Goal: Entertainment & Leisure: Browse casually

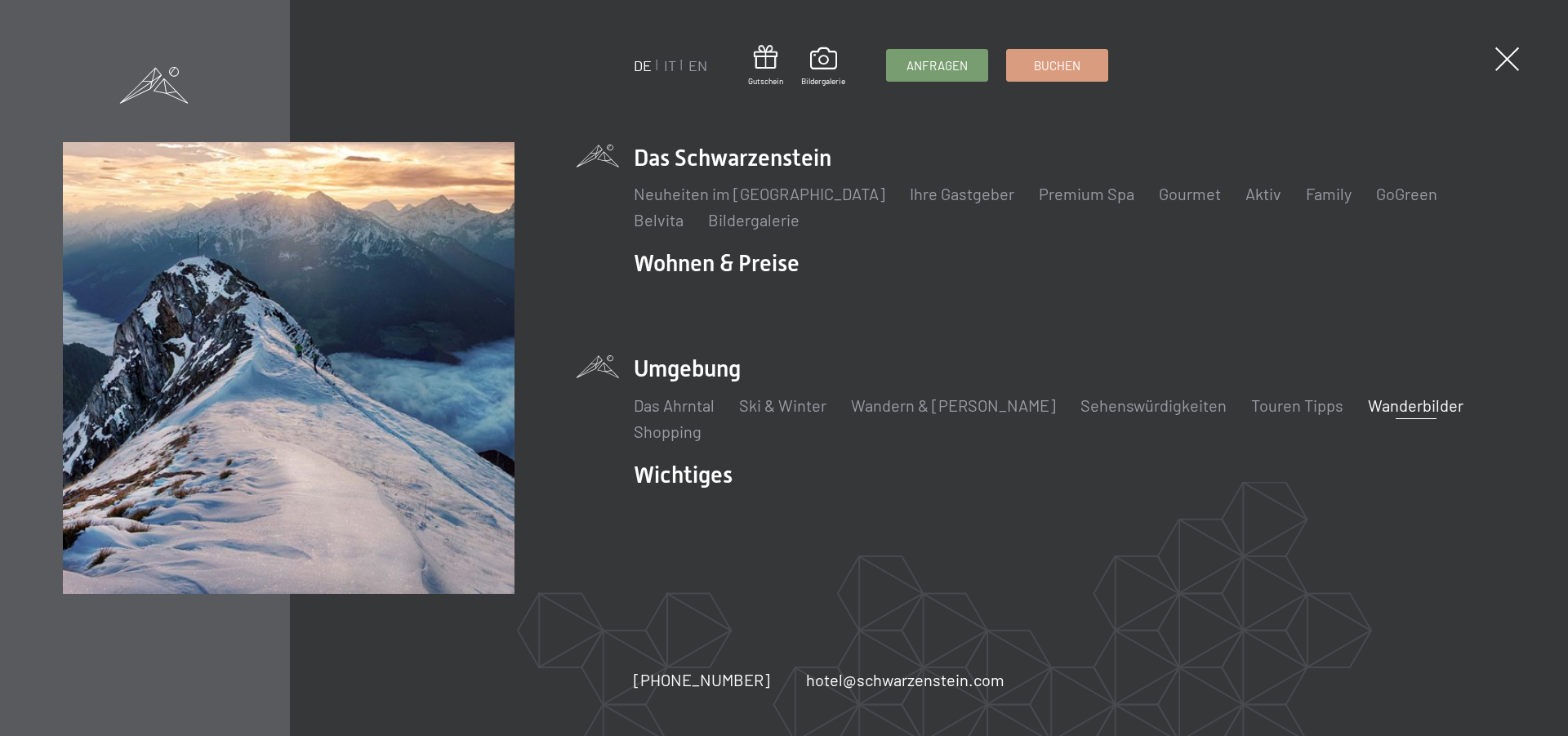
click at [1368, 406] on link "Wanderbilder" at bounding box center [1415, 406] width 95 height 20
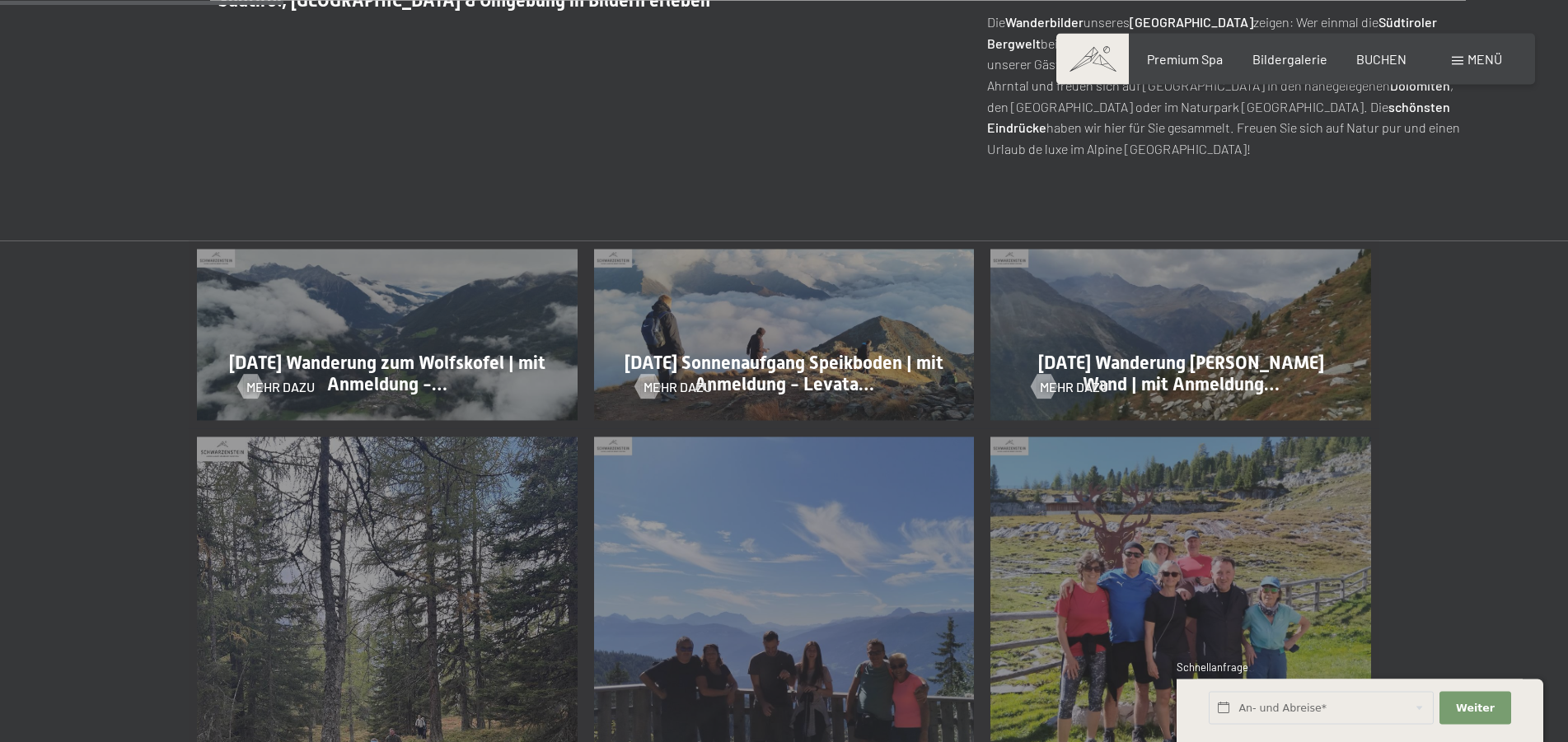
scroll to position [756, 0]
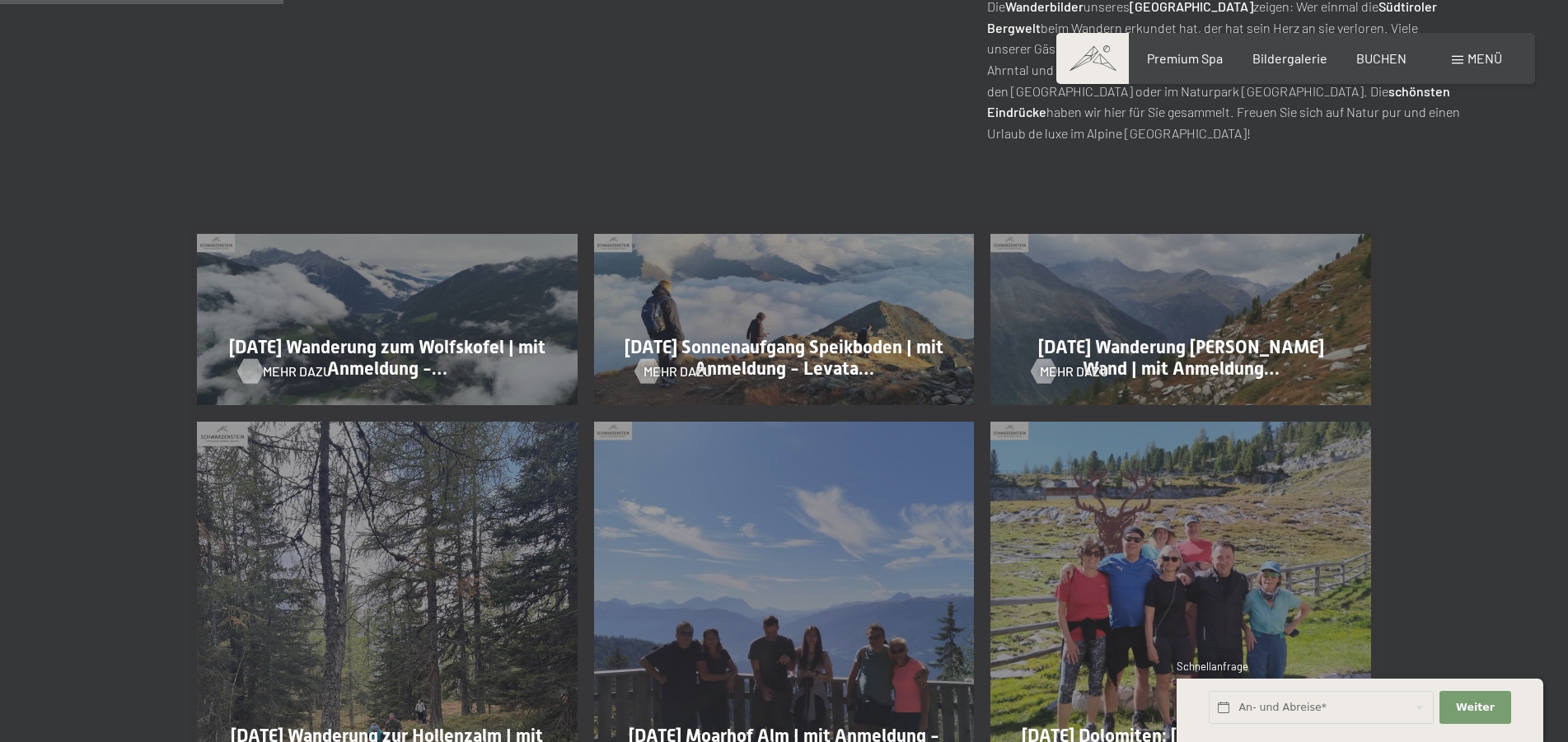
click at [279, 366] on span "Mehr dazu" at bounding box center [297, 371] width 68 height 18
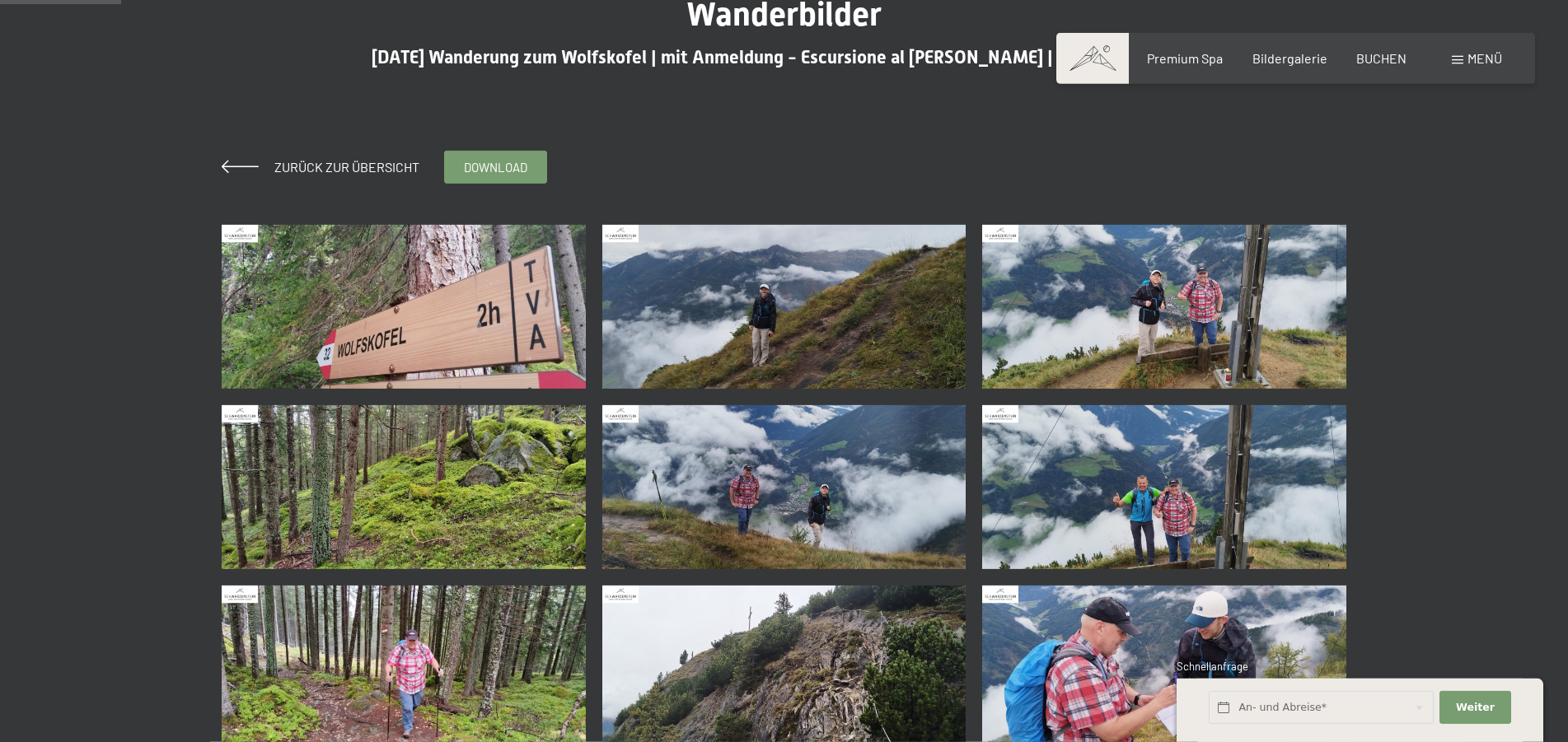
scroll to position [168, 0]
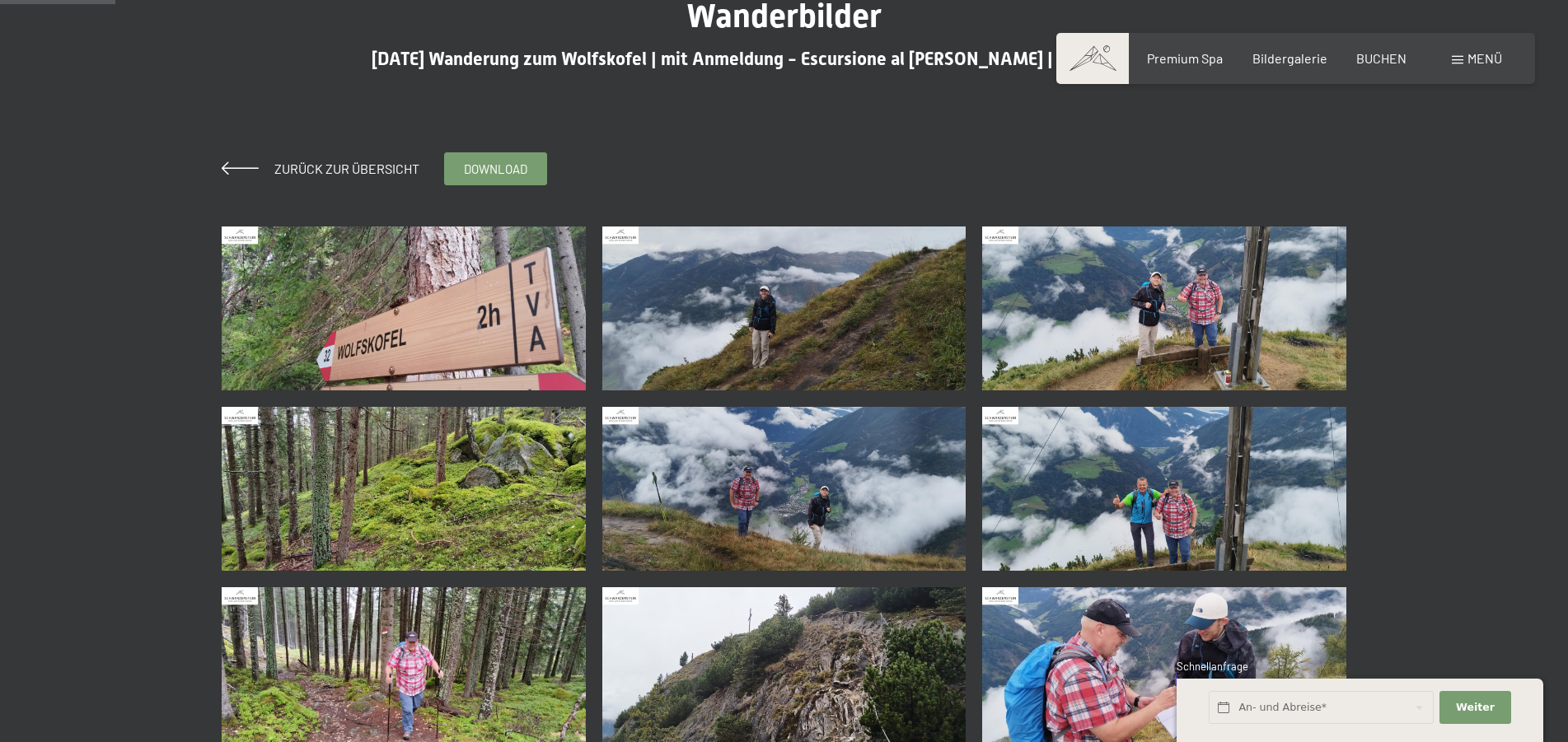
click at [390, 332] on img at bounding box center [404, 308] width 364 height 164
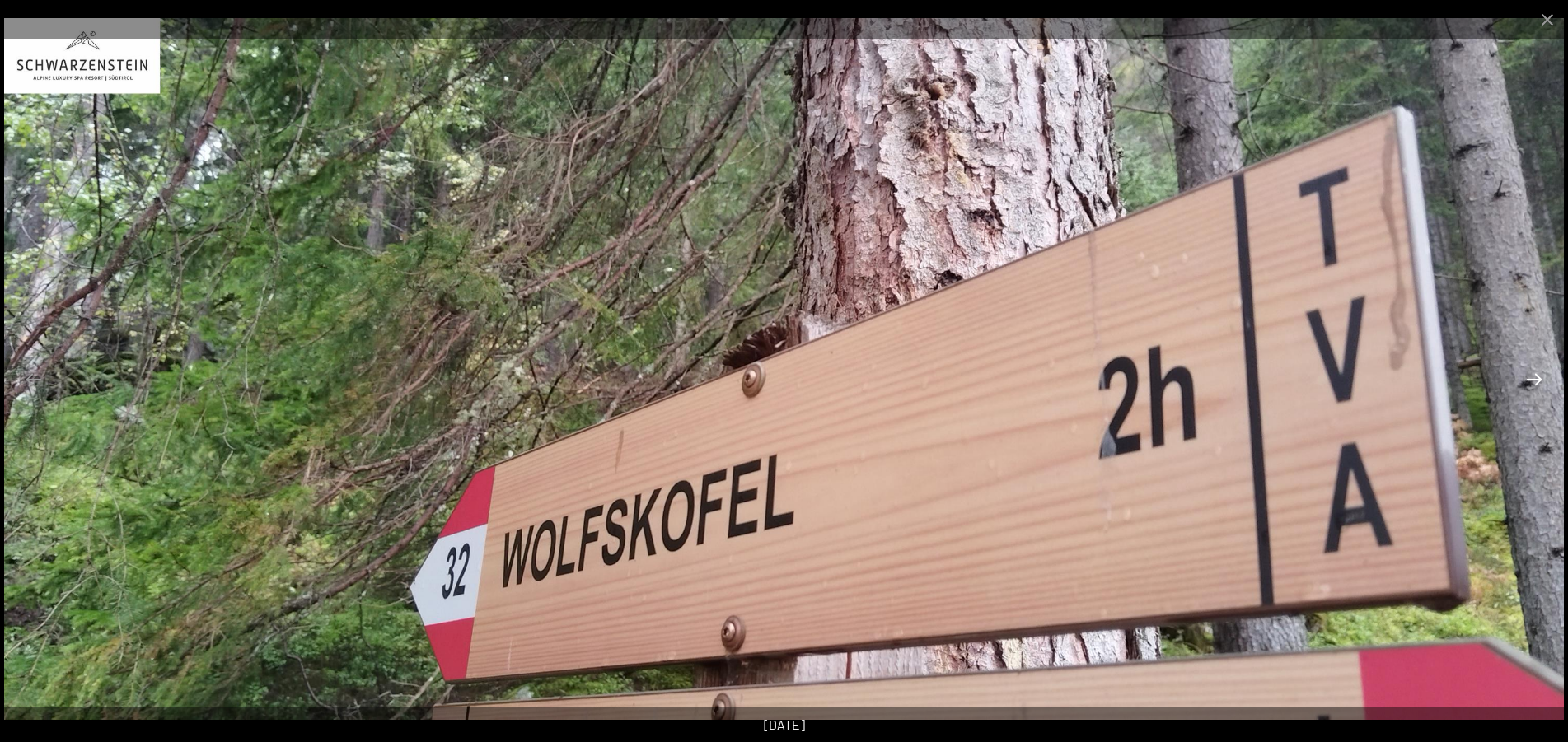
click at [1530, 376] on button "Next slide" at bounding box center [1534, 379] width 34 height 32
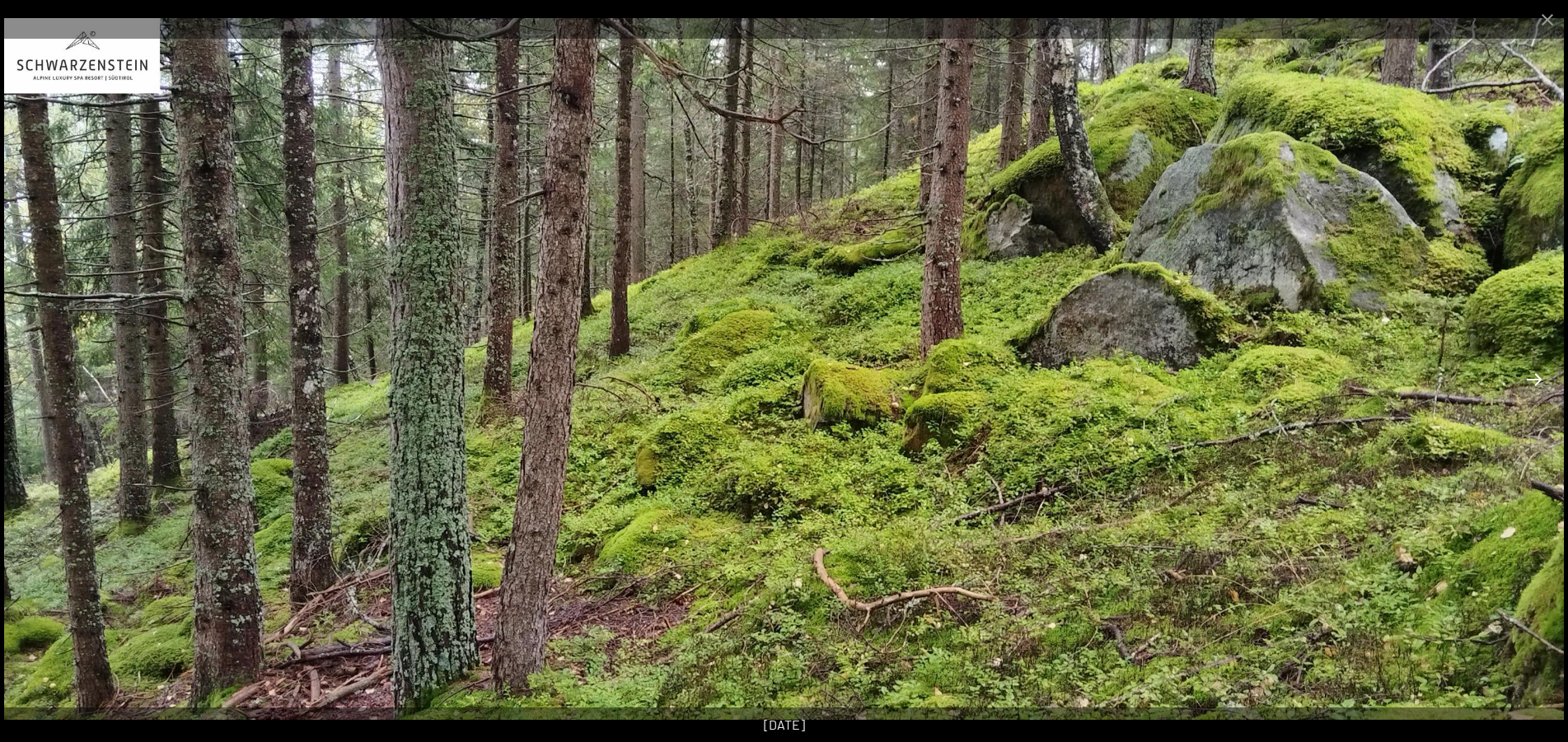
click at [1530, 376] on button "Next slide" at bounding box center [1534, 379] width 34 height 32
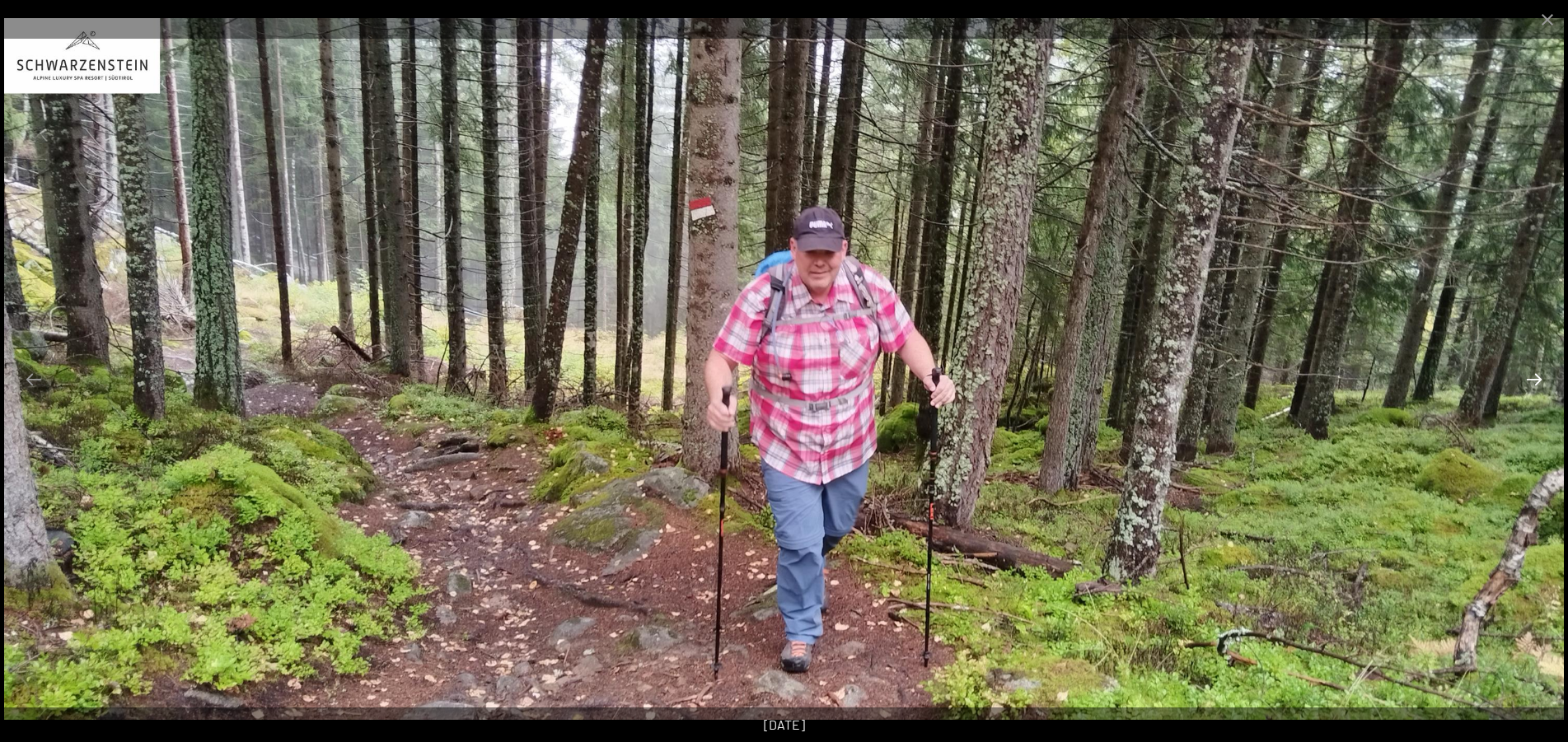
click at [1530, 376] on button "Next slide" at bounding box center [1534, 379] width 34 height 32
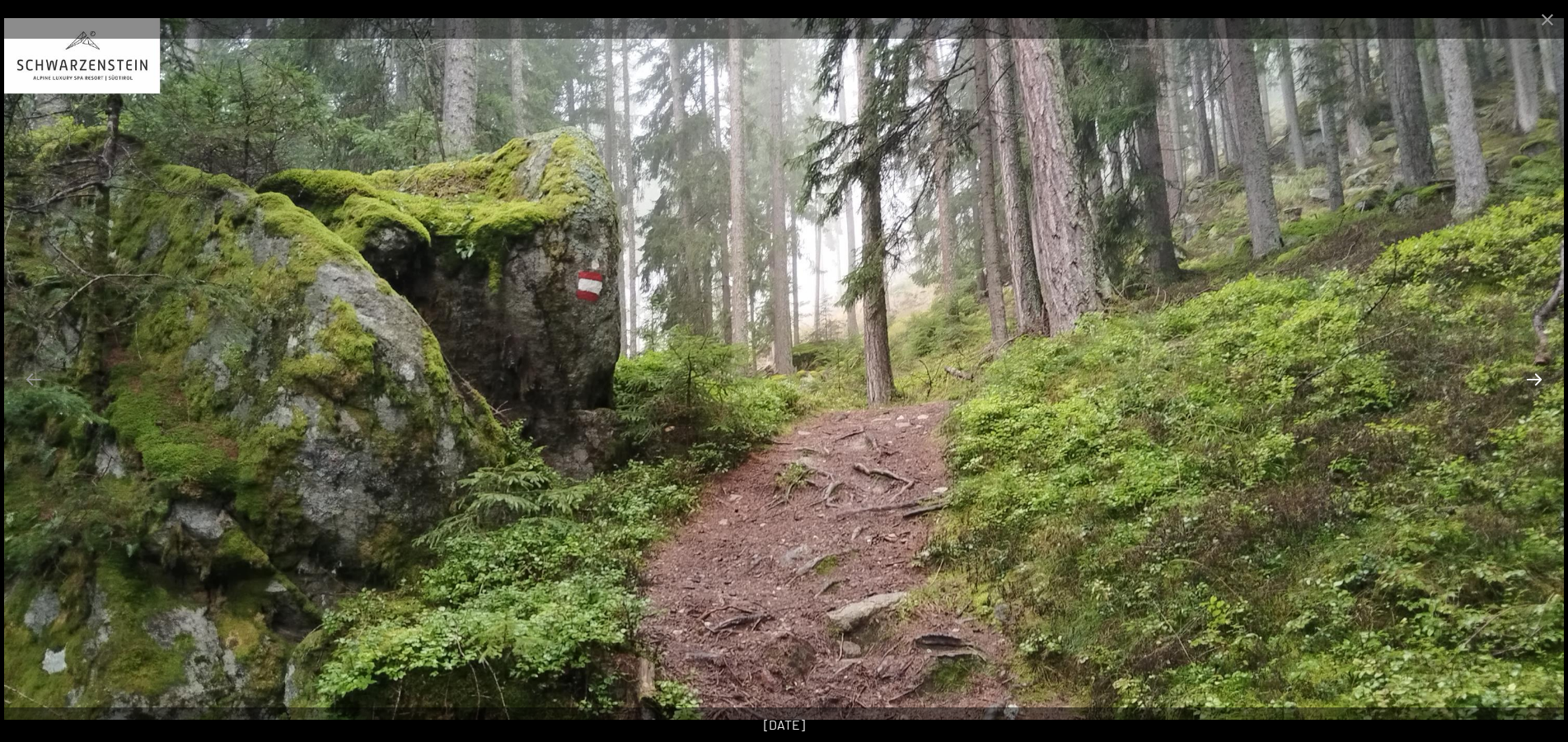
click at [1530, 376] on button "Next slide" at bounding box center [1534, 379] width 34 height 32
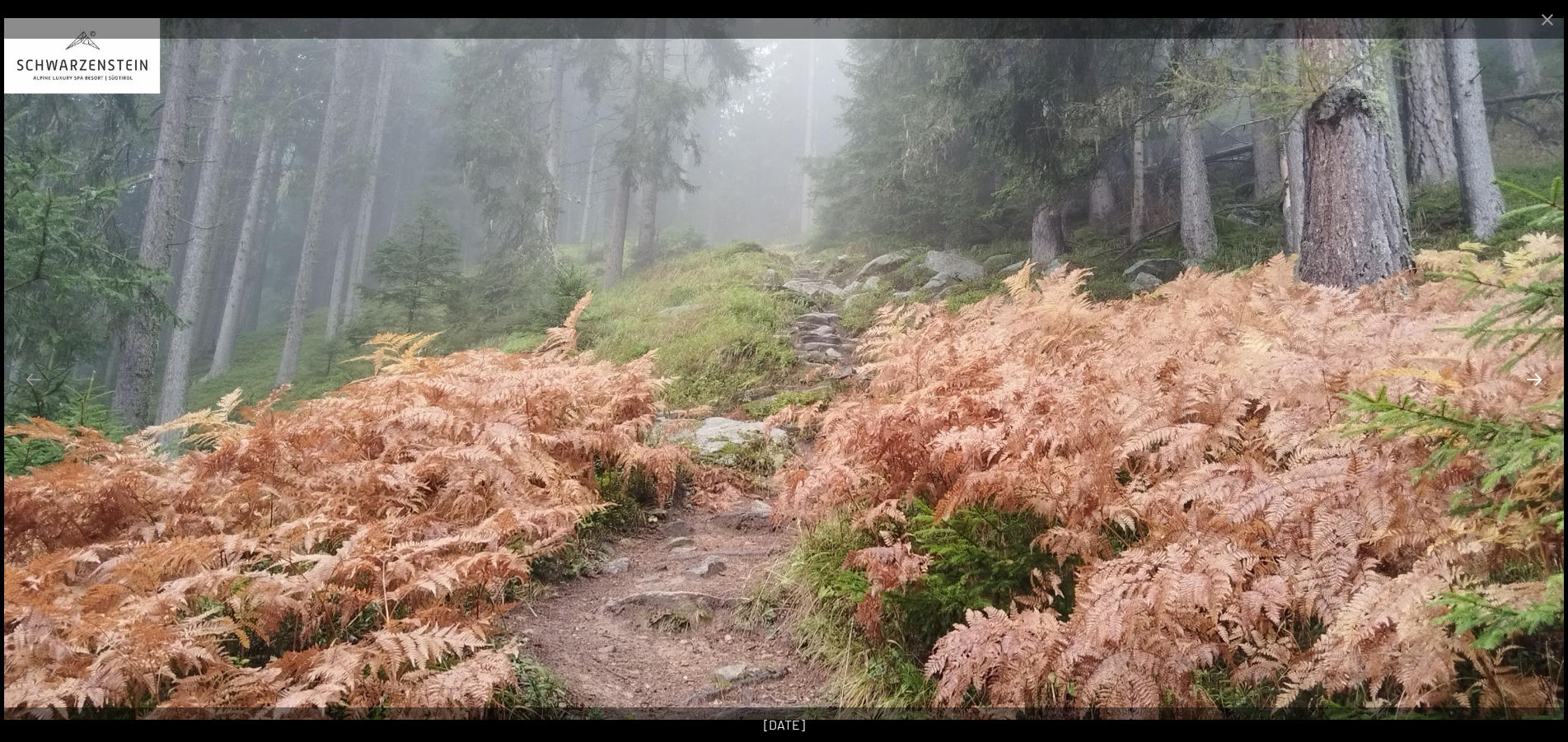
click at [1530, 376] on button "Next slide" at bounding box center [1534, 379] width 34 height 32
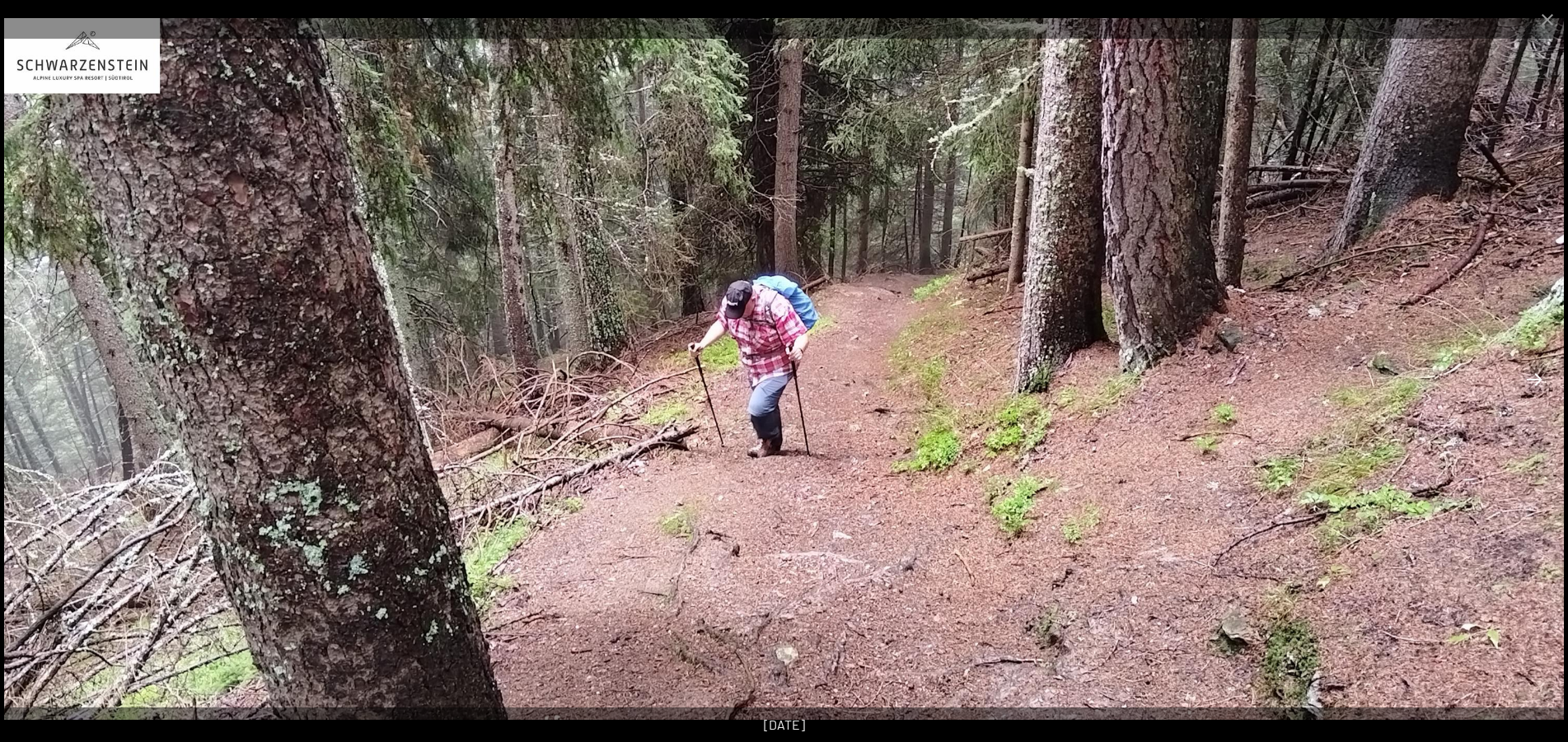
click at [1528, 376] on button "Next slide" at bounding box center [1534, 379] width 34 height 32
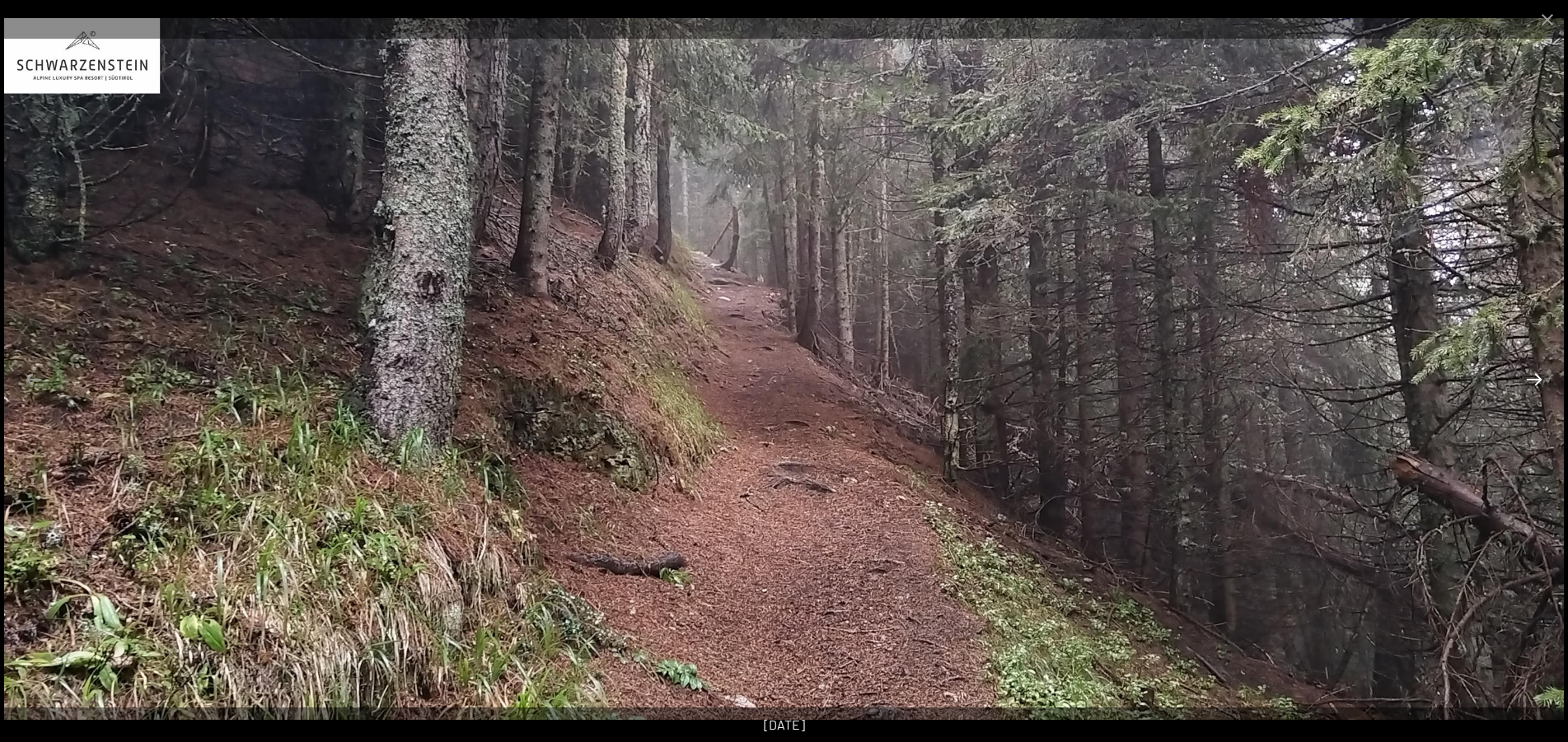
click at [1528, 376] on button "Next slide" at bounding box center [1534, 379] width 34 height 32
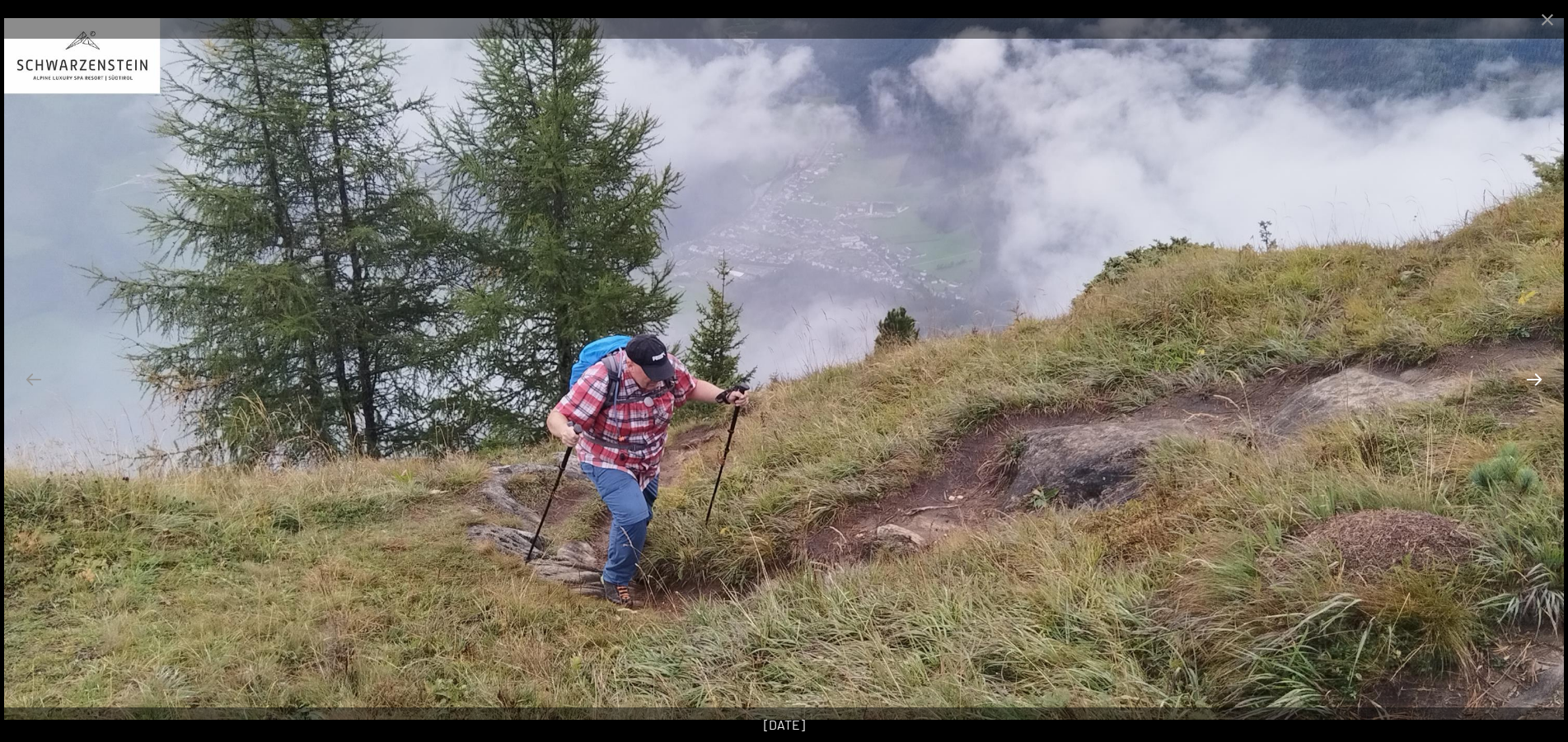
click at [1528, 376] on button "Next slide" at bounding box center [1534, 379] width 34 height 32
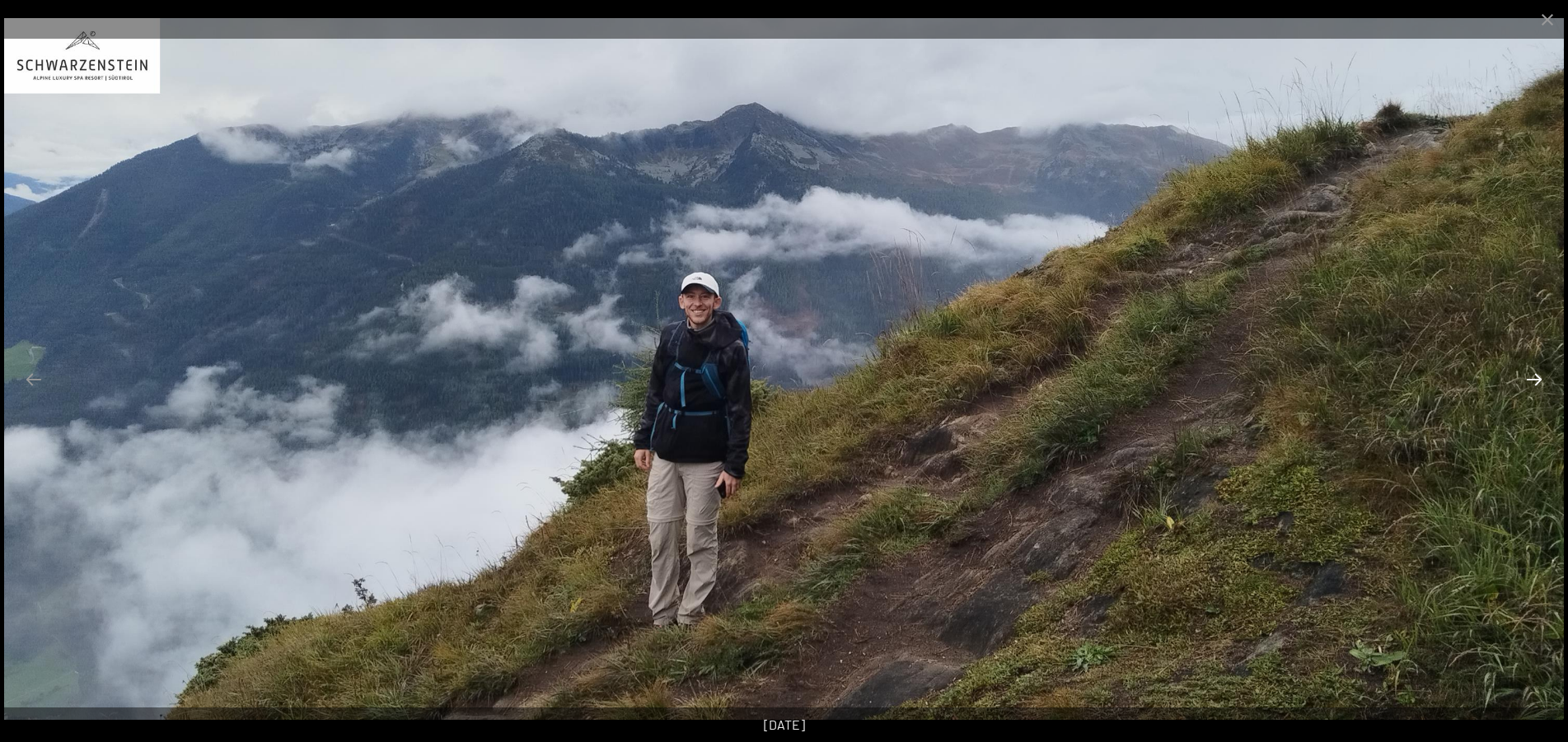
click at [1528, 376] on button "Next slide" at bounding box center [1534, 379] width 34 height 32
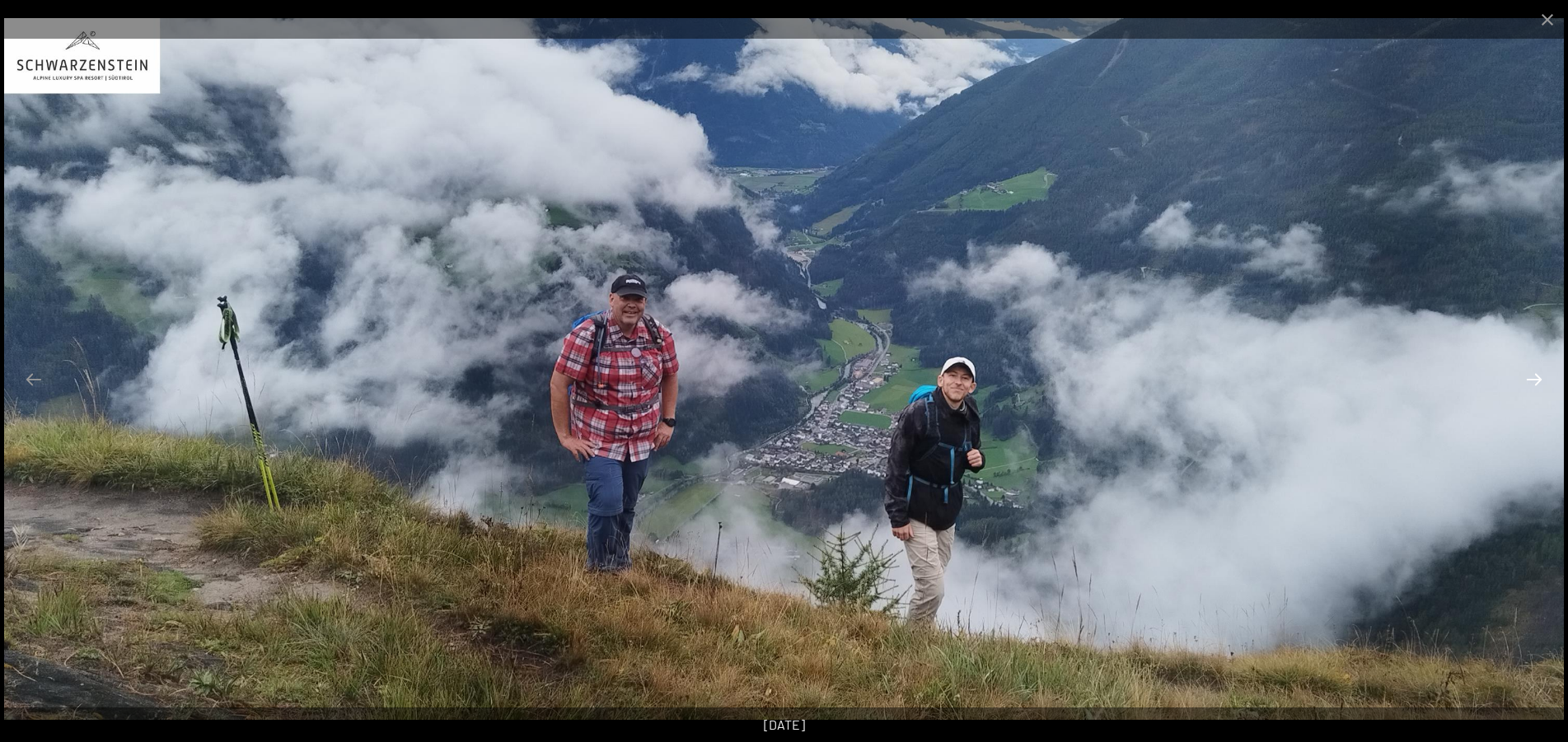
click at [1528, 376] on button "Next slide" at bounding box center [1534, 379] width 34 height 32
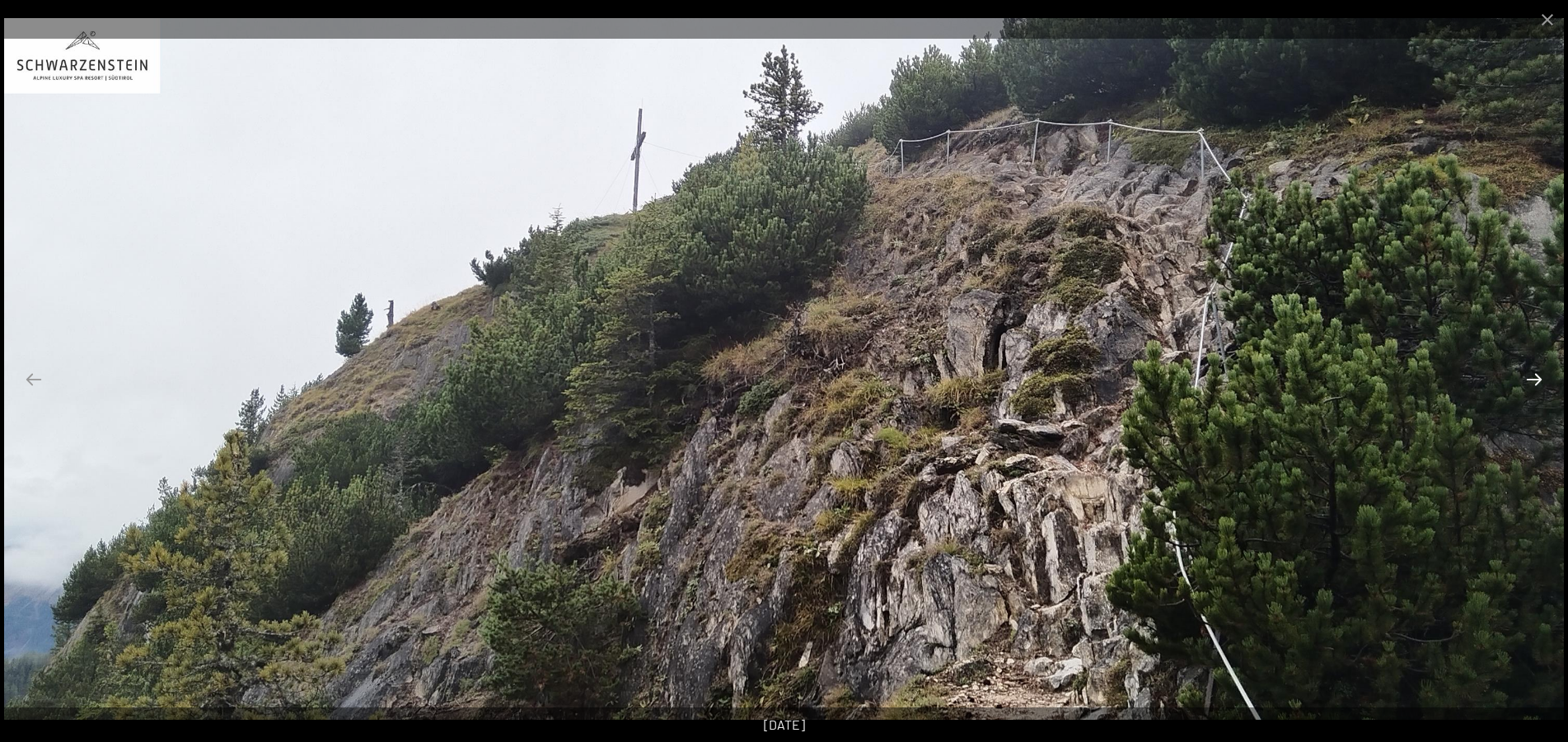
click at [1528, 376] on button "Next slide" at bounding box center [1534, 379] width 34 height 32
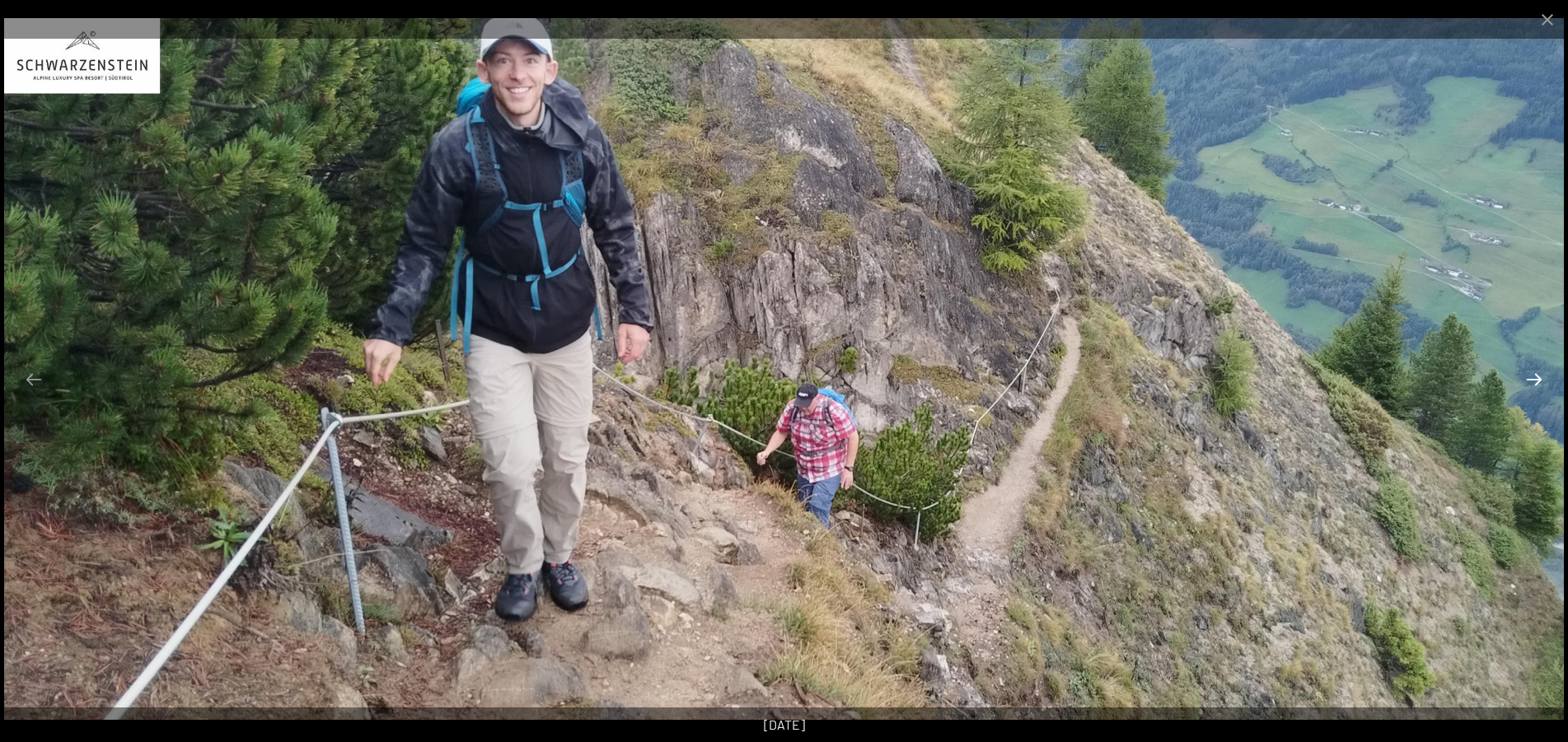
click at [1528, 376] on button "Next slide" at bounding box center [1534, 379] width 34 height 32
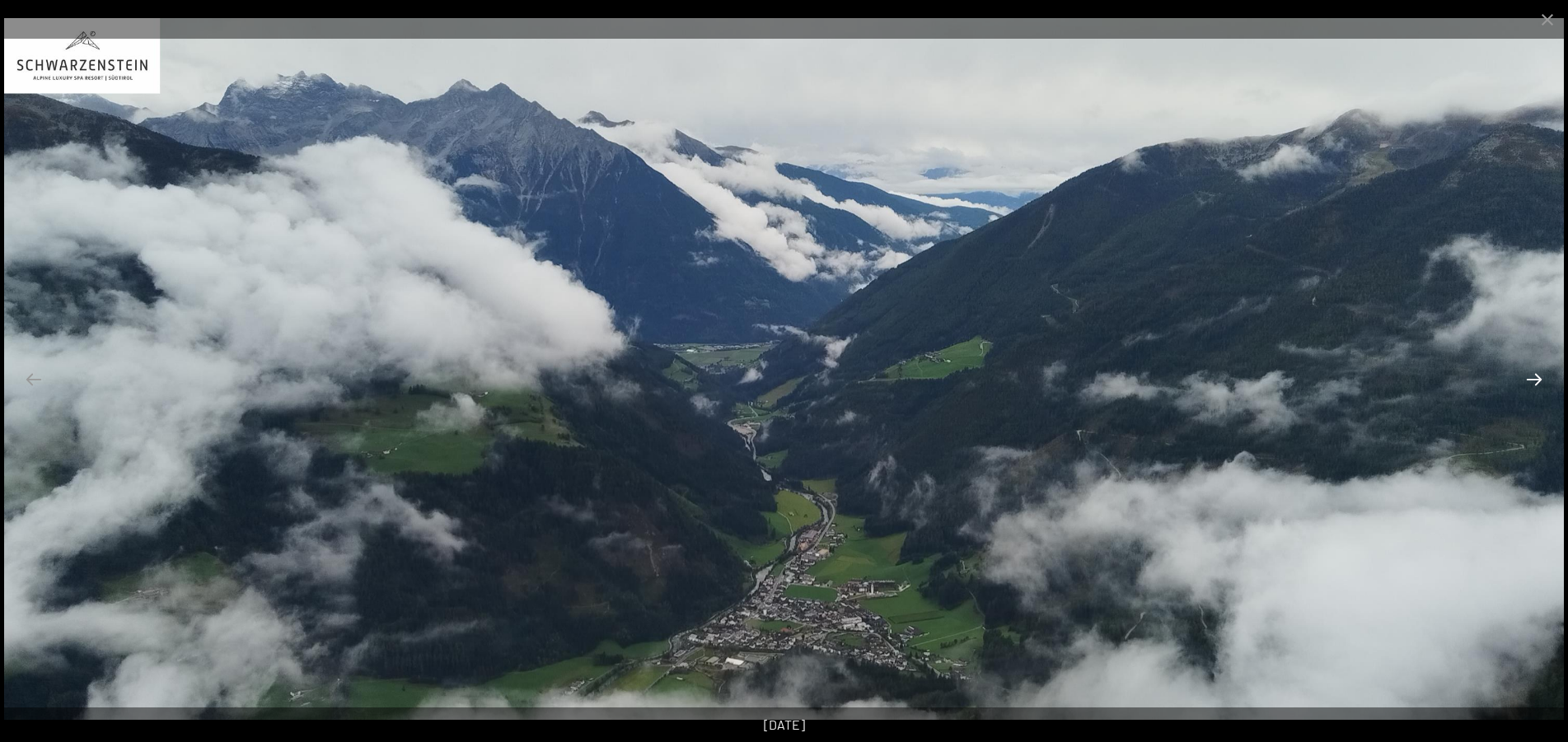
click at [1528, 376] on button "Next slide" at bounding box center [1534, 379] width 34 height 32
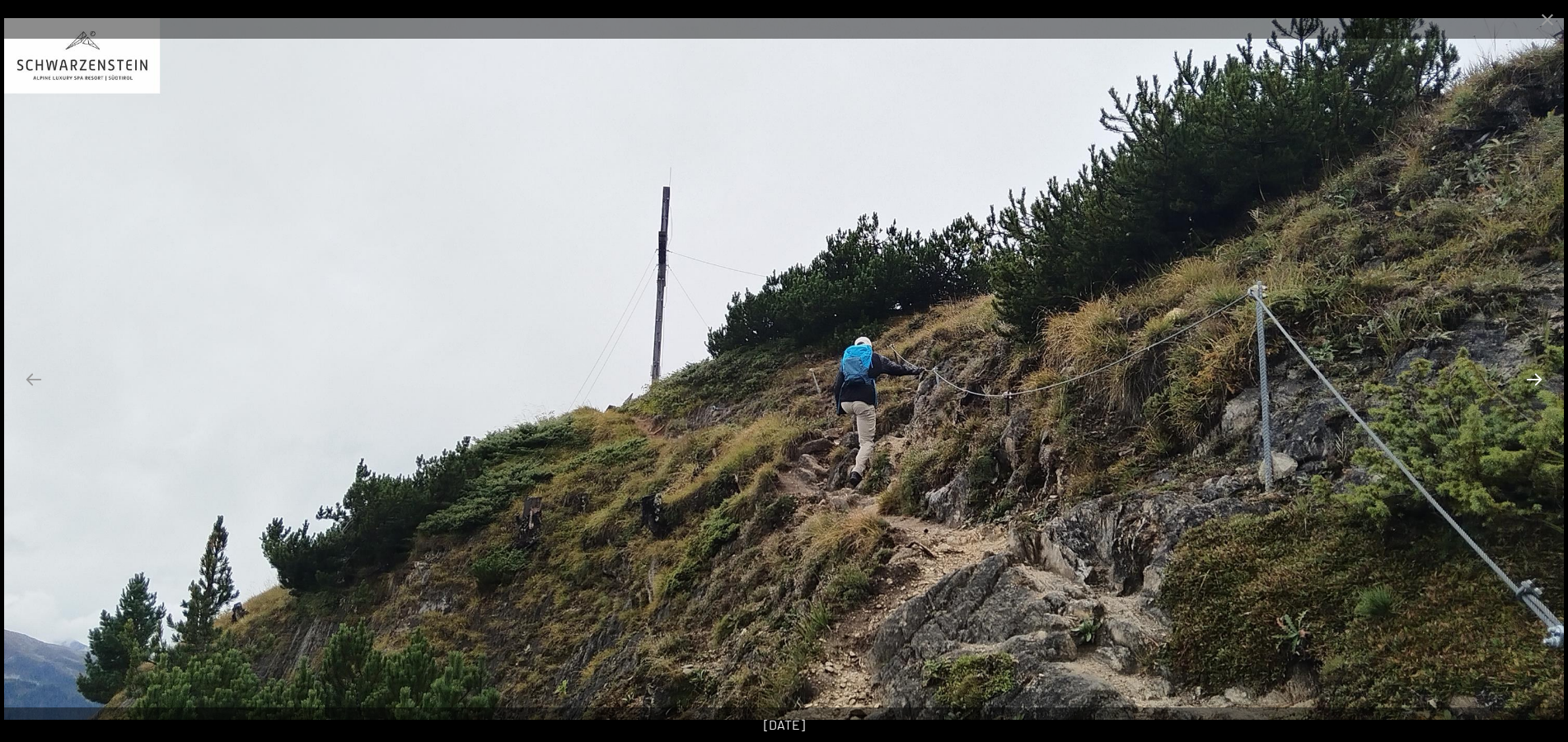
click at [1528, 376] on button "Next slide" at bounding box center [1534, 379] width 34 height 32
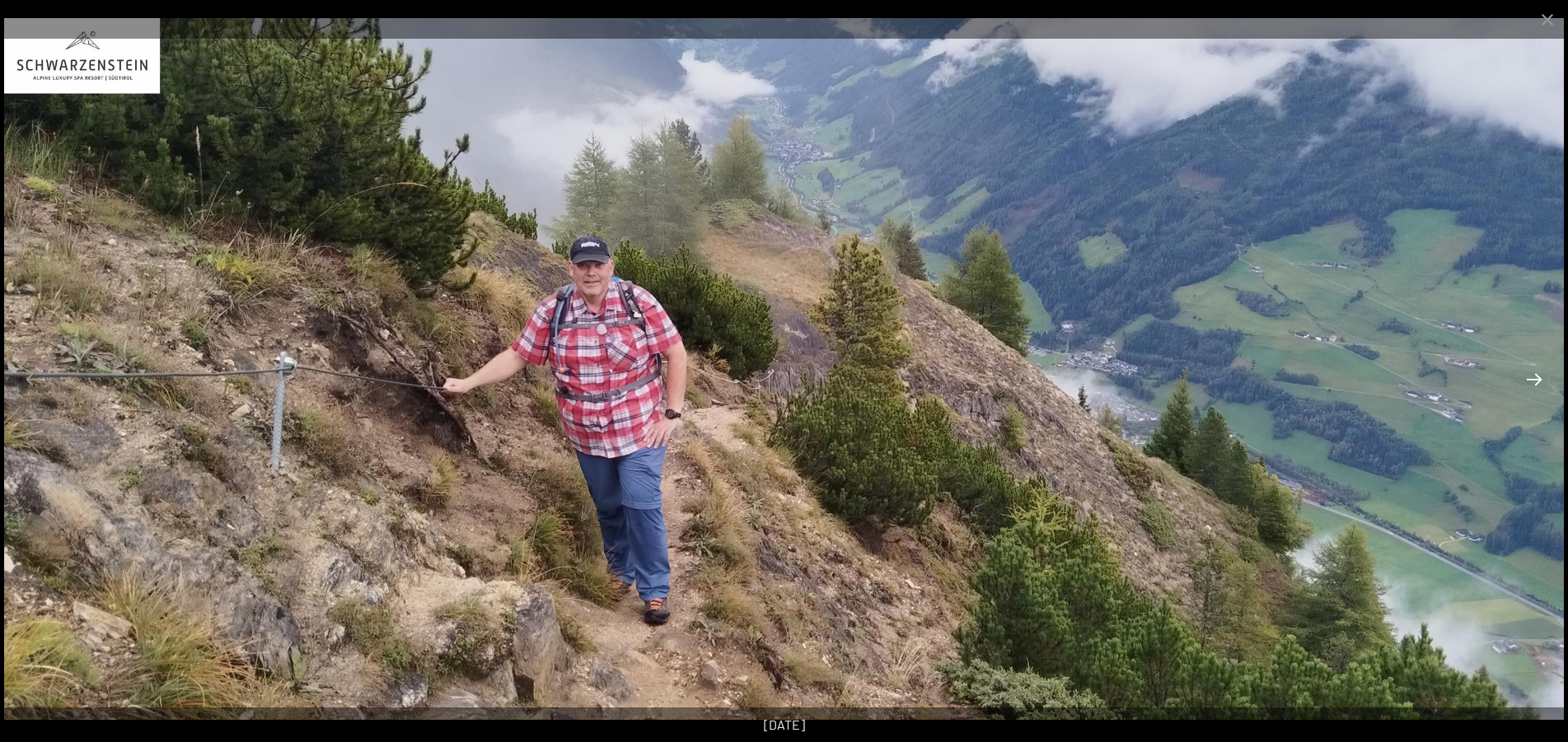
click at [1528, 376] on button "Next slide" at bounding box center [1534, 379] width 34 height 32
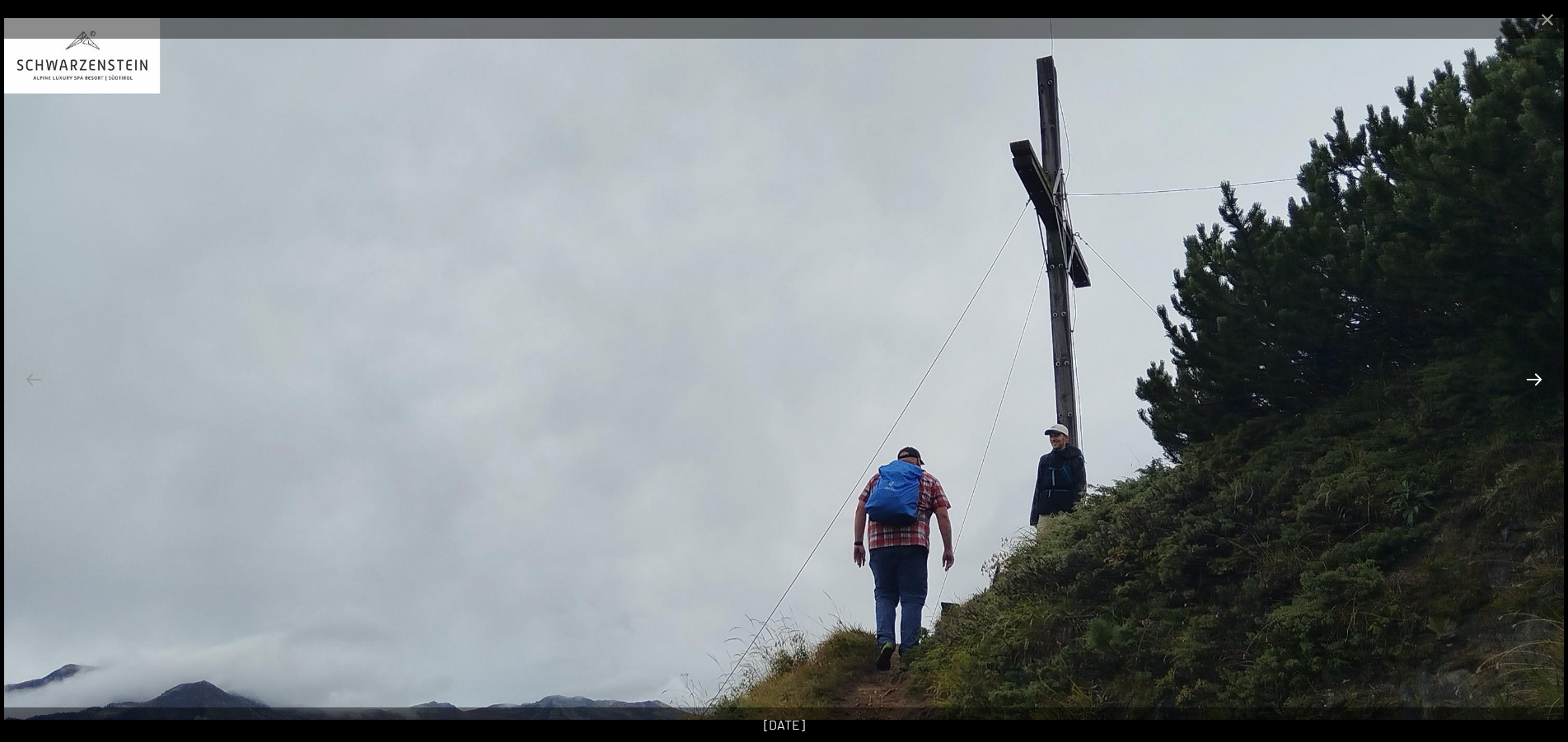
click at [1528, 376] on button "Next slide" at bounding box center [1534, 379] width 34 height 32
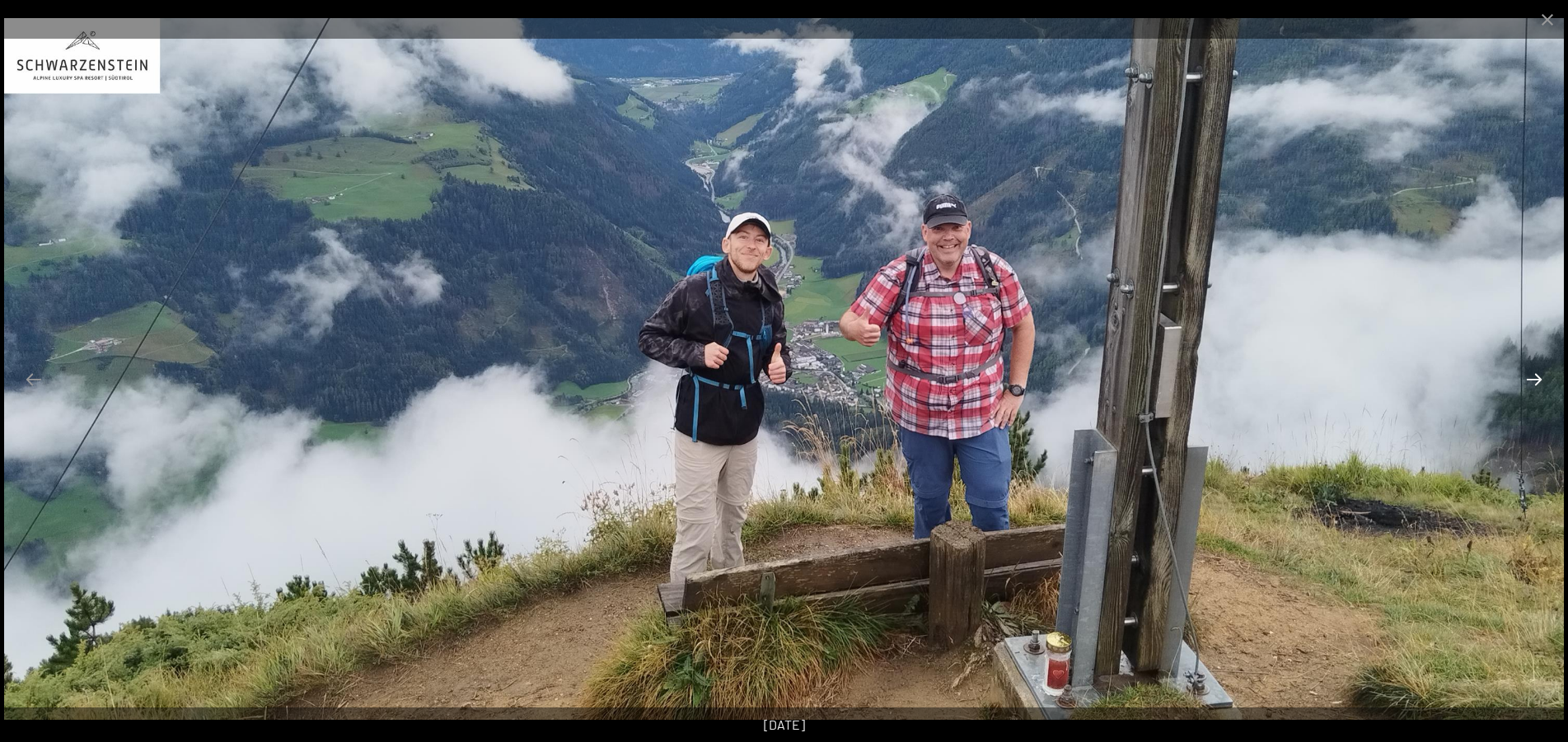
click at [1528, 376] on button "Next slide" at bounding box center [1534, 379] width 34 height 32
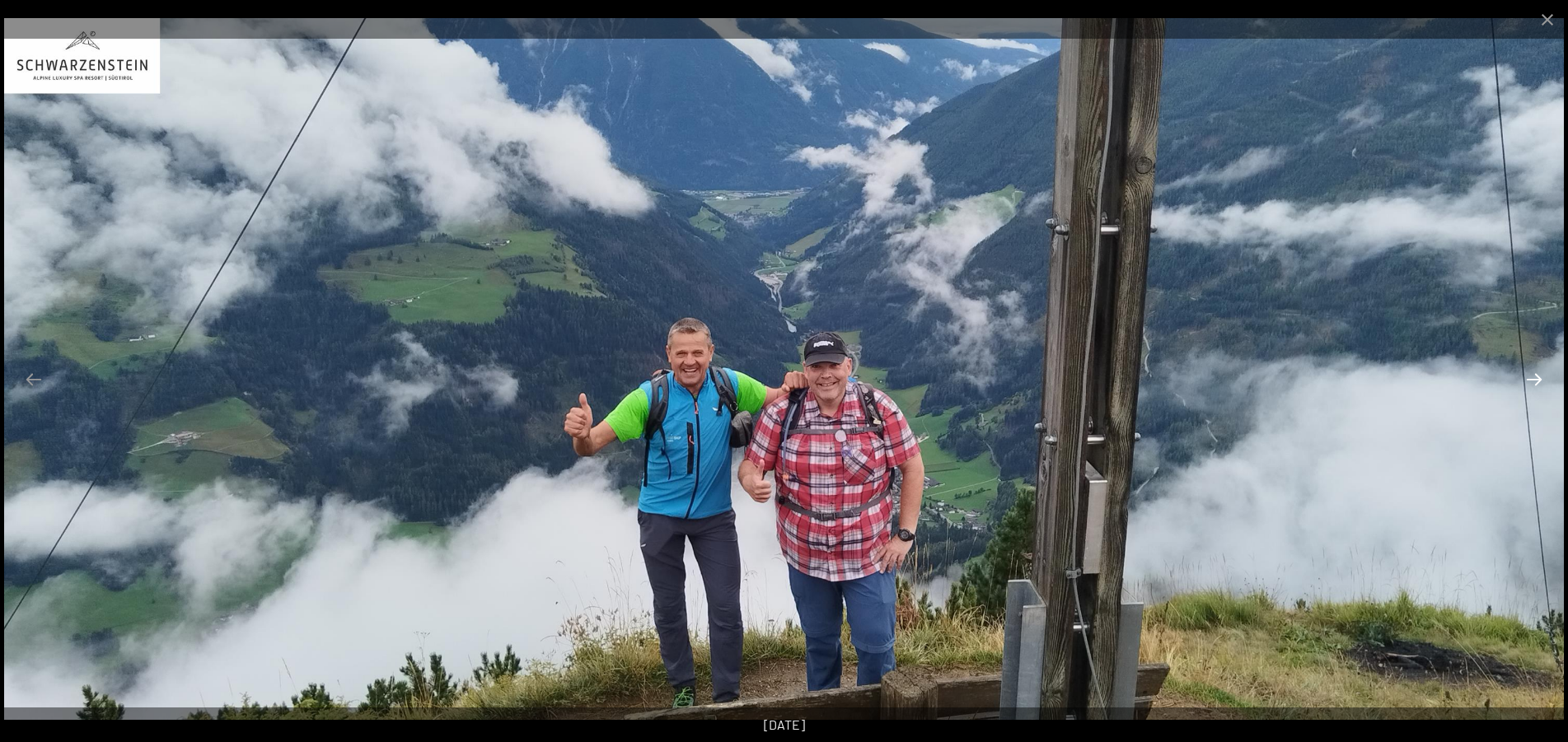
click at [1528, 376] on button "Next slide" at bounding box center [1534, 379] width 34 height 32
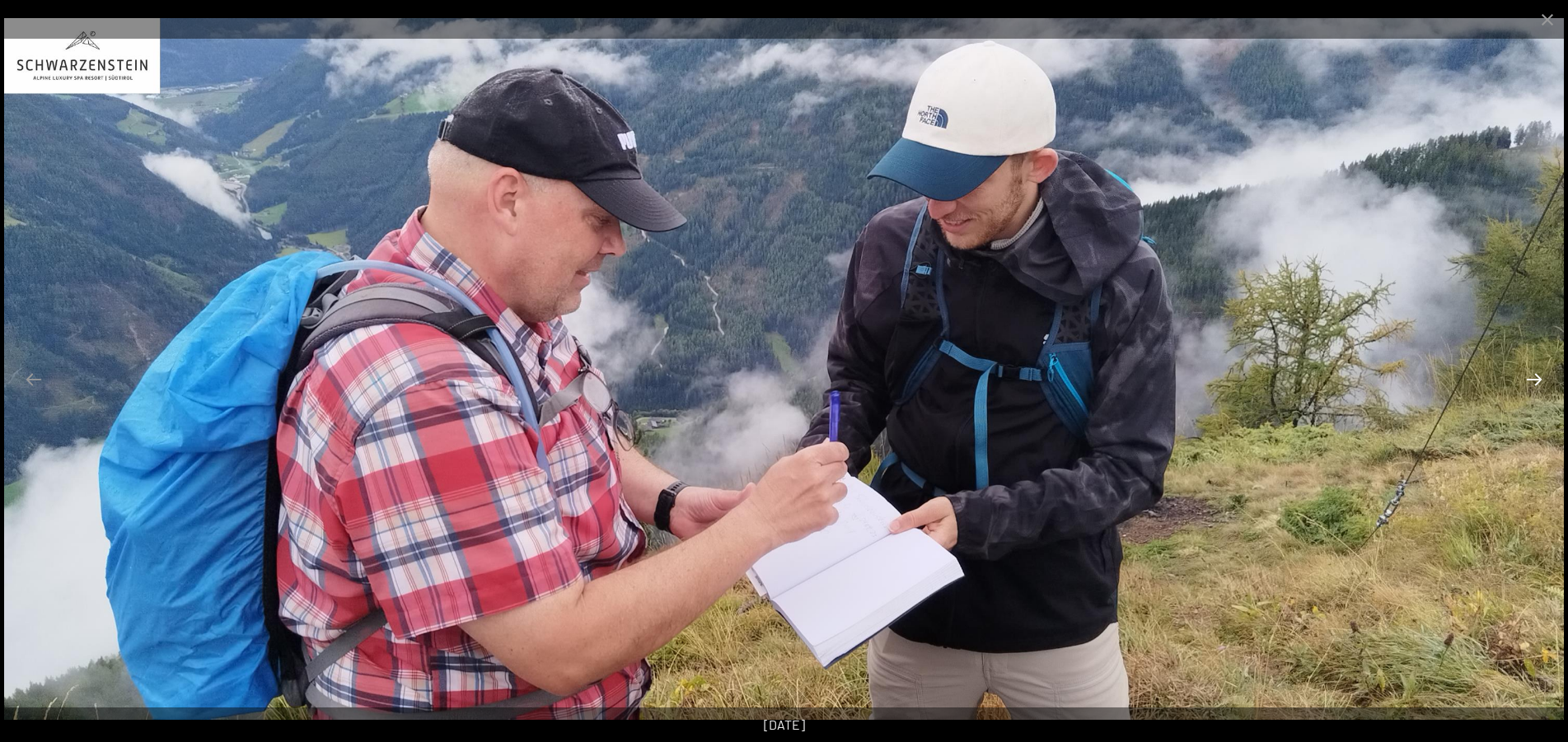
click at [1528, 376] on button "Next slide" at bounding box center [1534, 379] width 34 height 32
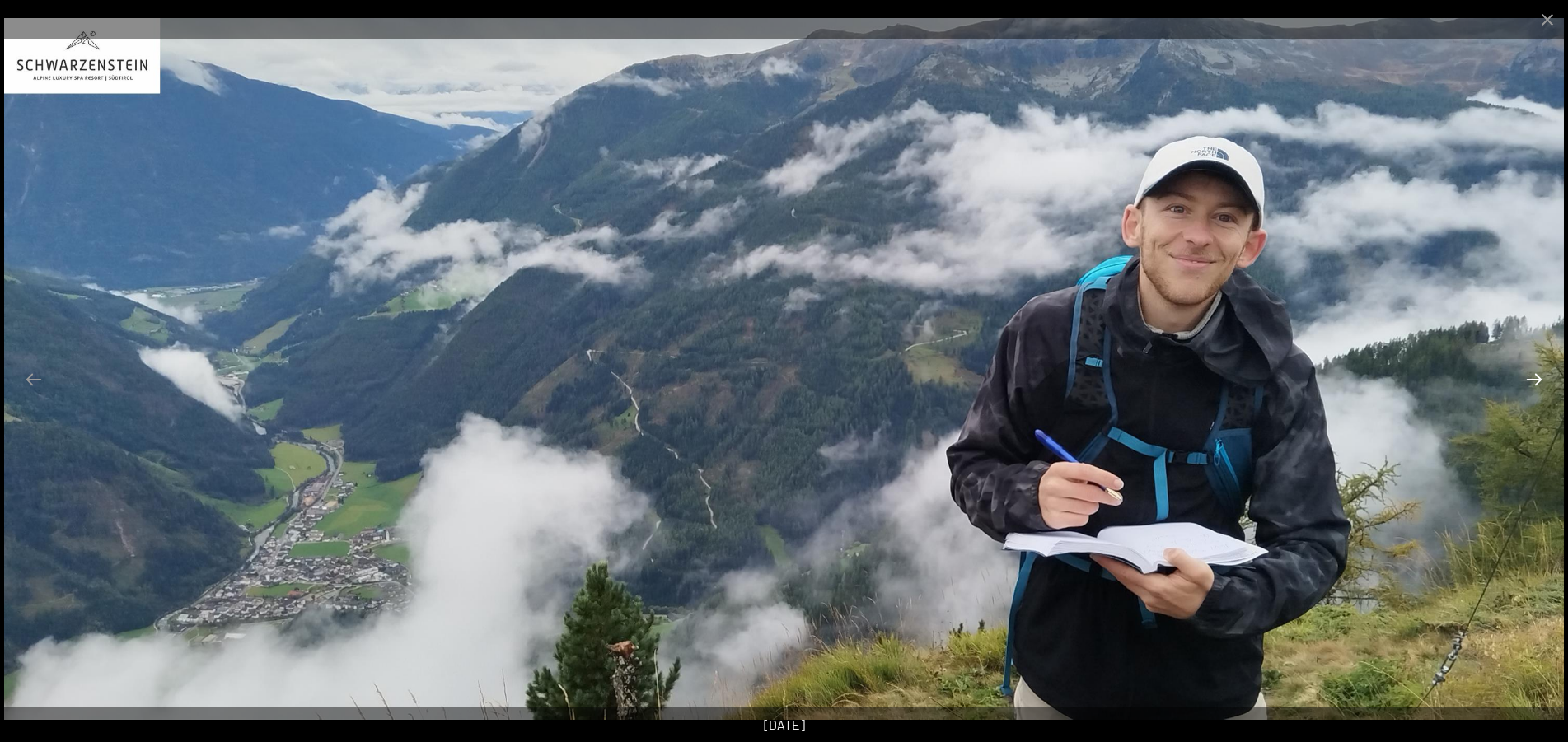
click at [1528, 376] on button "Next slide" at bounding box center [1534, 379] width 34 height 32
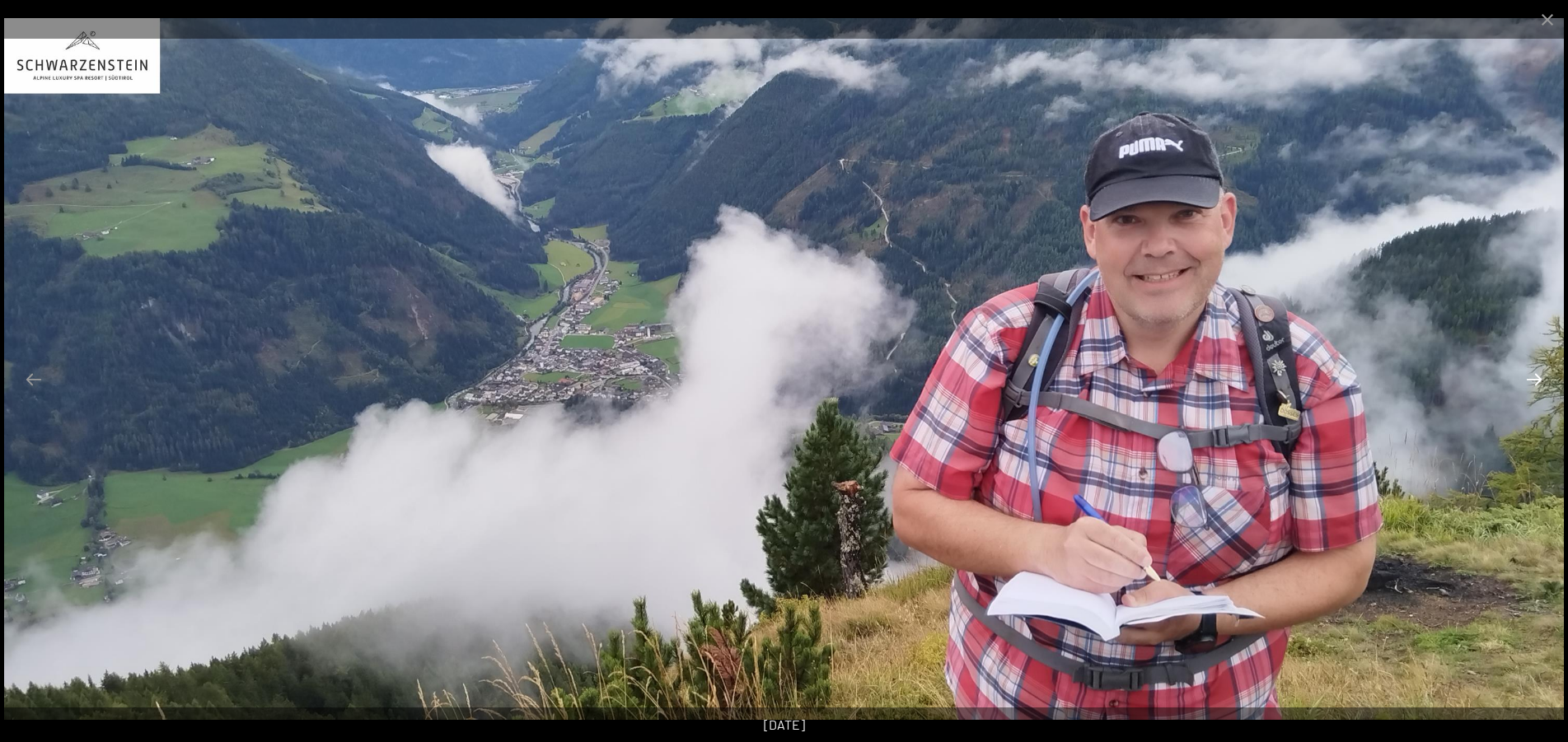
click at [1528, 376] on button "Next slide" at bounding box center [1534, 379] width 34 height 32
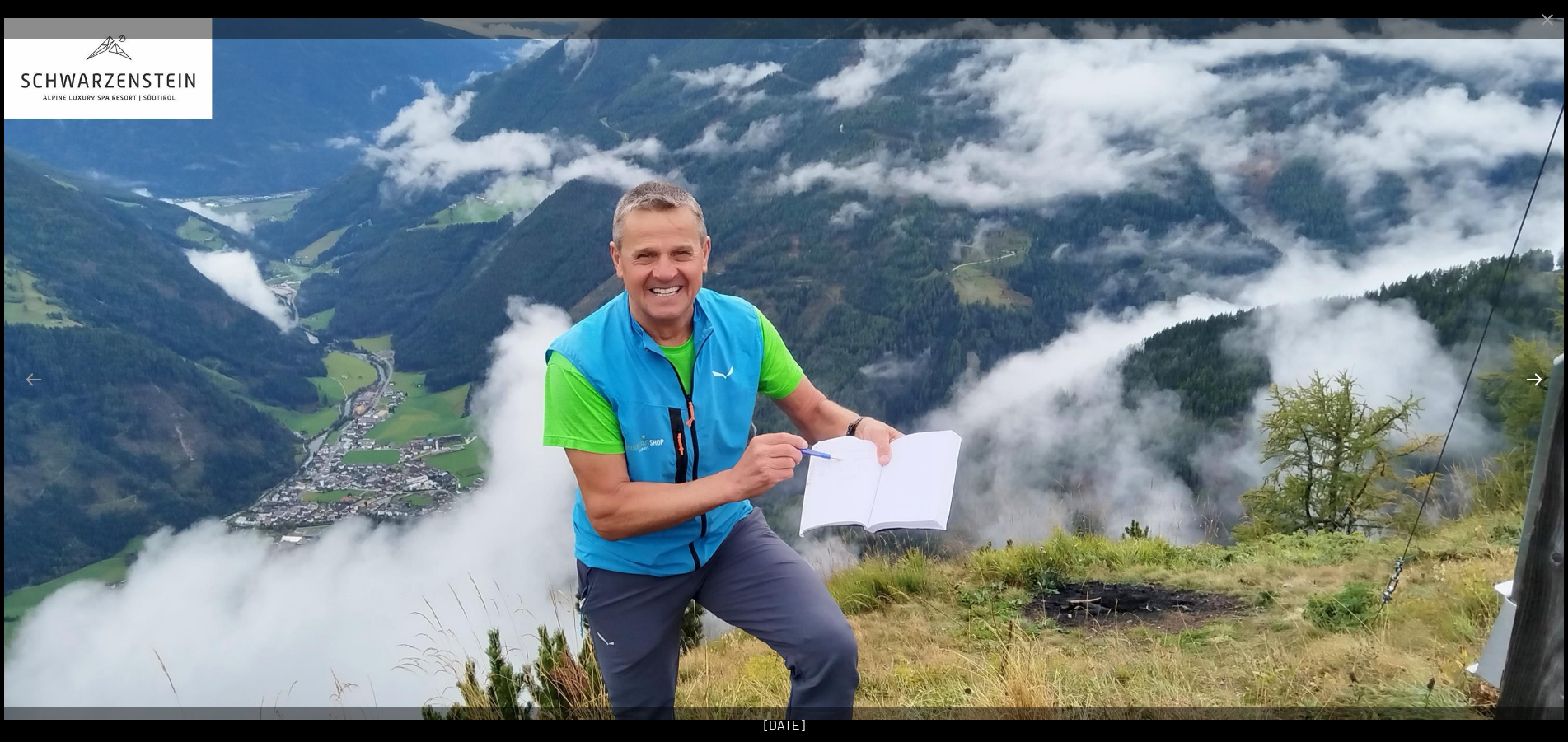
click at [1528, 376] on button "Next slide" at bounding box center [1534, 379] width 34 height 32
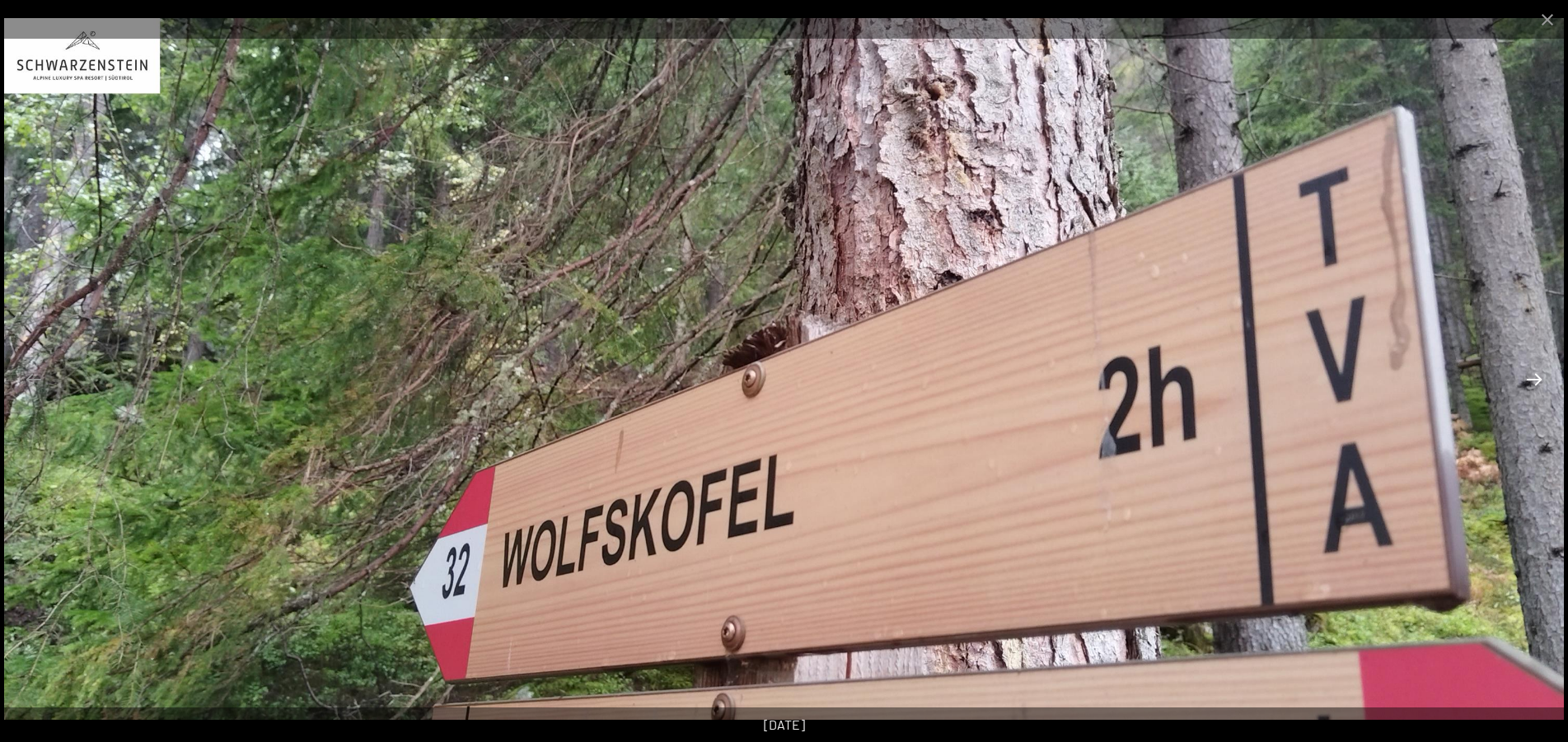
click at [1528, 376] on button "Next slide" at bounding box center [1534, 379] width 34 height 32
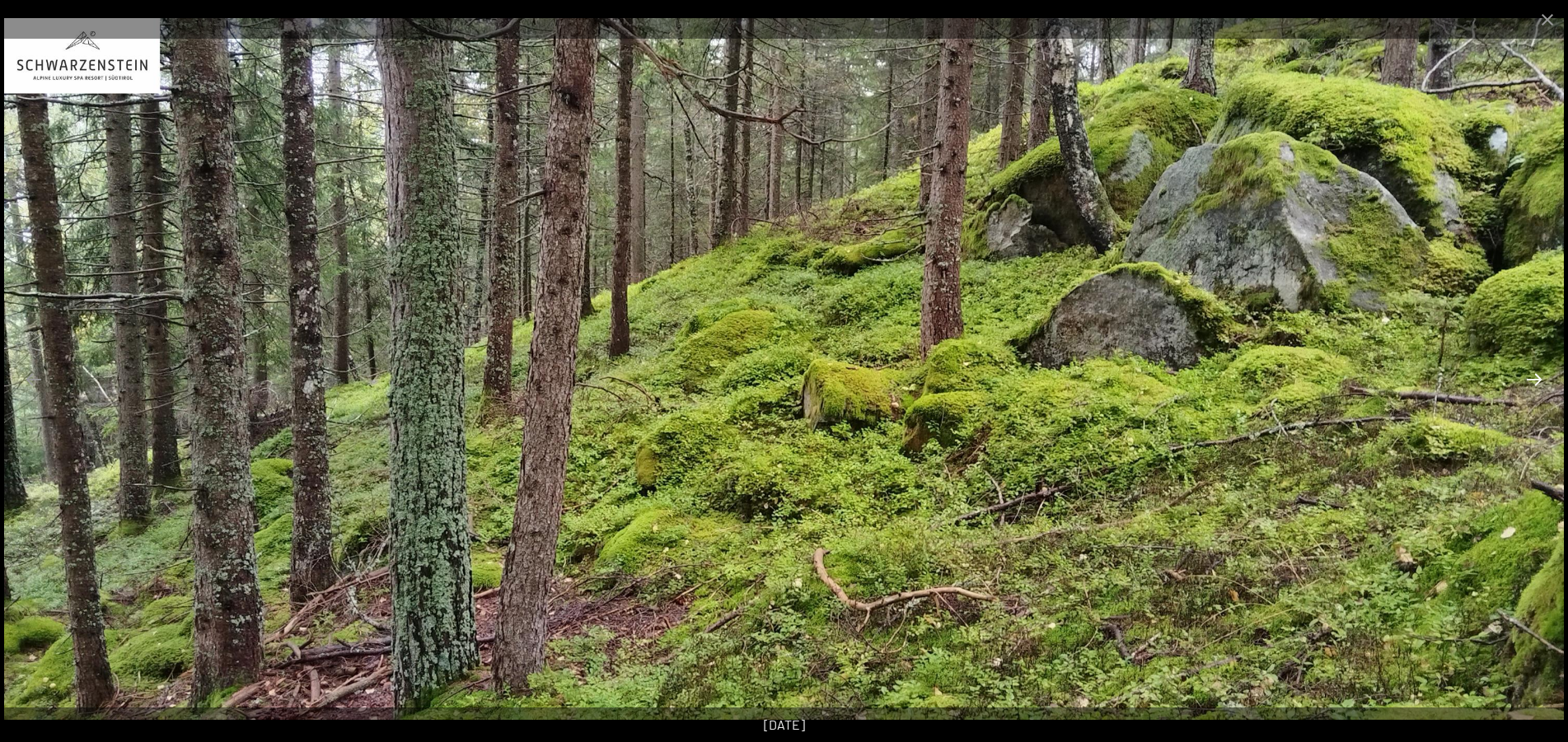
click at [1526, 376] on button "Next slide" at bounding box center [1534, 379] width 34 height 32
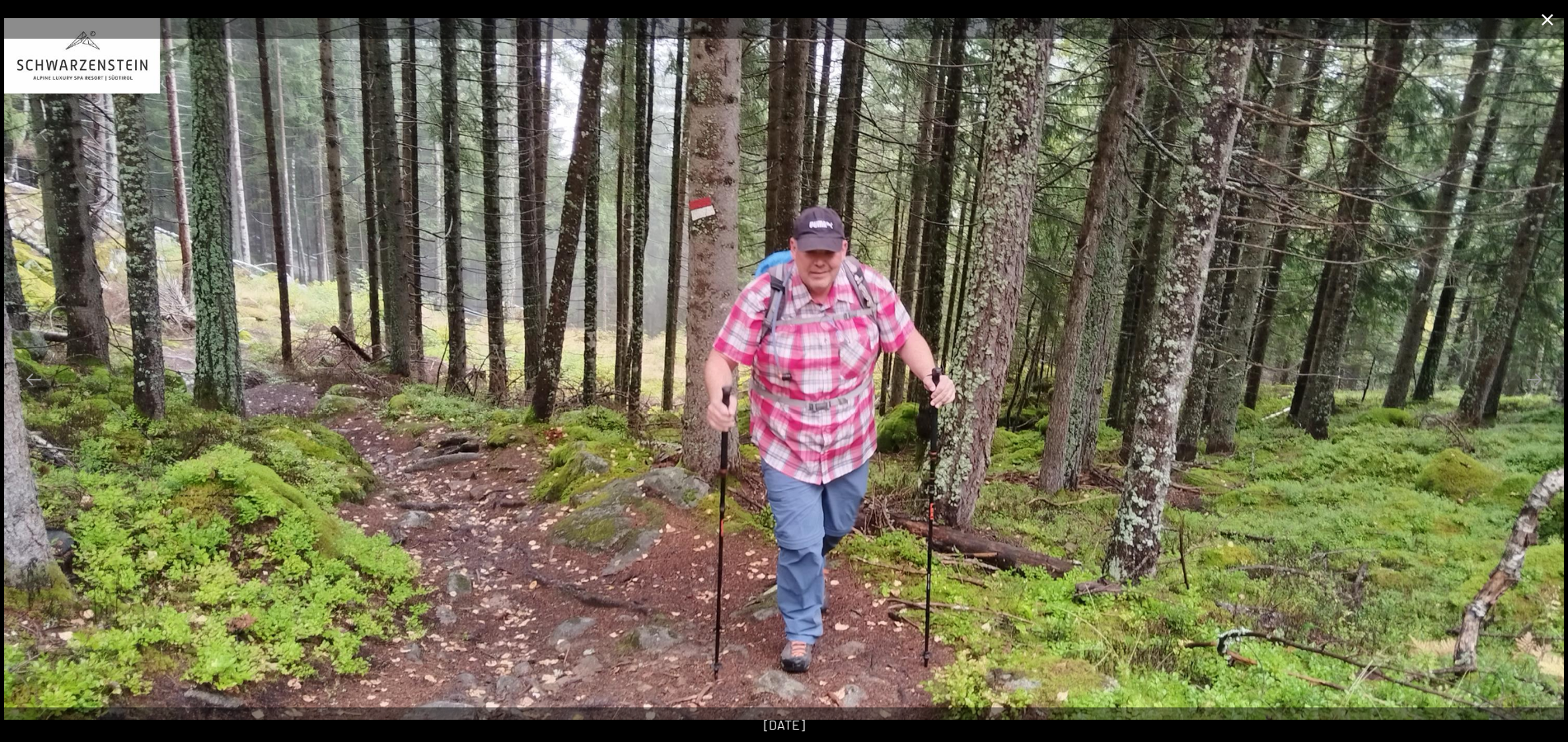
click at [1547, 14] on button "Close gallery" at bounding box center [1547, 19] width 41 height 38
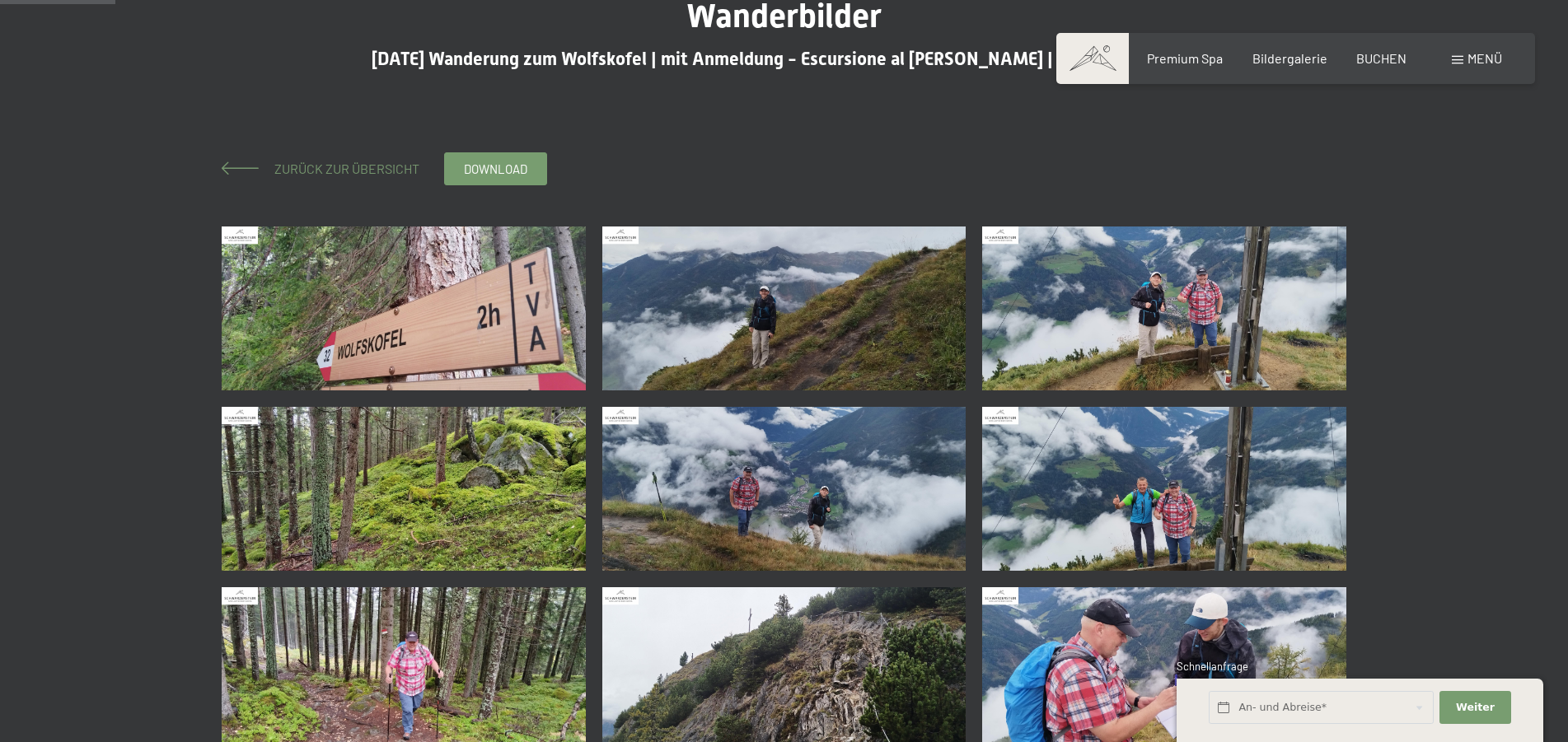
click at [280, 166] on span "Zurück zur Übersicht" at bounding box center [341, 168] width 159 height 16
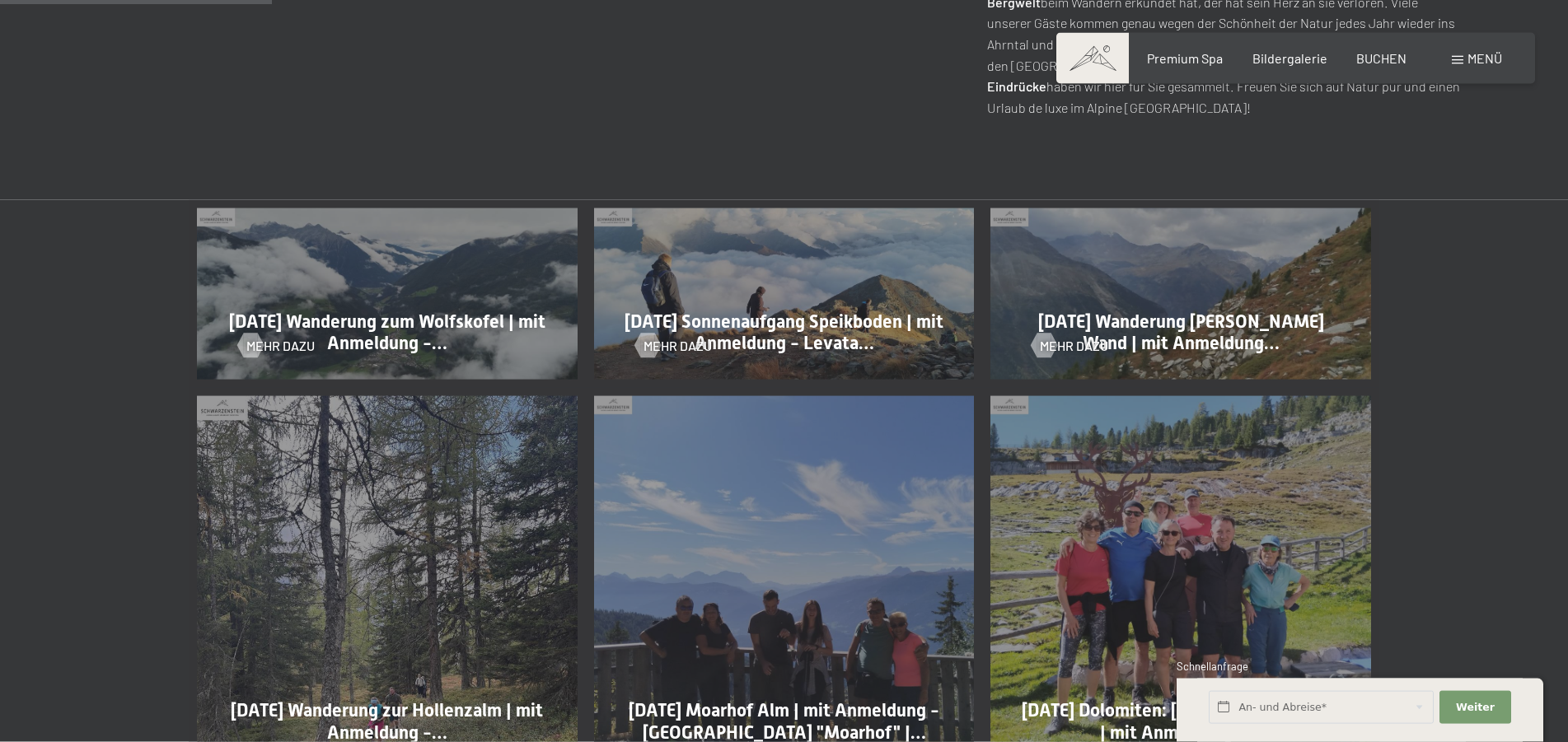
scroll to position [840, 0]
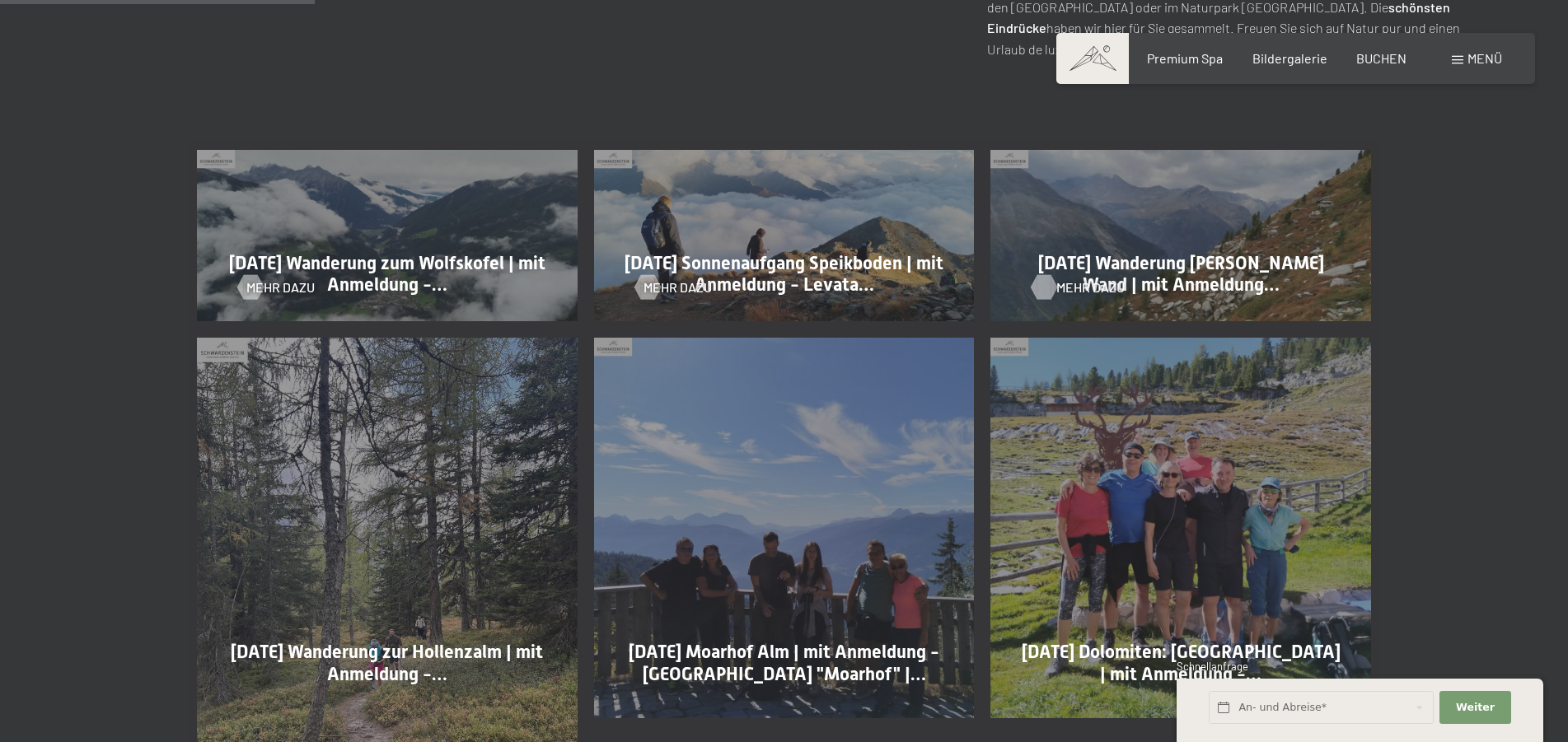
click at [1059, 284] on span "Mehr dazu" at bounding box center [1090, 288] width 68 height 18
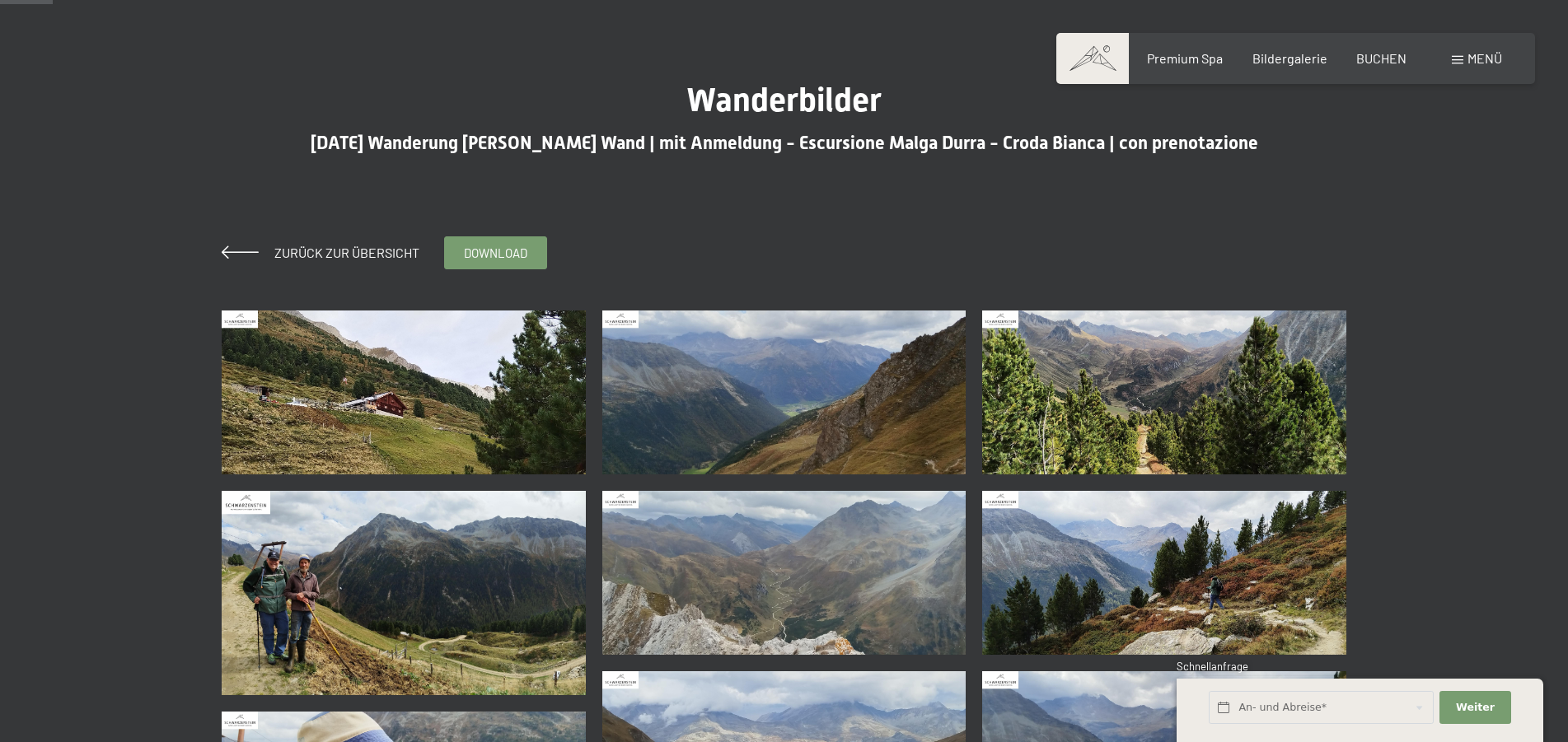
scroll to position [84, 0]
click at [405, 397] on img at bounding box center [404, 392] width 364 height 164
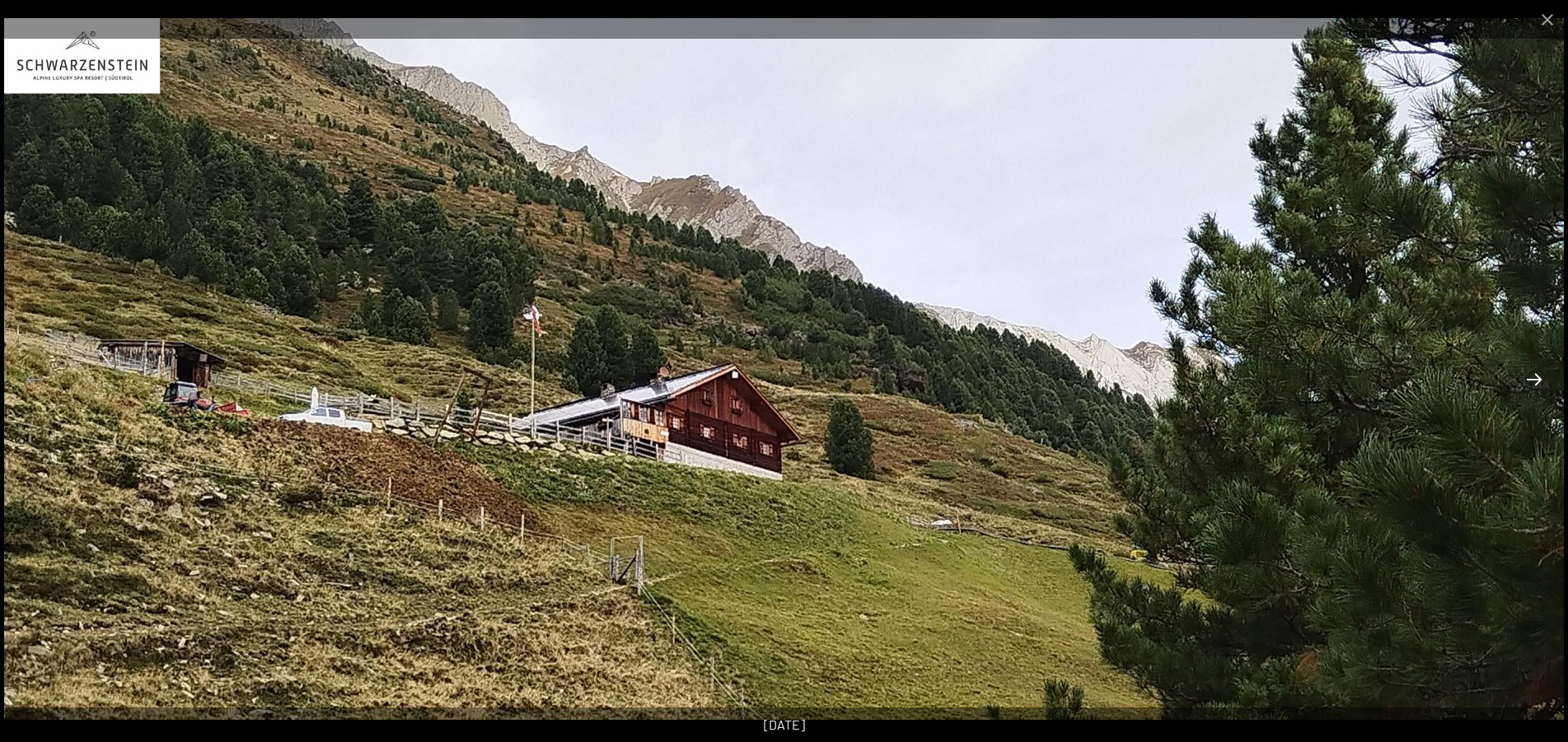
click at [1531, 378] on button "Next slide" at bounding box center [1534, 379] width 34 height 32
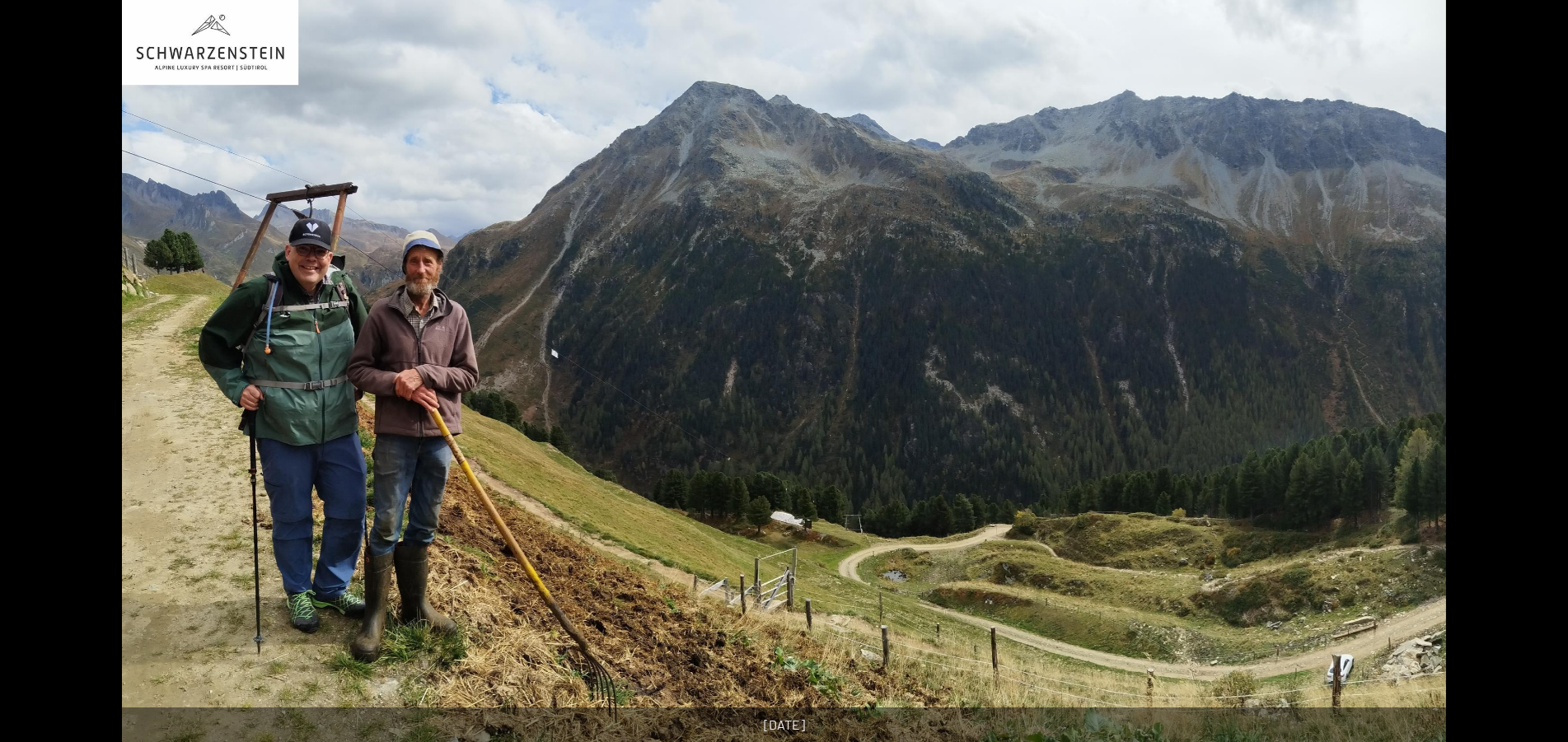
click at [1531, 378] on button "Next slide" at bounding box center [1542, 379] width 34 height 32
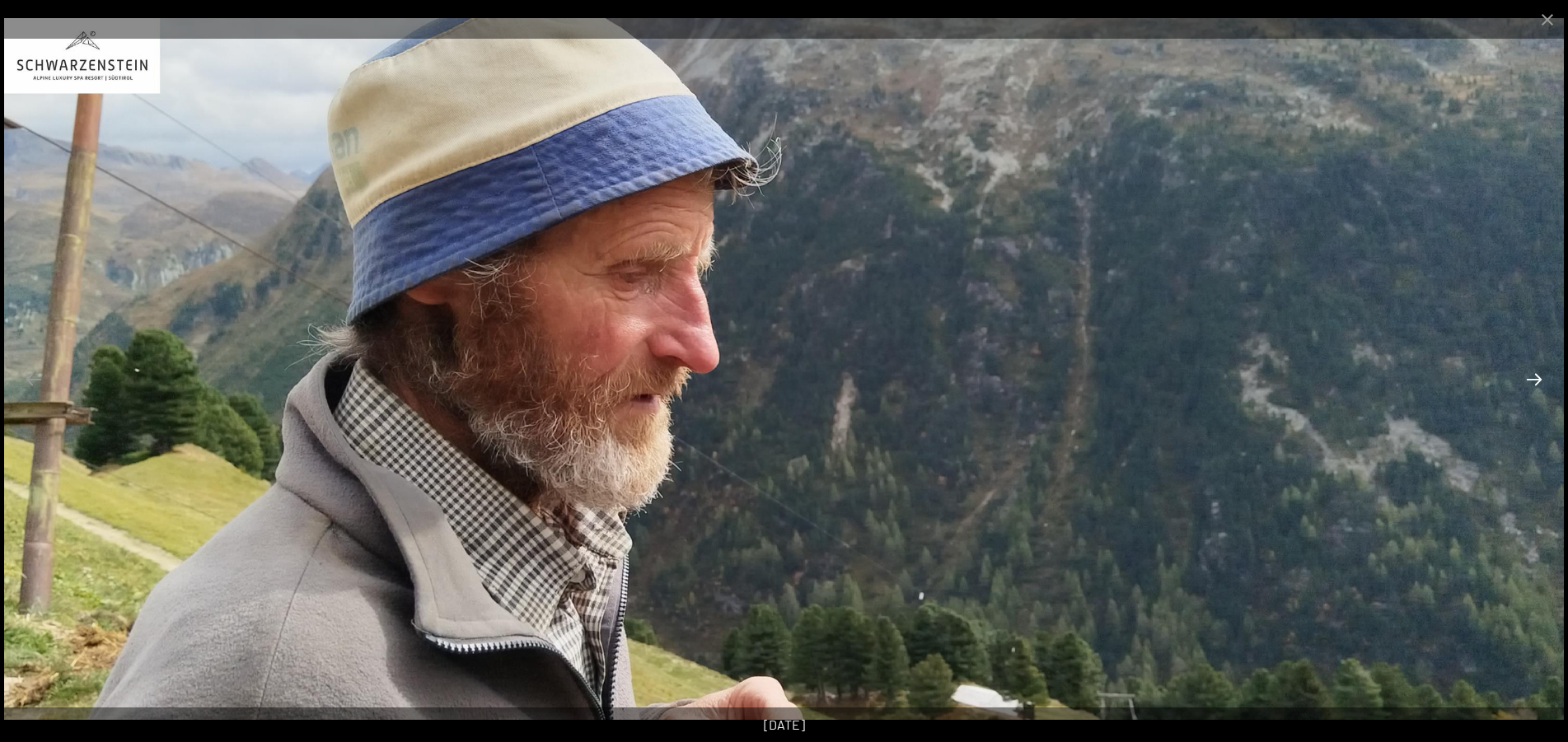
click at [1531, 378] on button "Next slide" at bounding box center [1534, 379] width 34 height 32
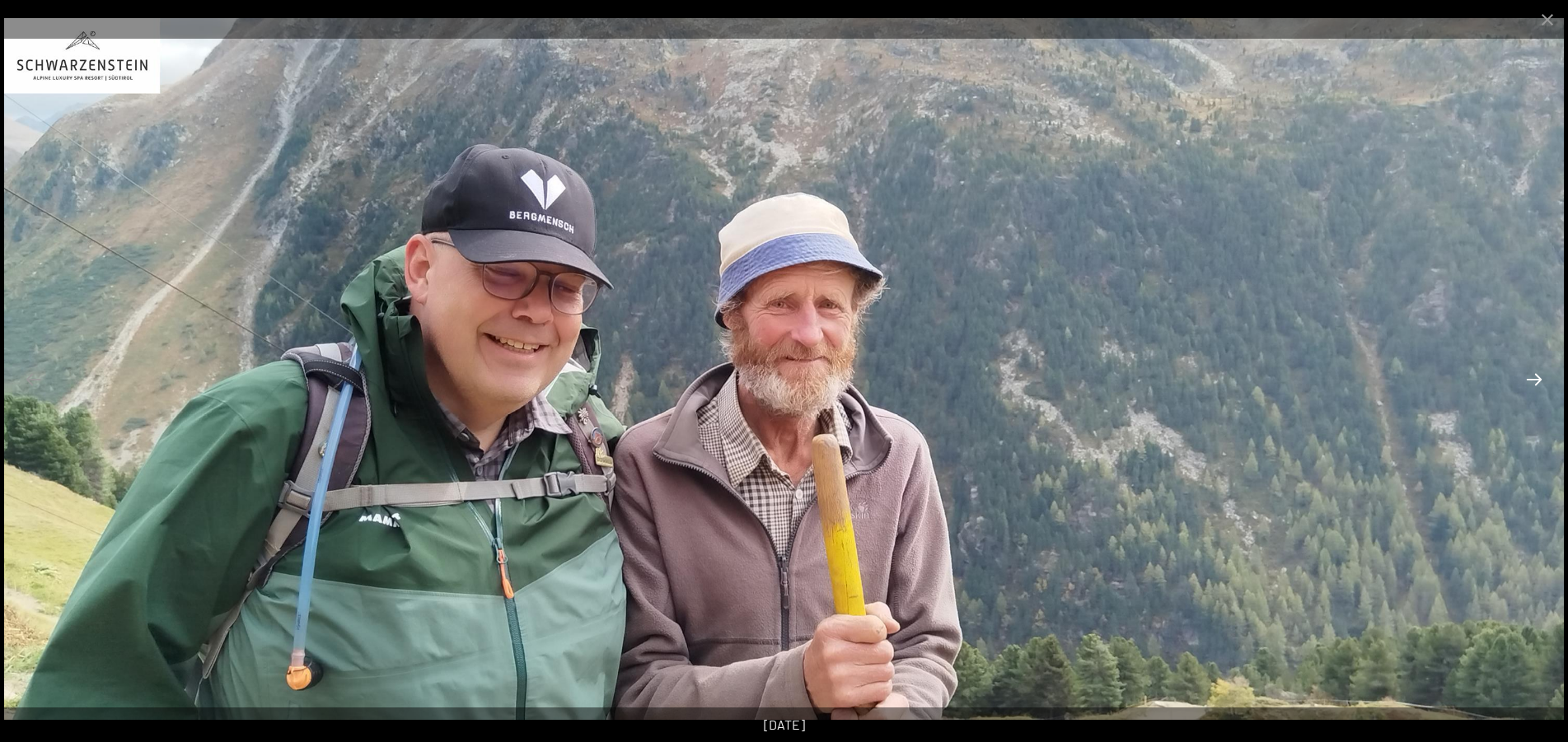
click at [1531, 378] on button "Next slide" at bounding box center [1534, 379] width 34 height 32
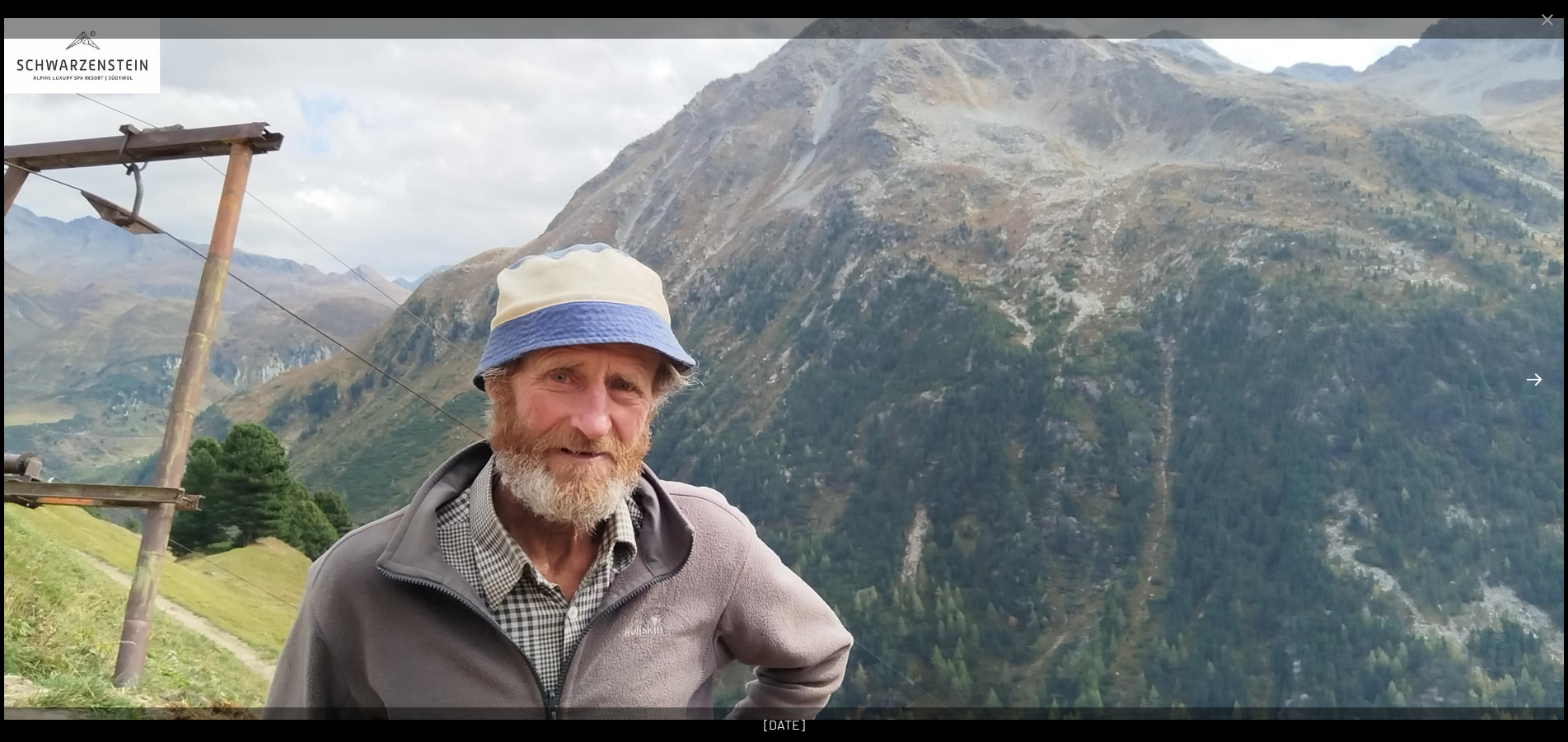
click at [1531, 378] on button "Next slide" at bounding box center [1534, 379] width 34 height 32
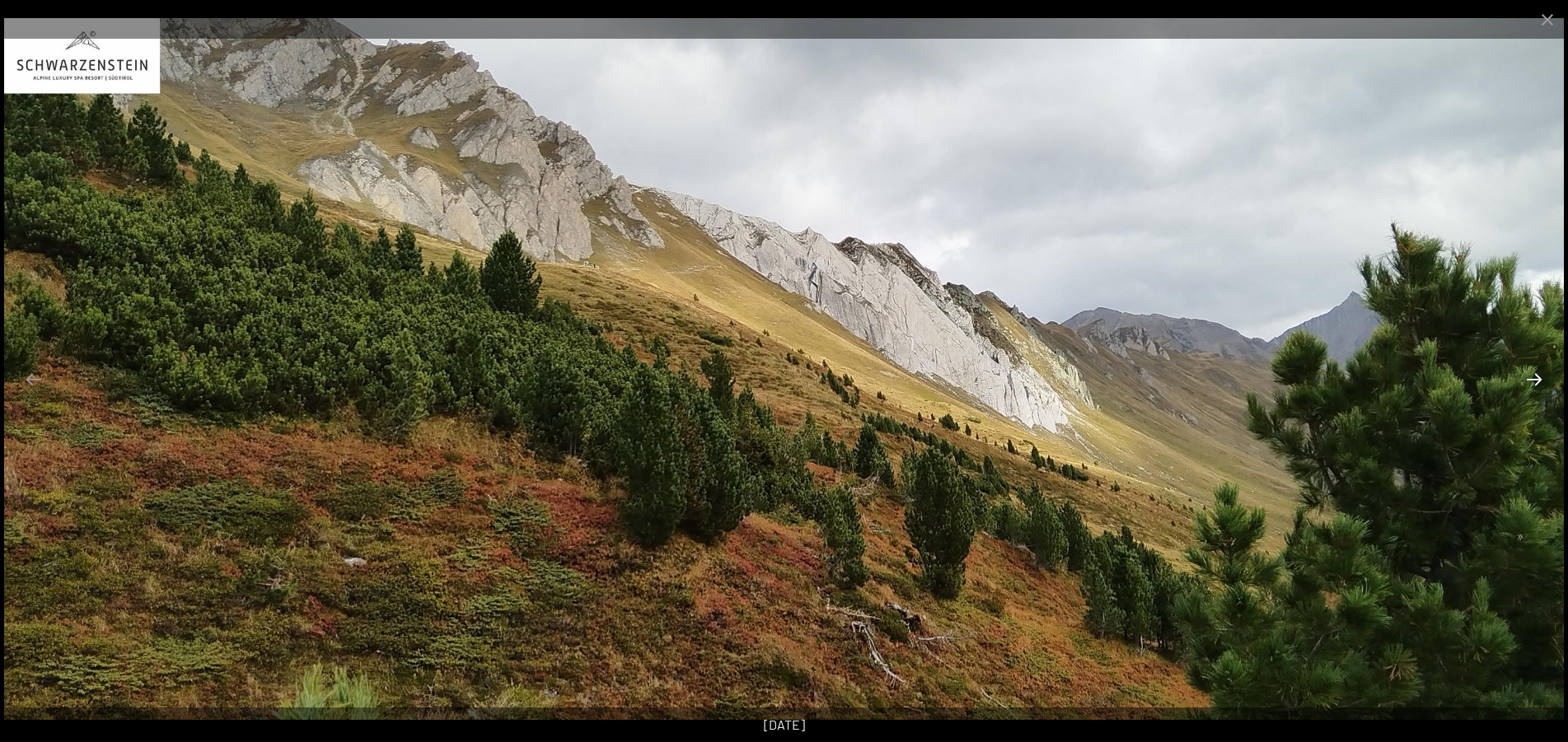
click at [1531, 378] on button "Next slide" at bounding box center [1534, 379] width 34 height 32
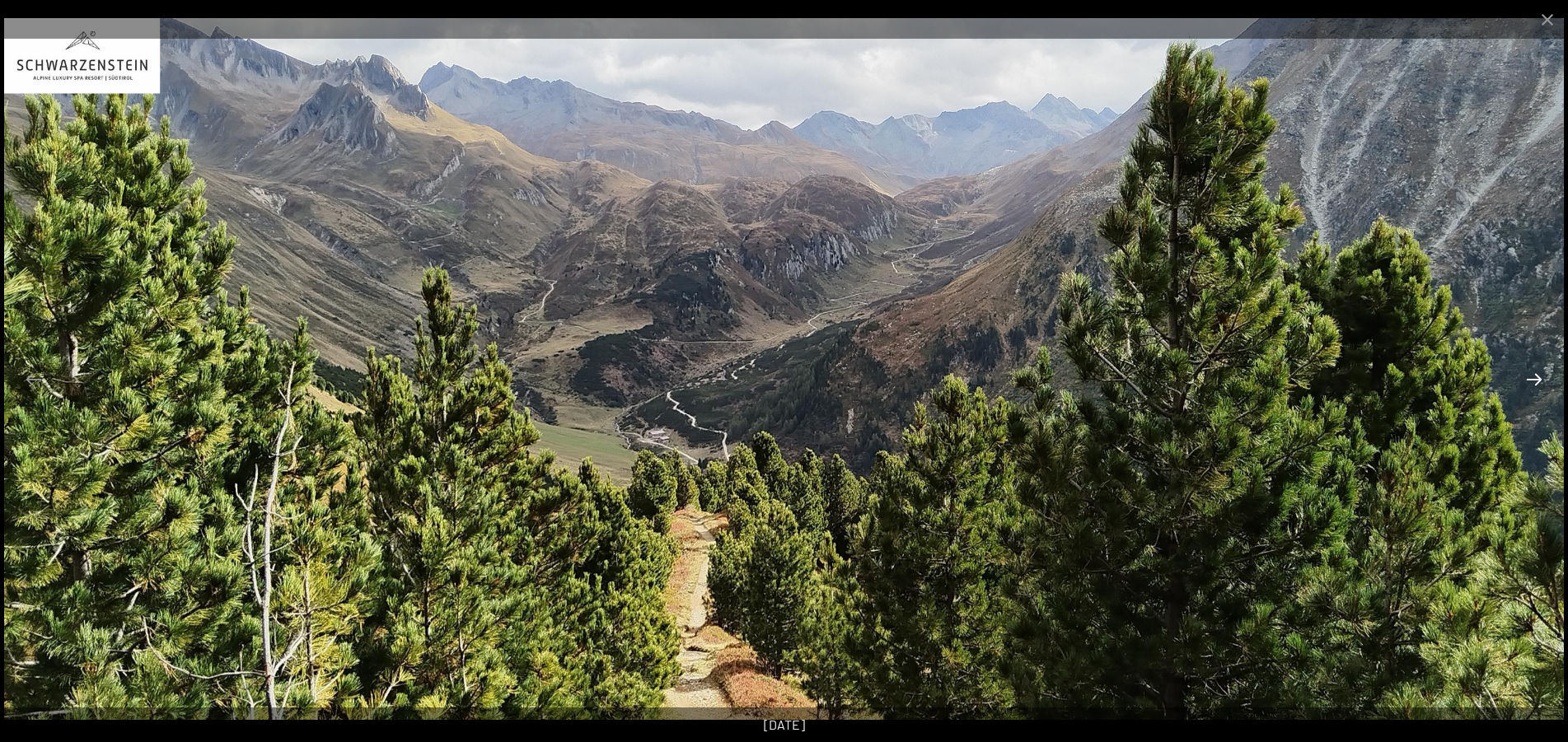
click at [1531, 378] on button "Next slide" at bounding box center [1534, 379] width 34 height 32
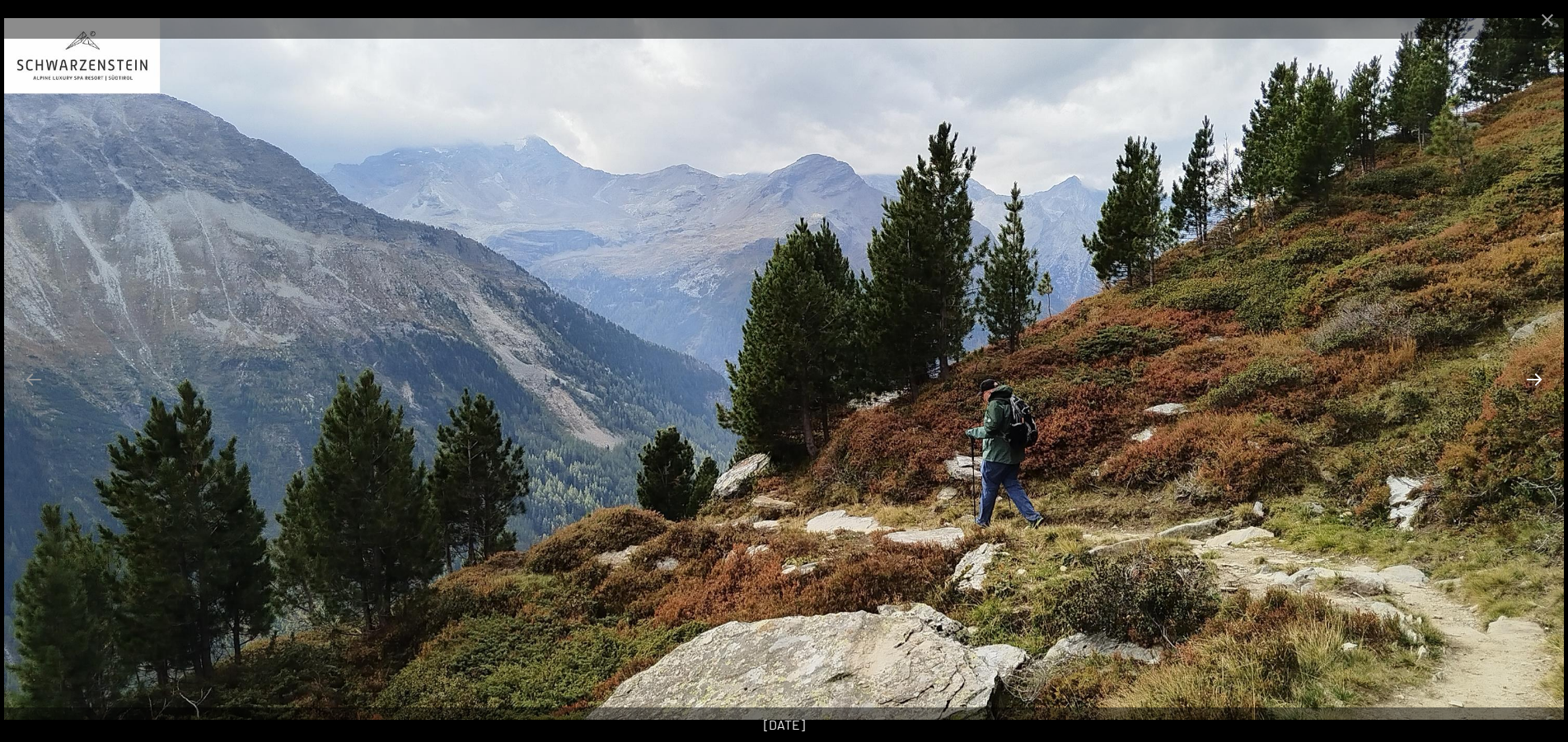
click at [1531, 378] on button "Next slide" at bounding box center [1534, 379] width 34 height 32
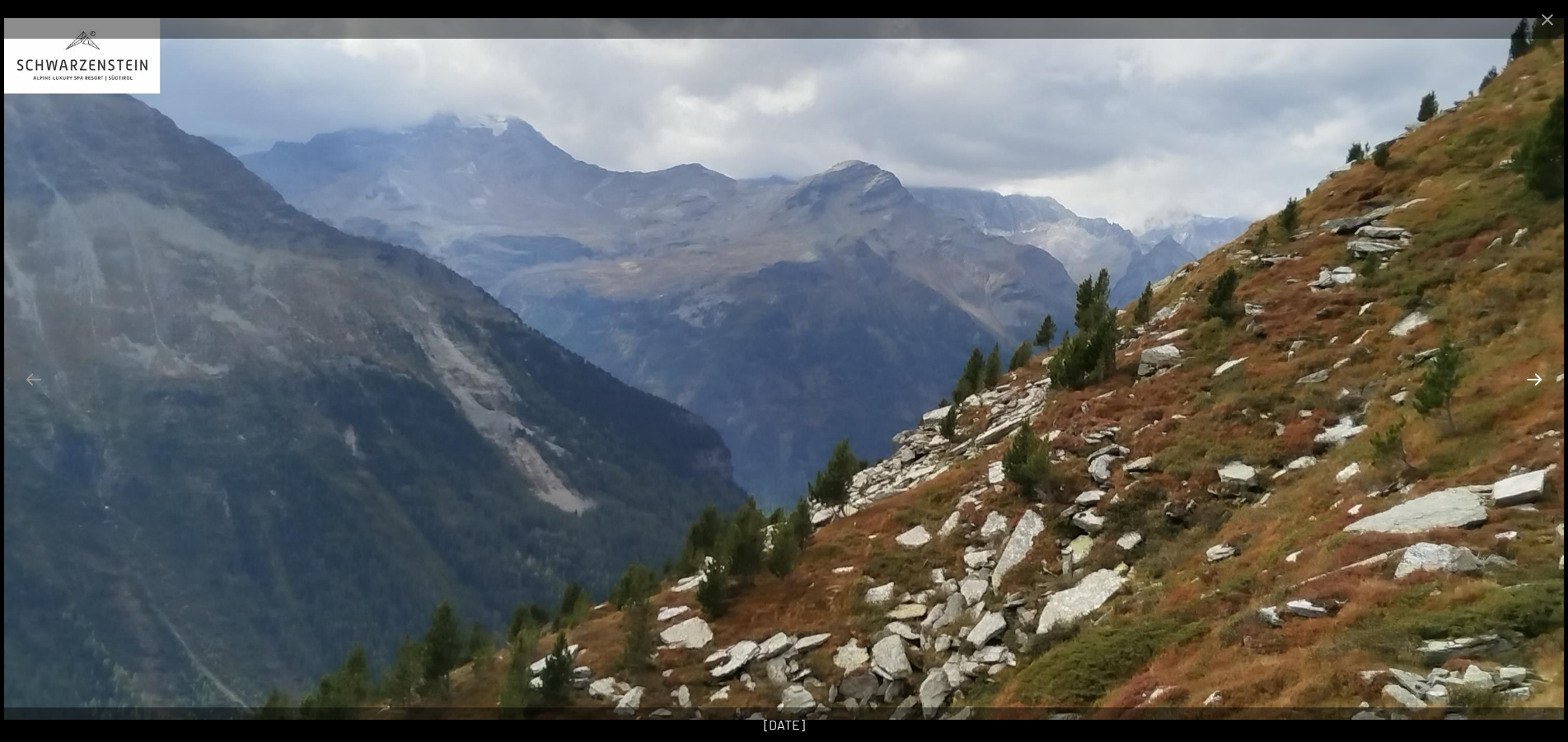
click at [1531, 378] on button "Next slide" at bounding box center [1534, 379] width 34 height 32
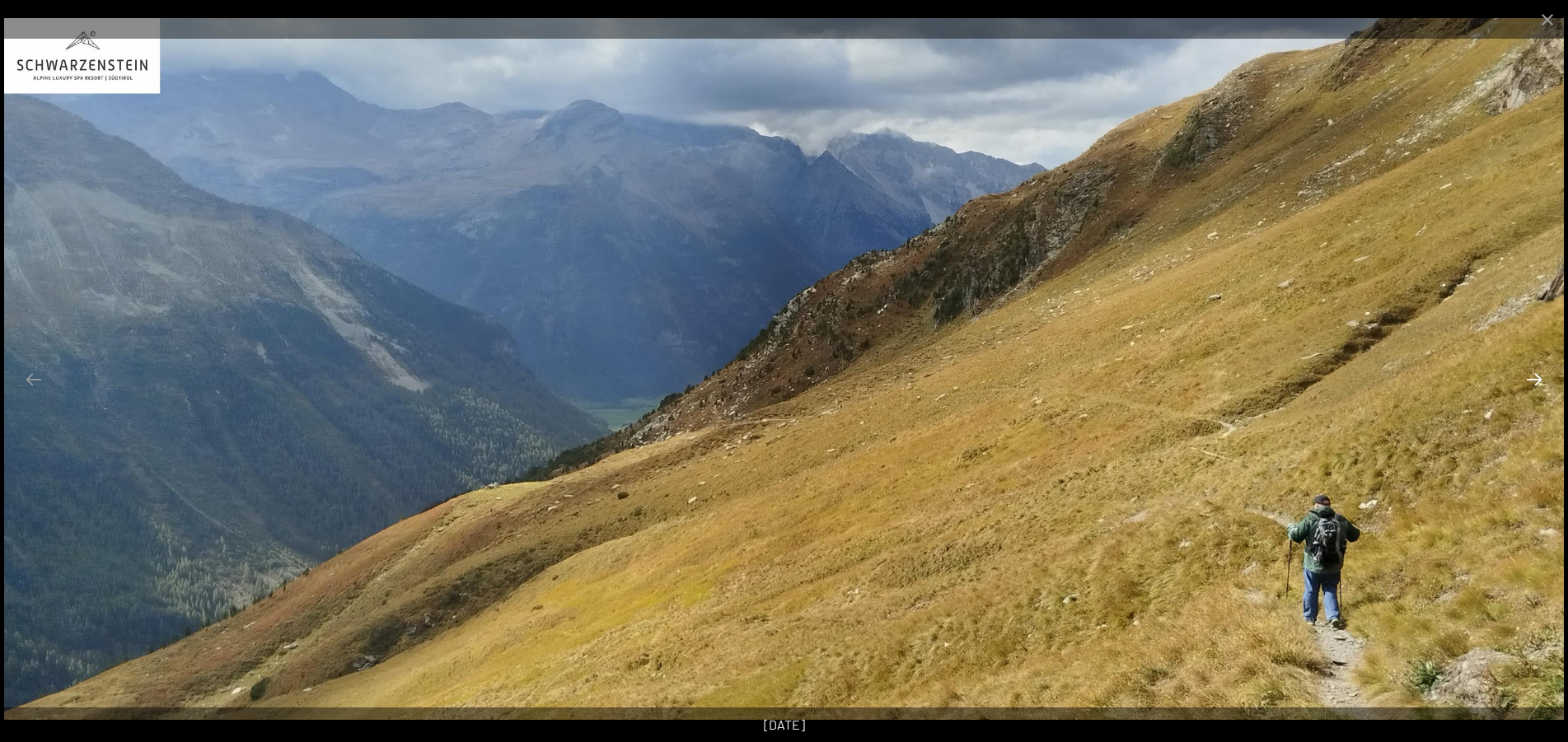
click at [1531, 378] on button "Next slide" at bounding box center [1534, 379] width 34 height 32
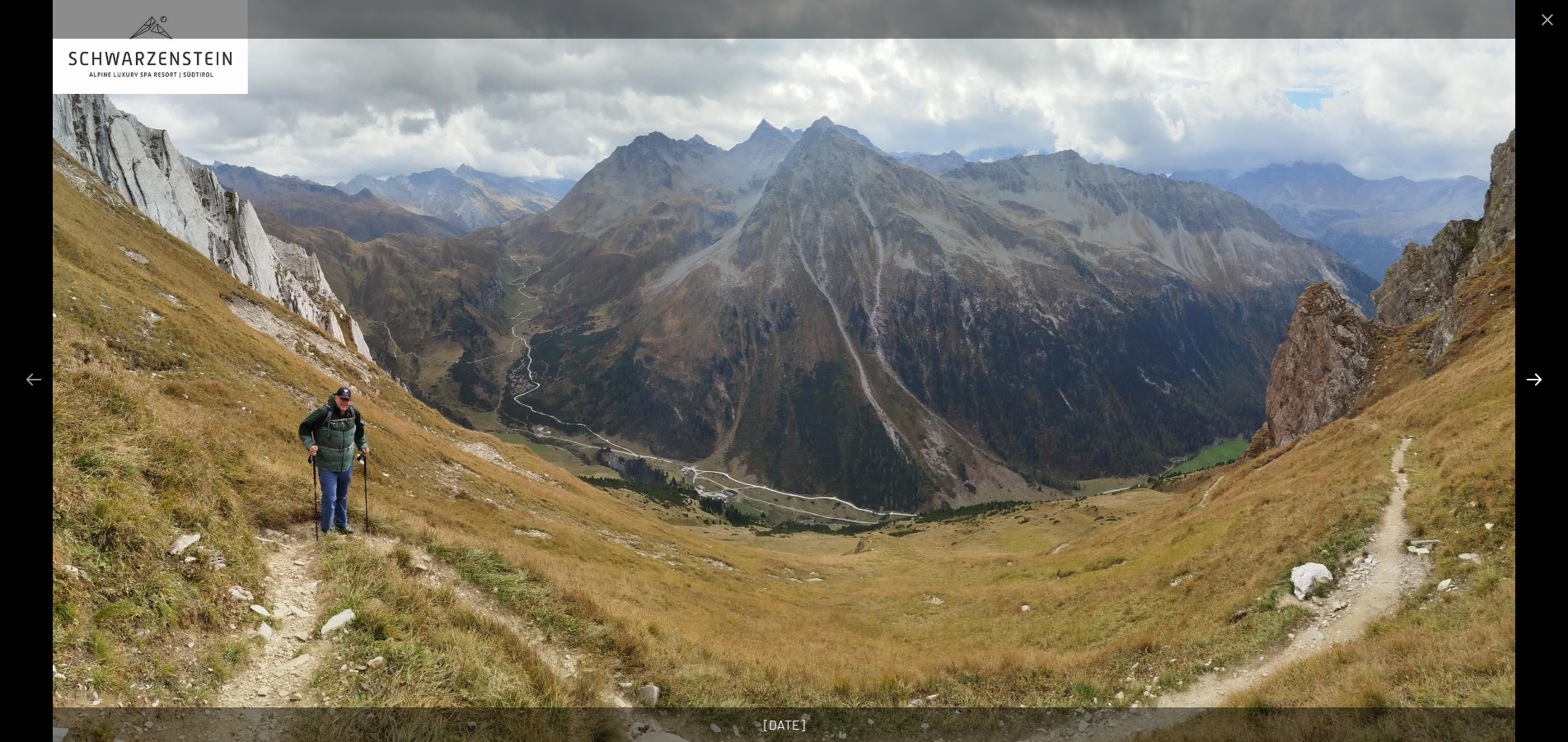
click at [1528, 379] on button "Next slide" at bounding box center [1534, 379] width 34 height 32
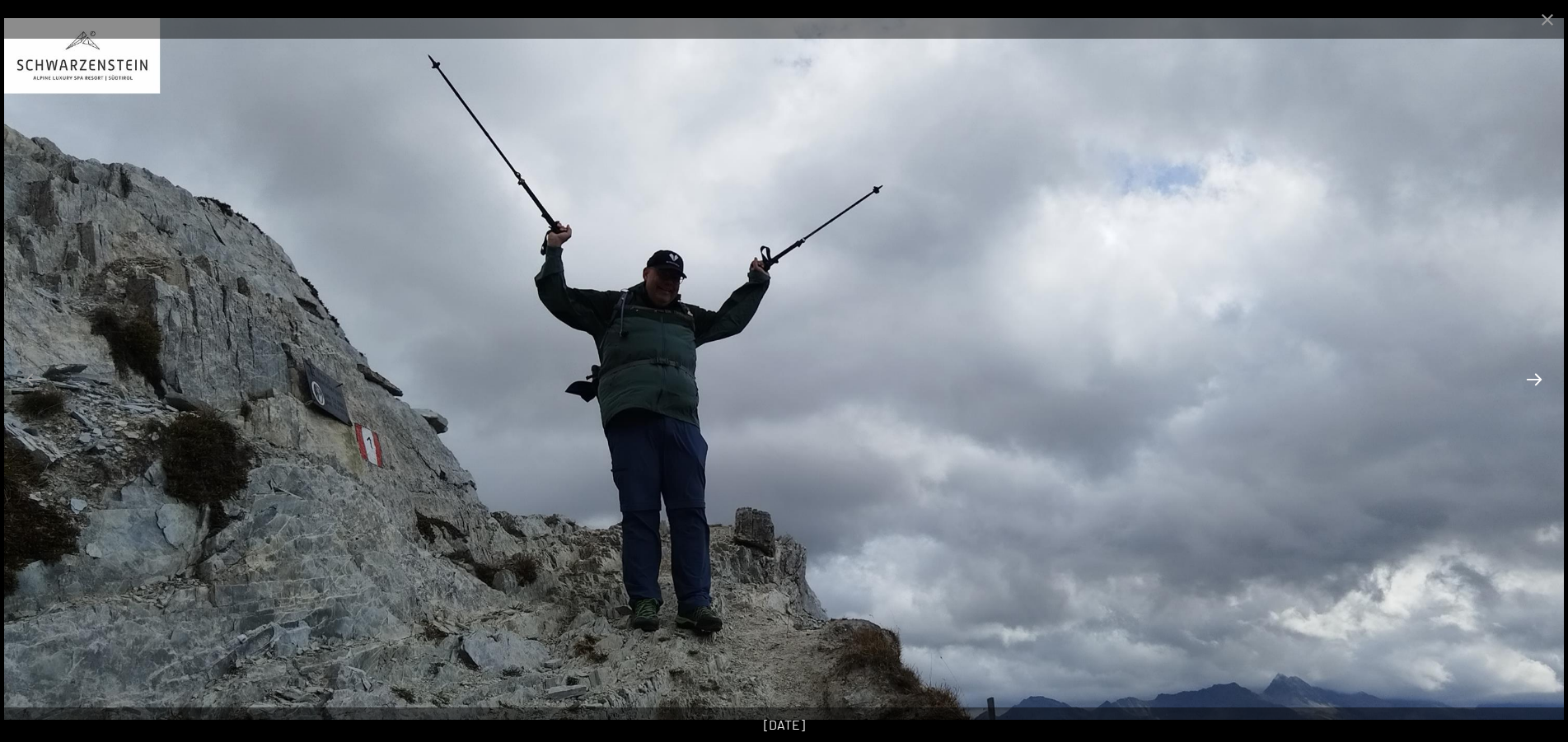
click at [1535, 377] on button "Next slide" at bounding box center [1534, 379] width 34 height 32
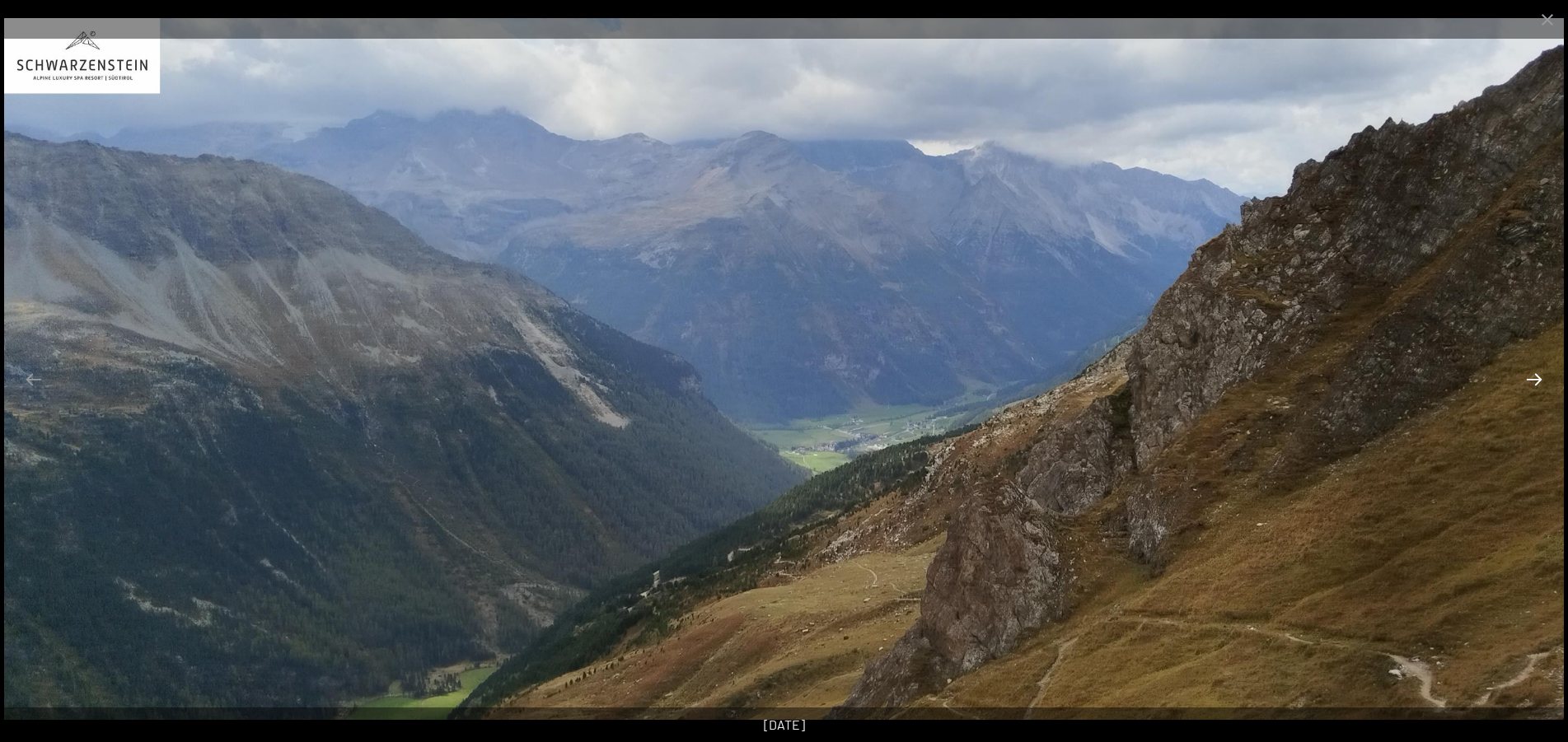
click at [1535, 377] on button "Next slide" at bounding box center [1534, 379] width 34 height 32
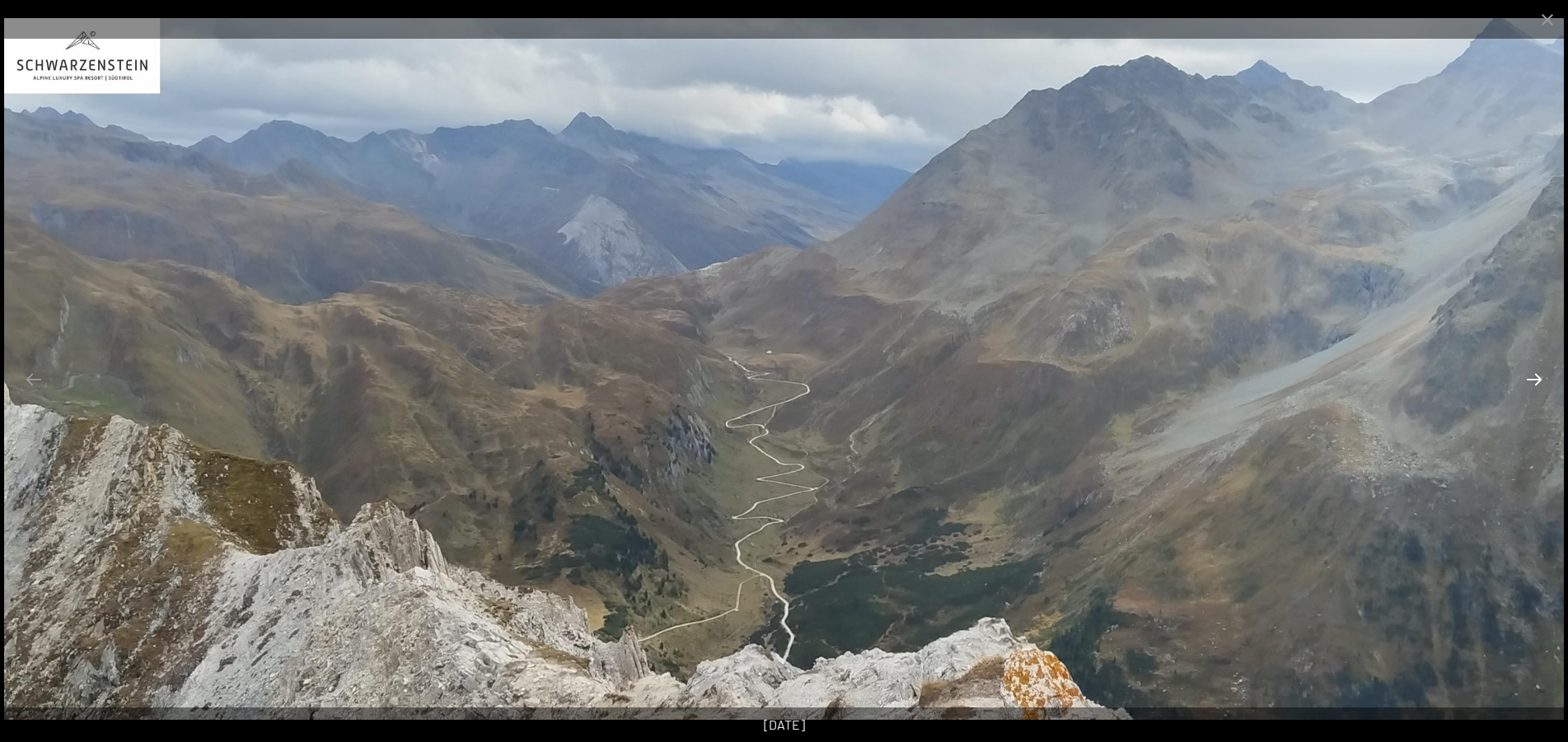
click at [1535, 377] on button "Next slide" at bounding box center [1534, 379] width 34 height 32
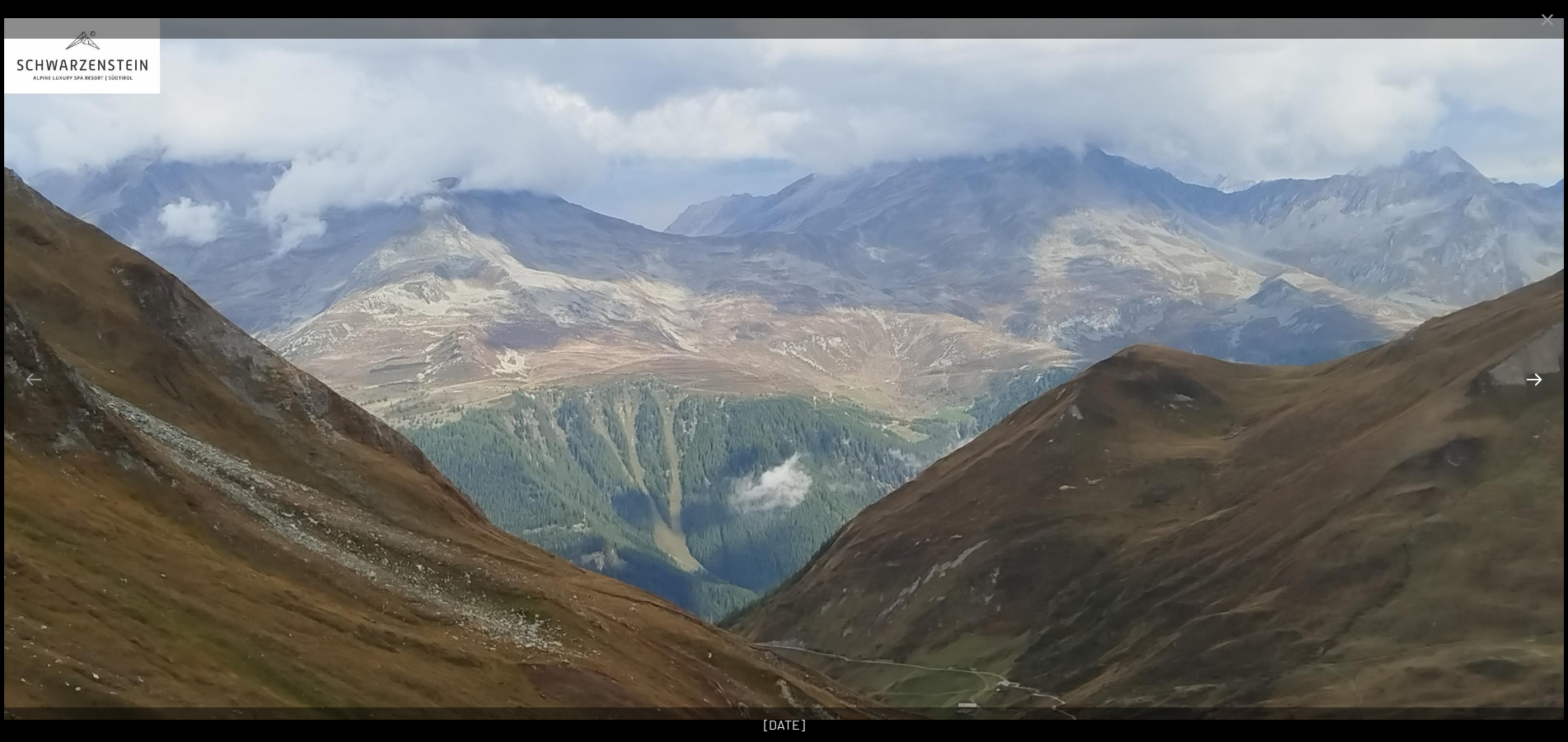
click at [1535, 377] on button "Next slide" at bounding box center [1534, 379] width 34 height 32
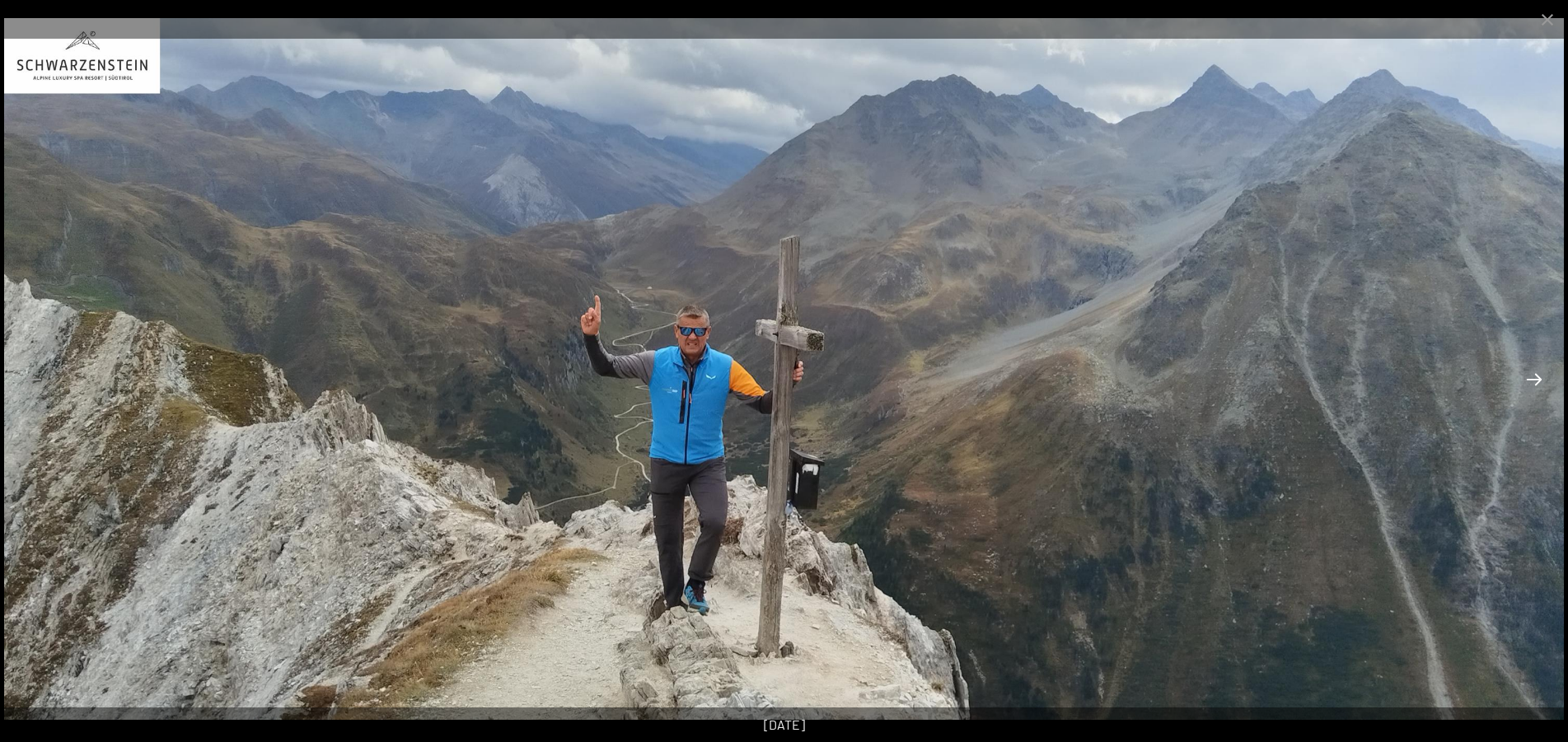
click at [1535, 377] on button "Next slide" at bounding box center [1534, 379] width 34 height 32
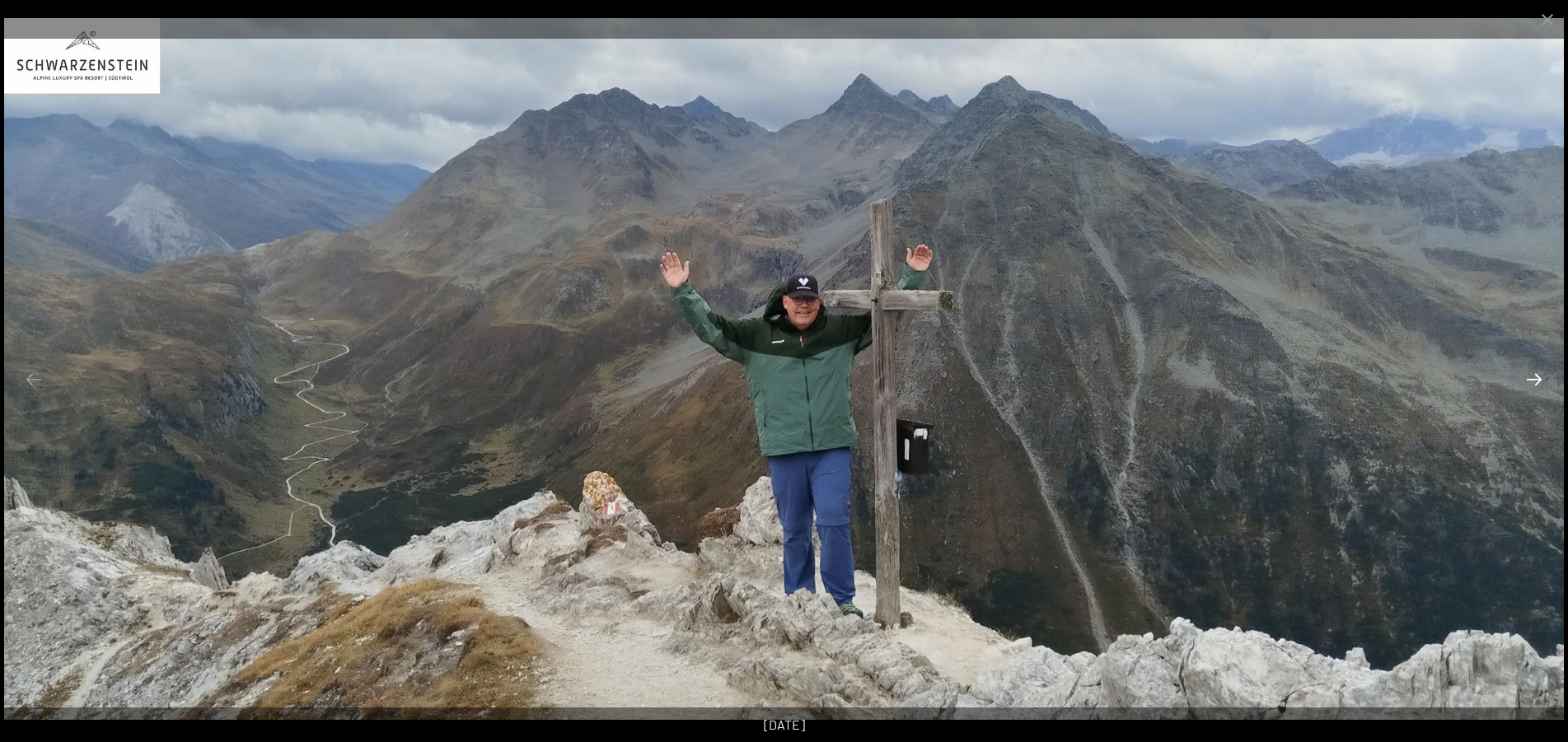
click at [1533, 378] on button "Next slide" at bounding box center [1534, 379] width 34 height 32
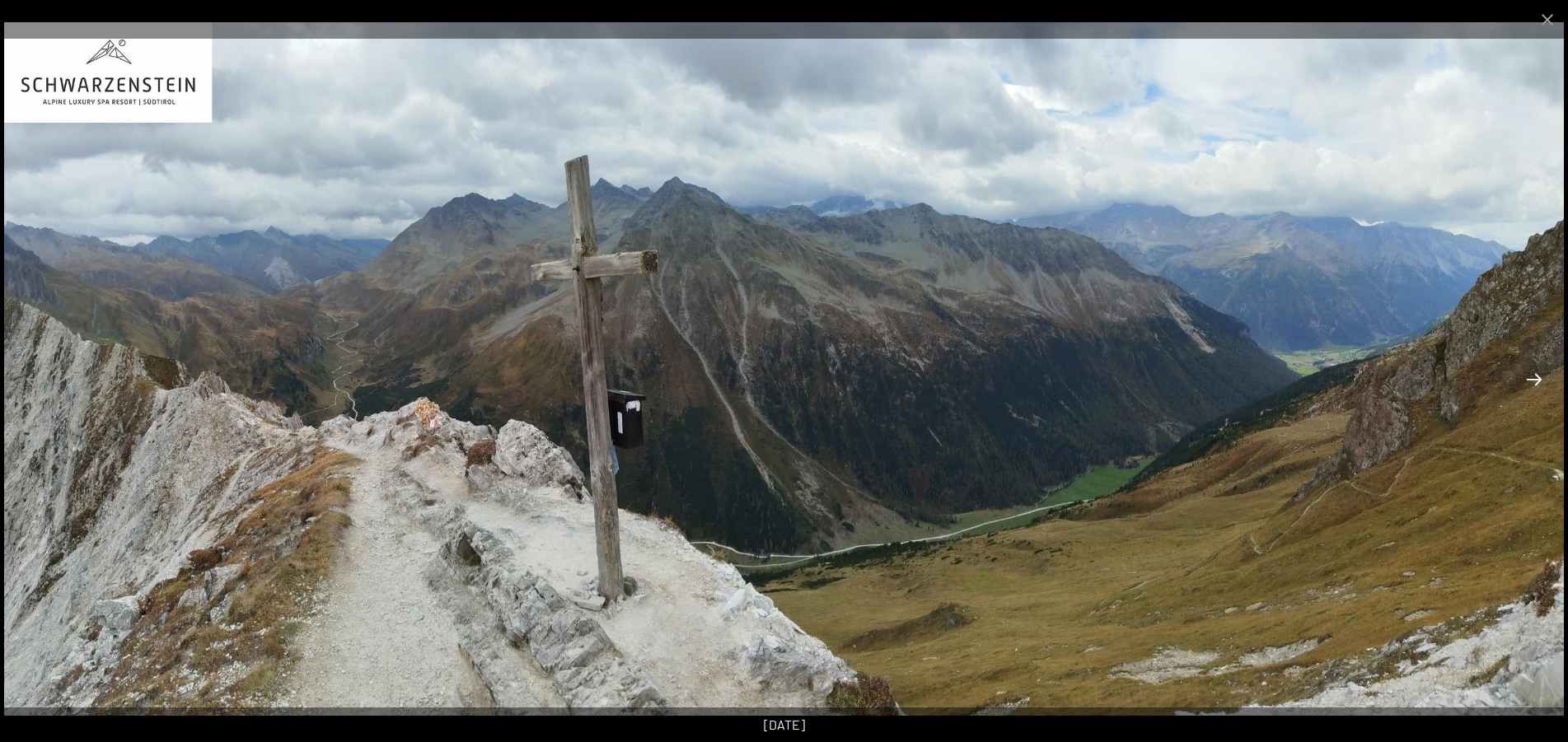
click at [1533, 378] on button "Next slide" at bounding box center [1534, 379] width 34 height 32
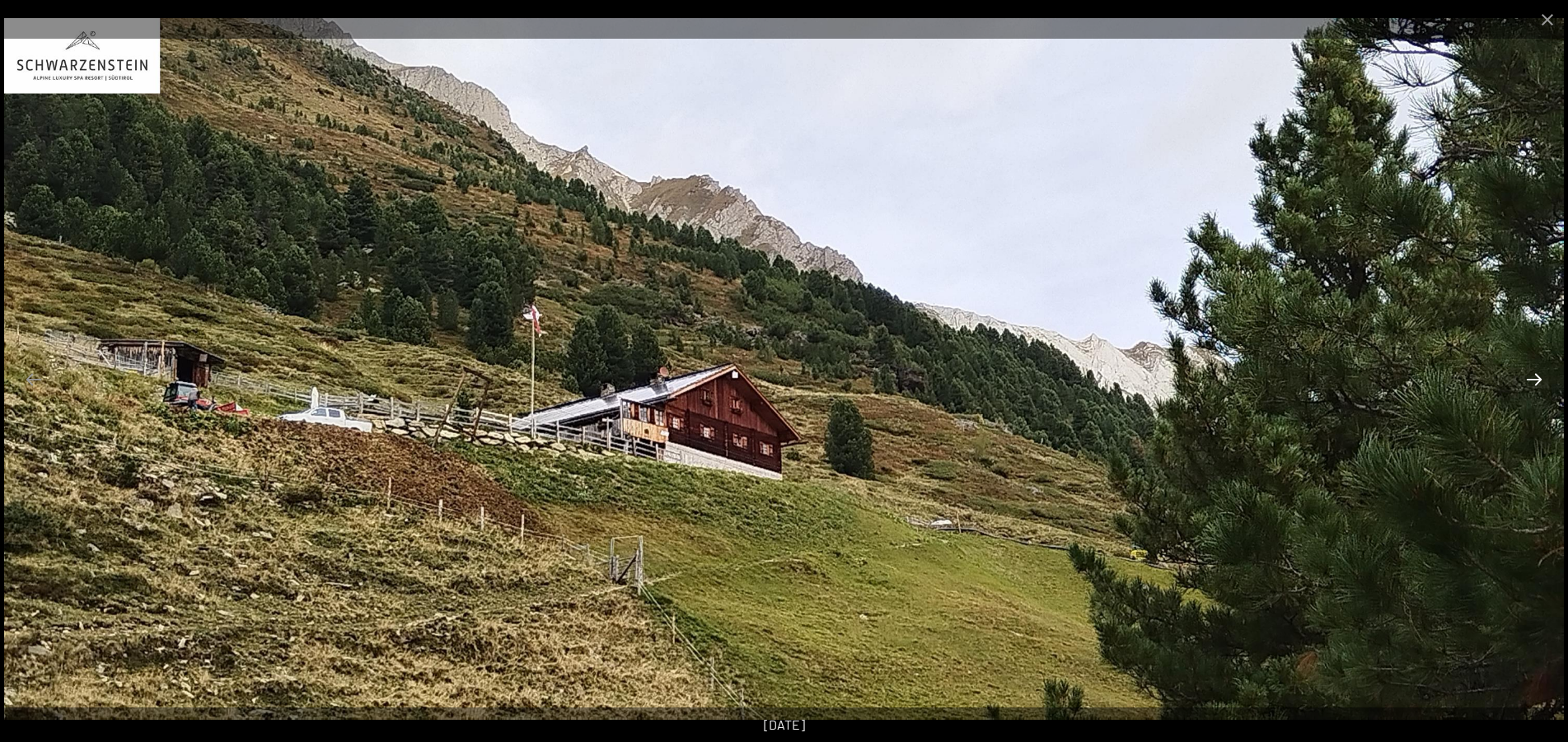
click at [1533, 378] on button "Next slide" at bounding box center [1534, 379] width 34 height 32
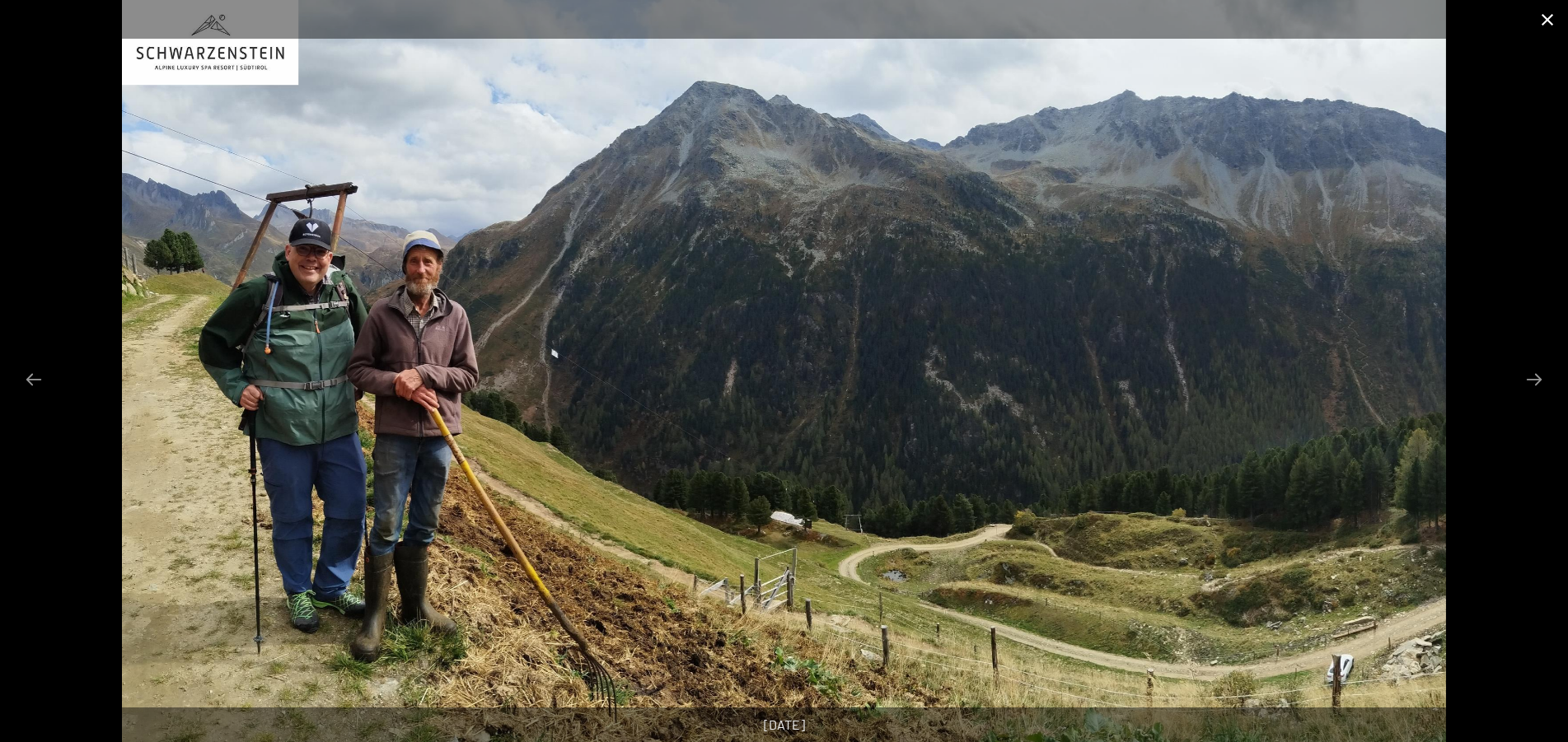
click at [1546, 19] on button "Close gallery" at bounding box center [1547, 19] width 41 height 38
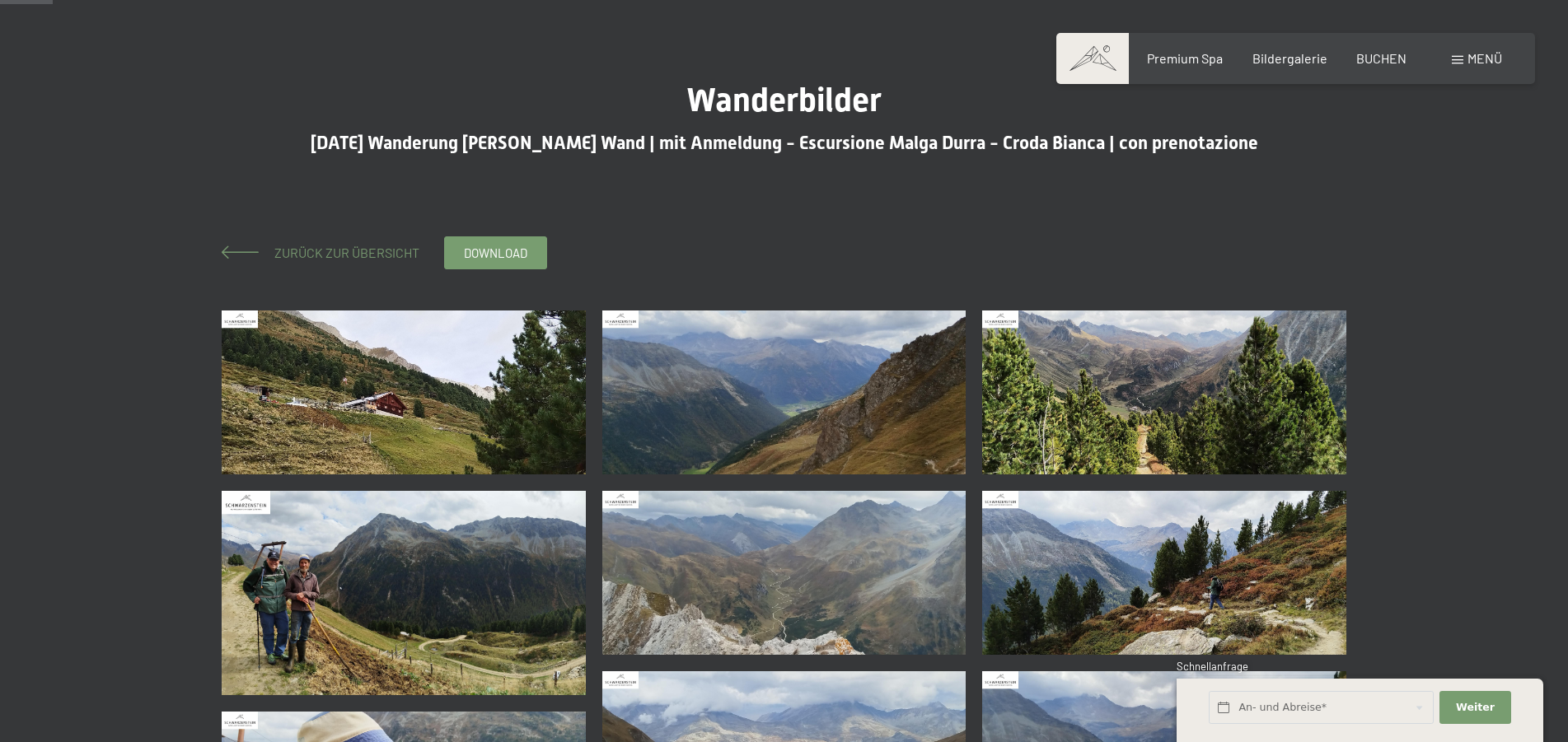
click at [251, 248] on span at bounding box center [240, 252] width 37 height 13
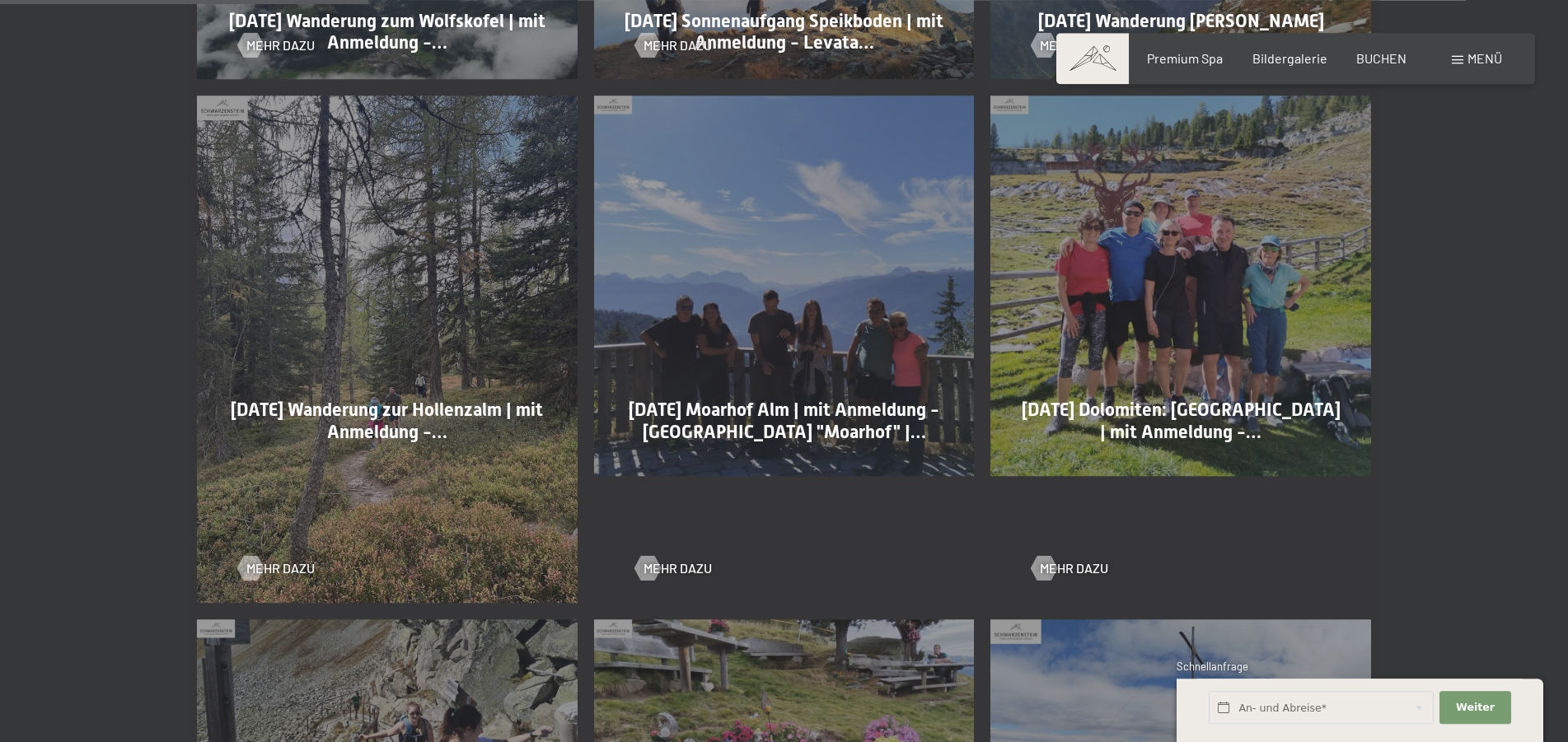
scroll to position [1093, 0]
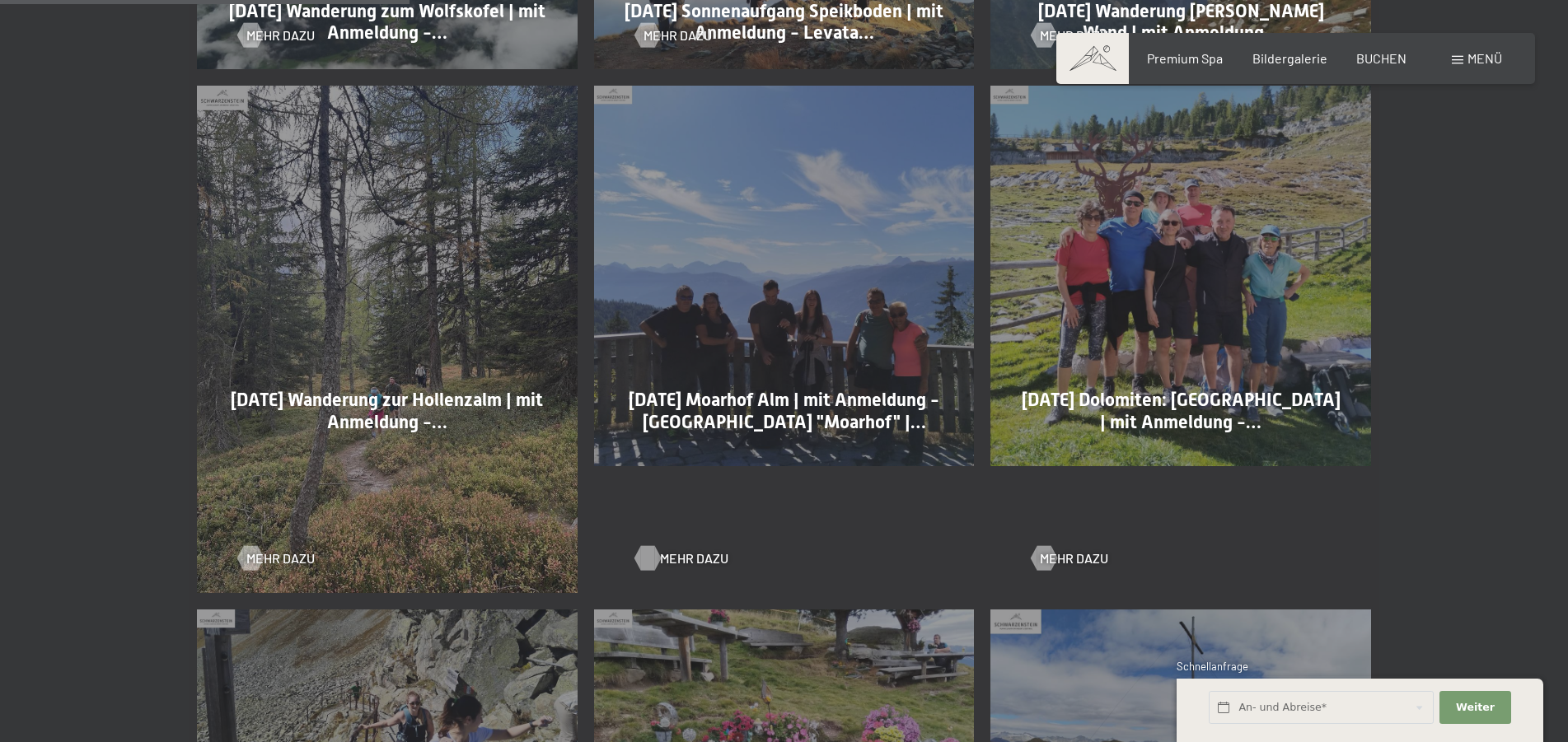
click at [675, 560] on span "Mehr dazu" at bounding box center [695, 558] width 68 height 18
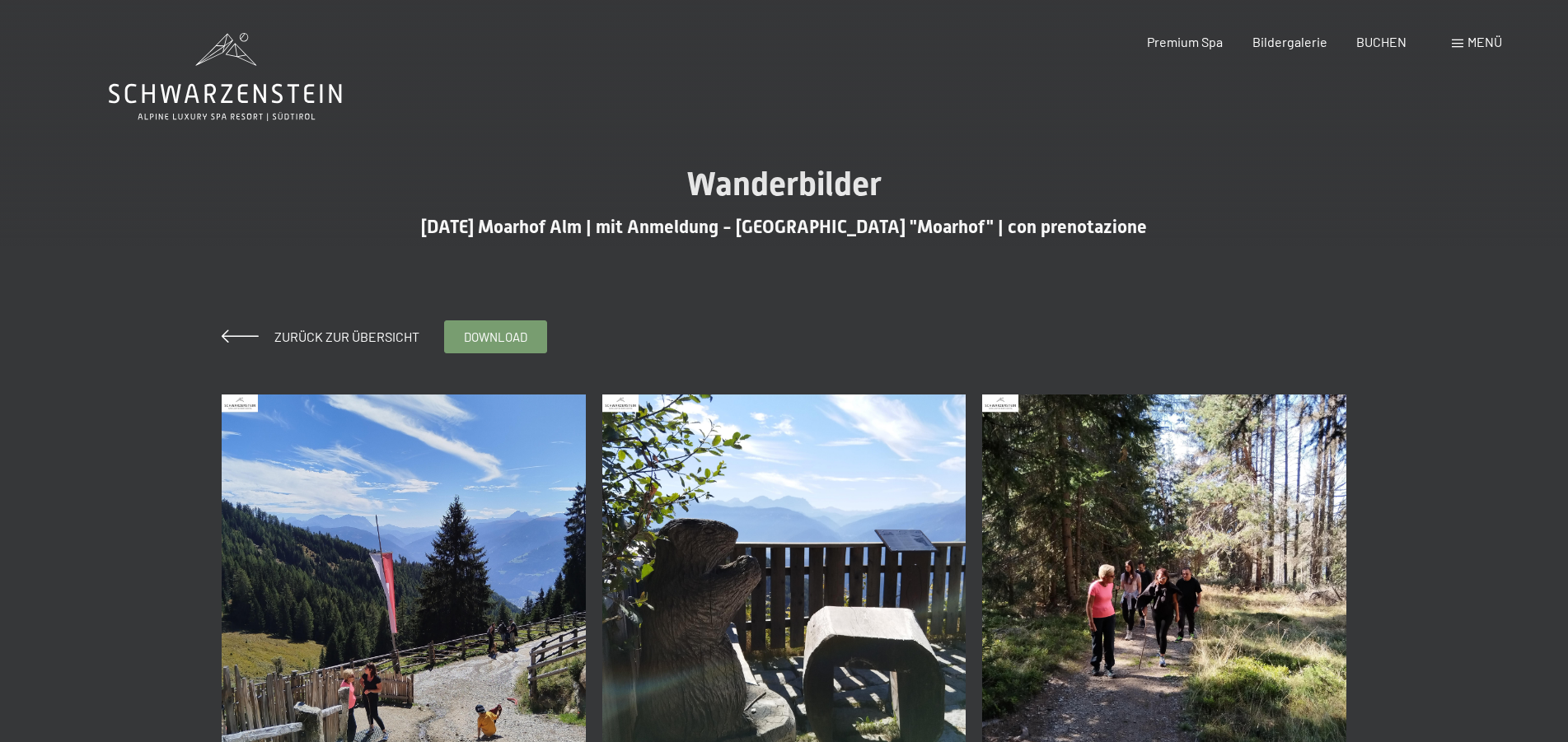
click at [404, 603] on img at bounding box center [404, 577] width 364 height 364
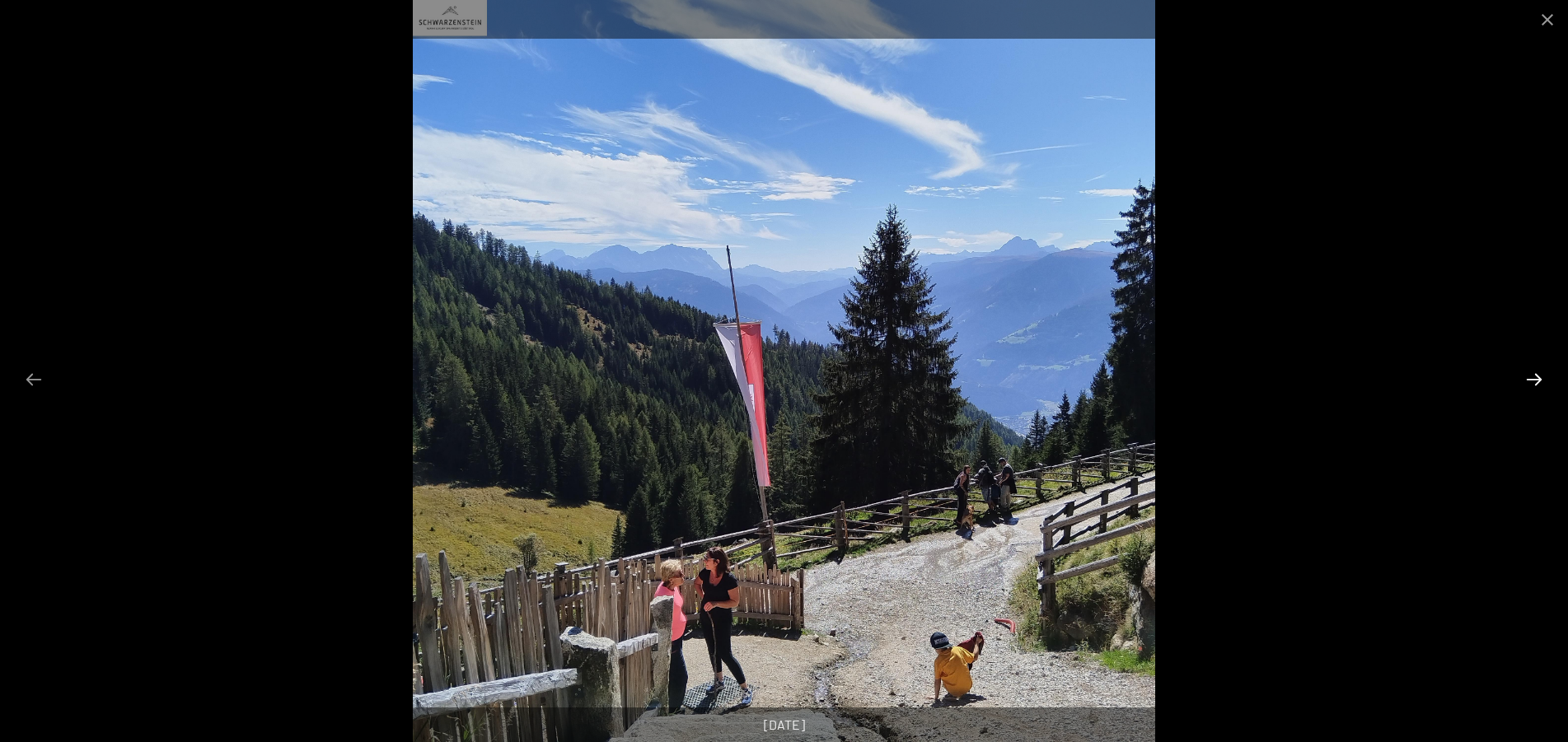
click at [1532, 382] on button "Next slide" at bounding box center [1534, 379] width 34 height 32
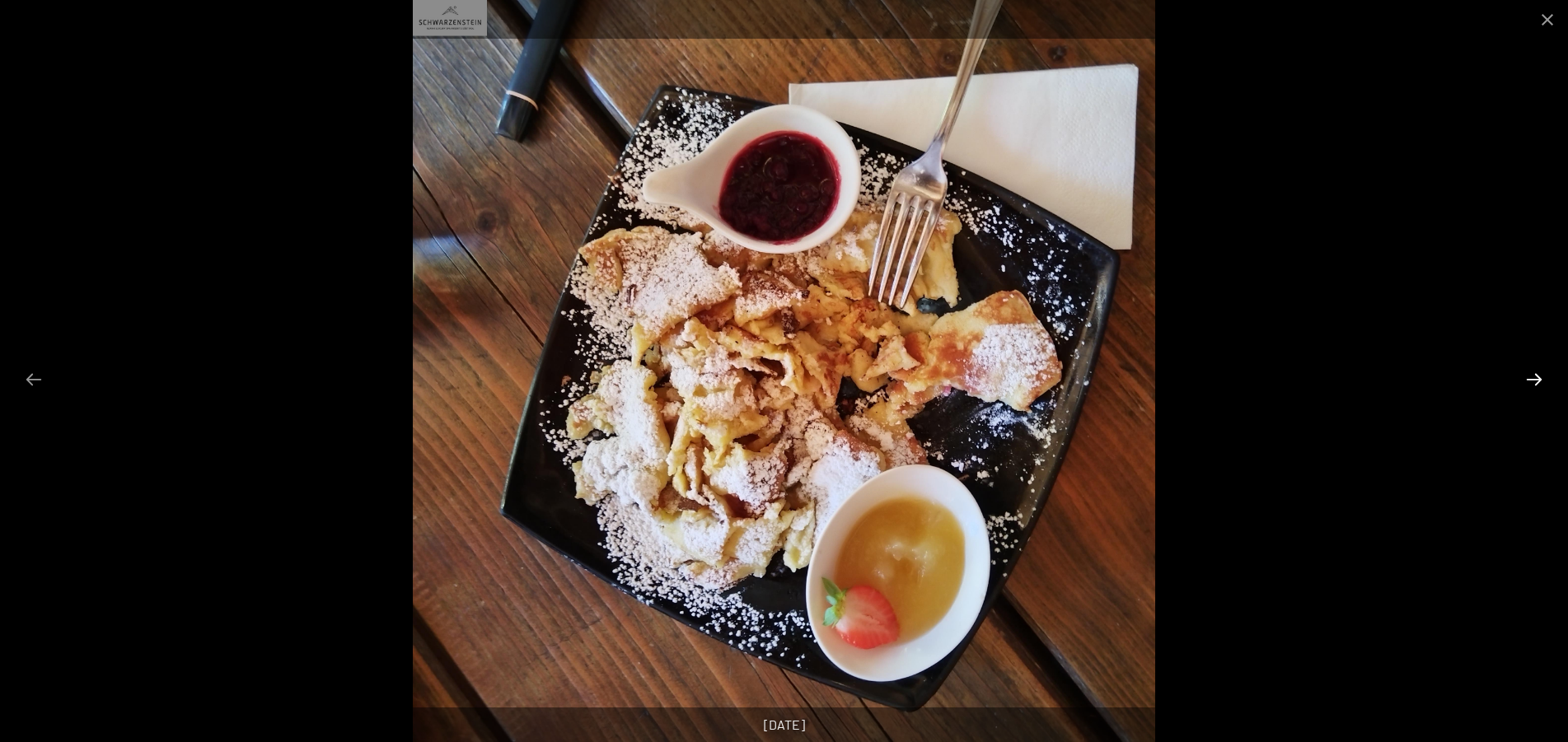
click at [1532, 382] on button "Next slide" at bounding box center [1534, 379] width 34 height 32
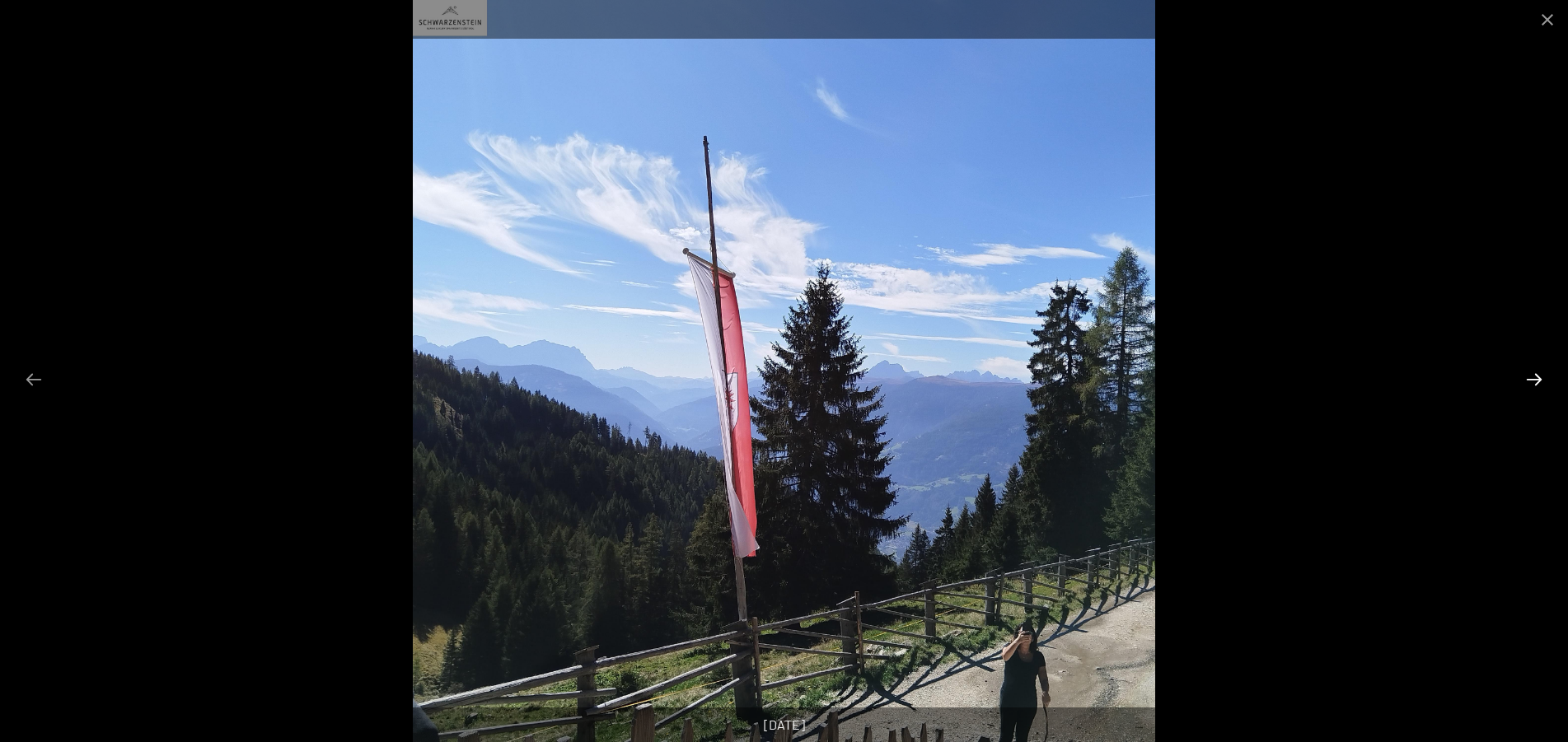
click at [1532, 382] on button "Next slide" at bounding box center [1534, 379] width 34 height 32
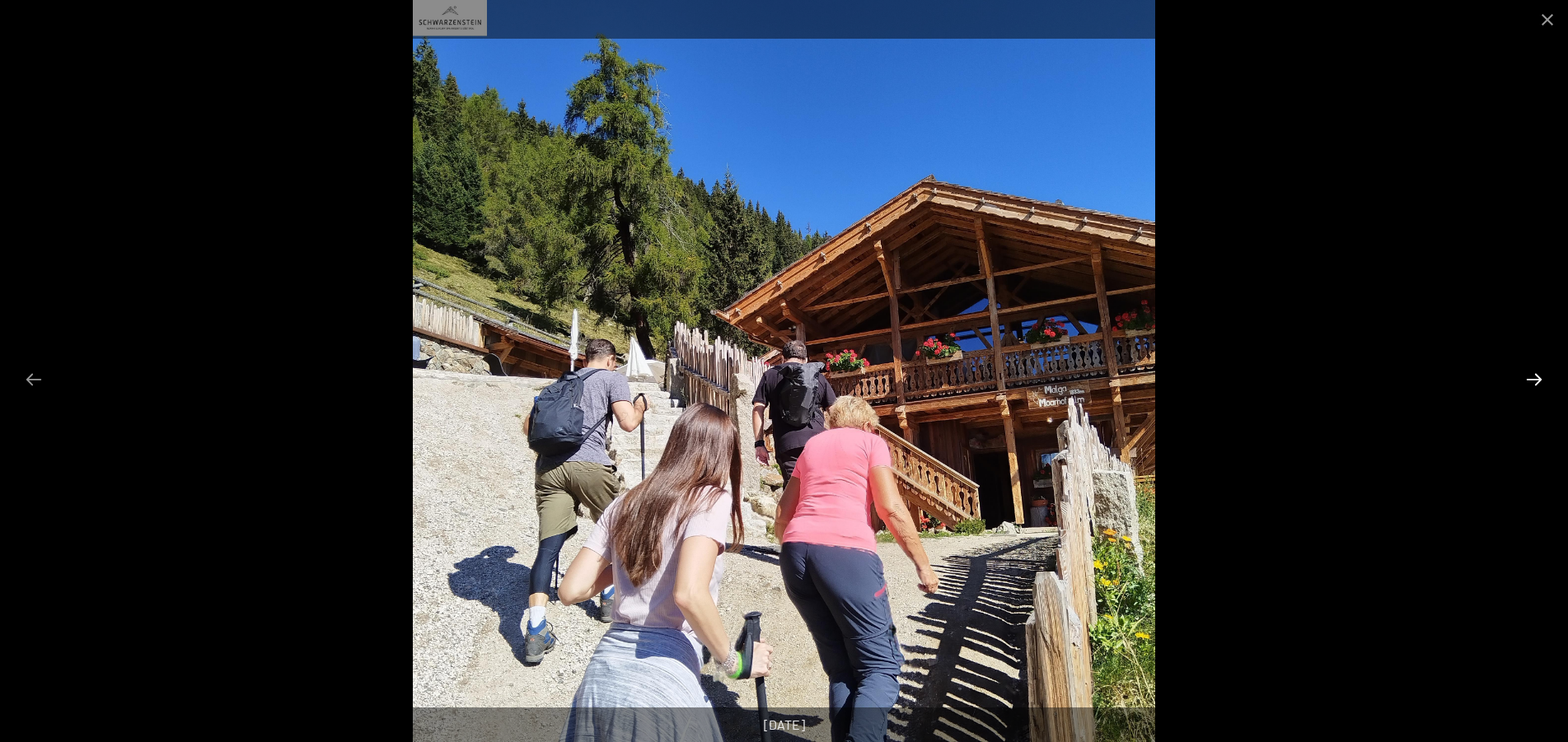
click at [1532, 382] on button "Next slide" at bounding box center [1534, 379] width 34 height 32
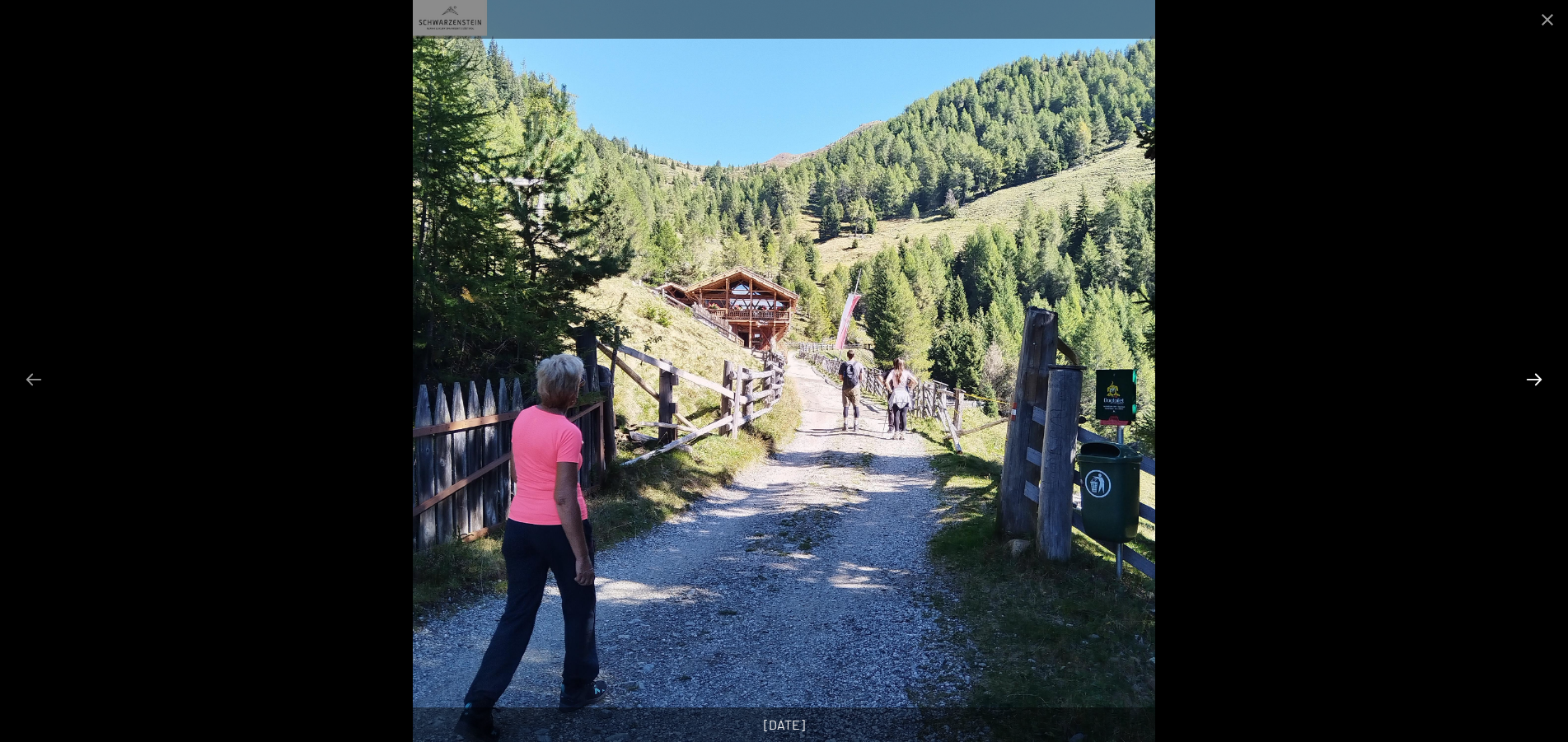
click at [1532, 382] on button "Next slide" at bounding box center [1534, 379] width 34 height 32
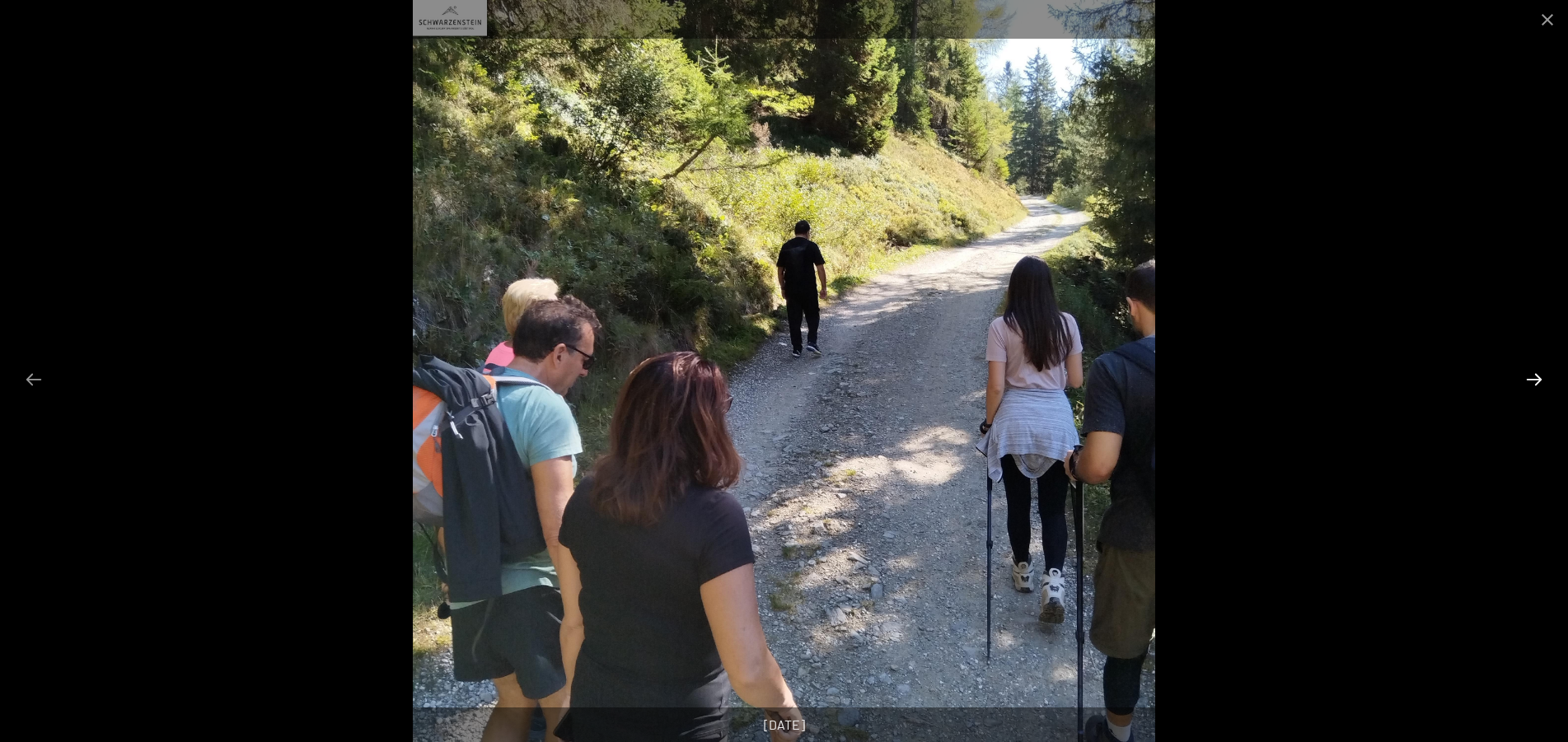
click at [1532, 382] on button "Next slide" at bounding box center [1534, 379] width 34 height 32
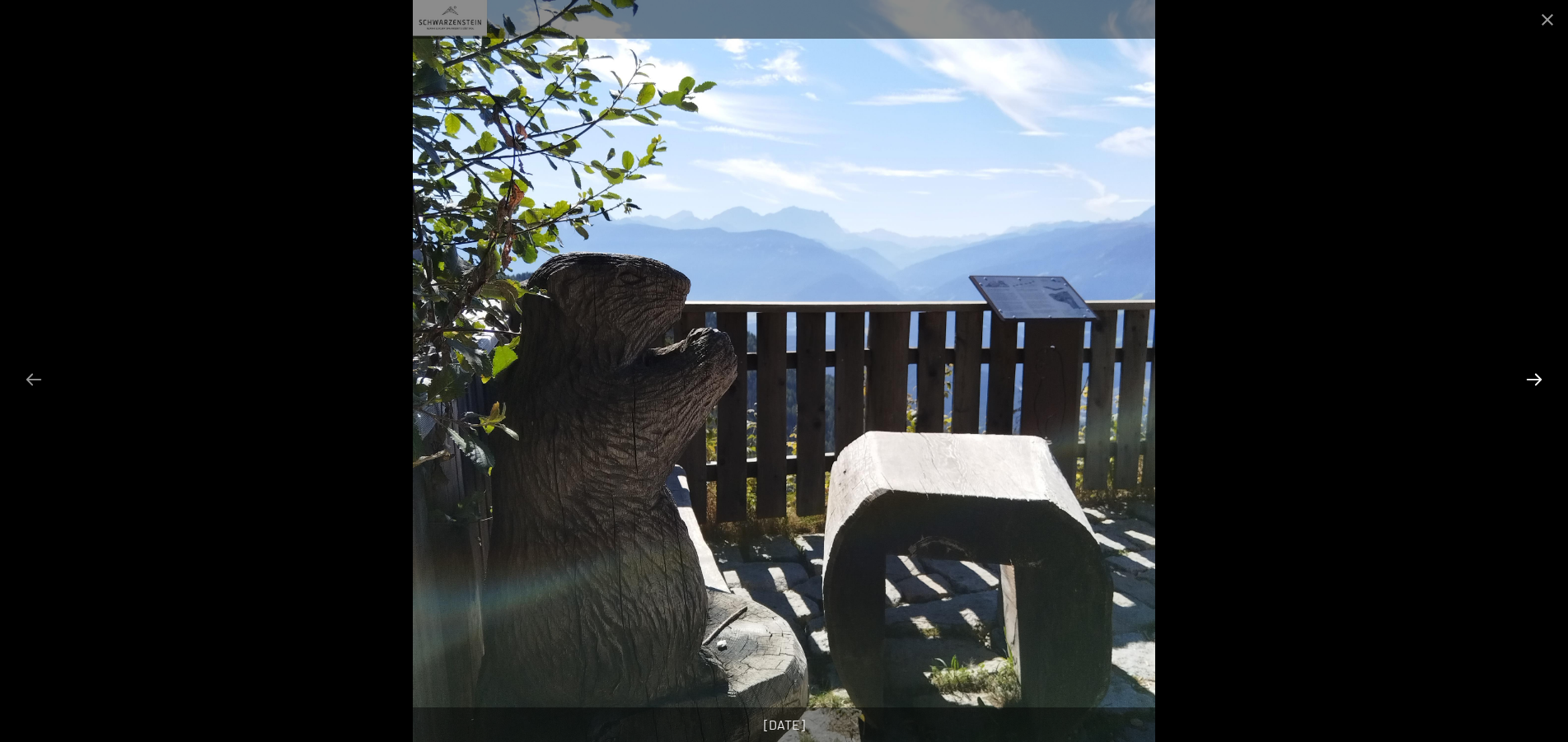
click at [1532, 382] on button "Next slide" at bounding box center [1534, 379] width 34 height 32
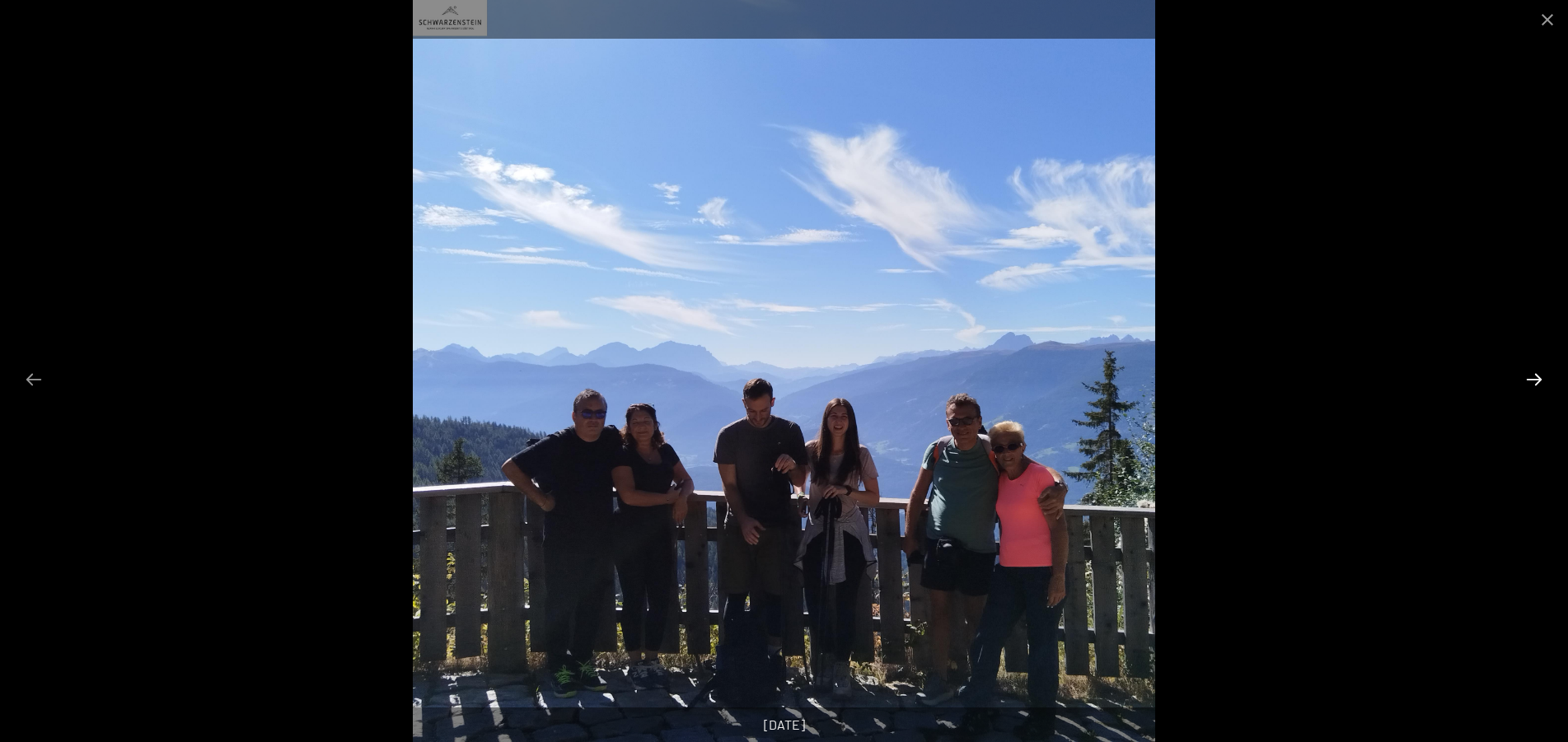
click at [1532, 382] on button "Next slide" at bounding box center [1534, 379] width 34 height 32
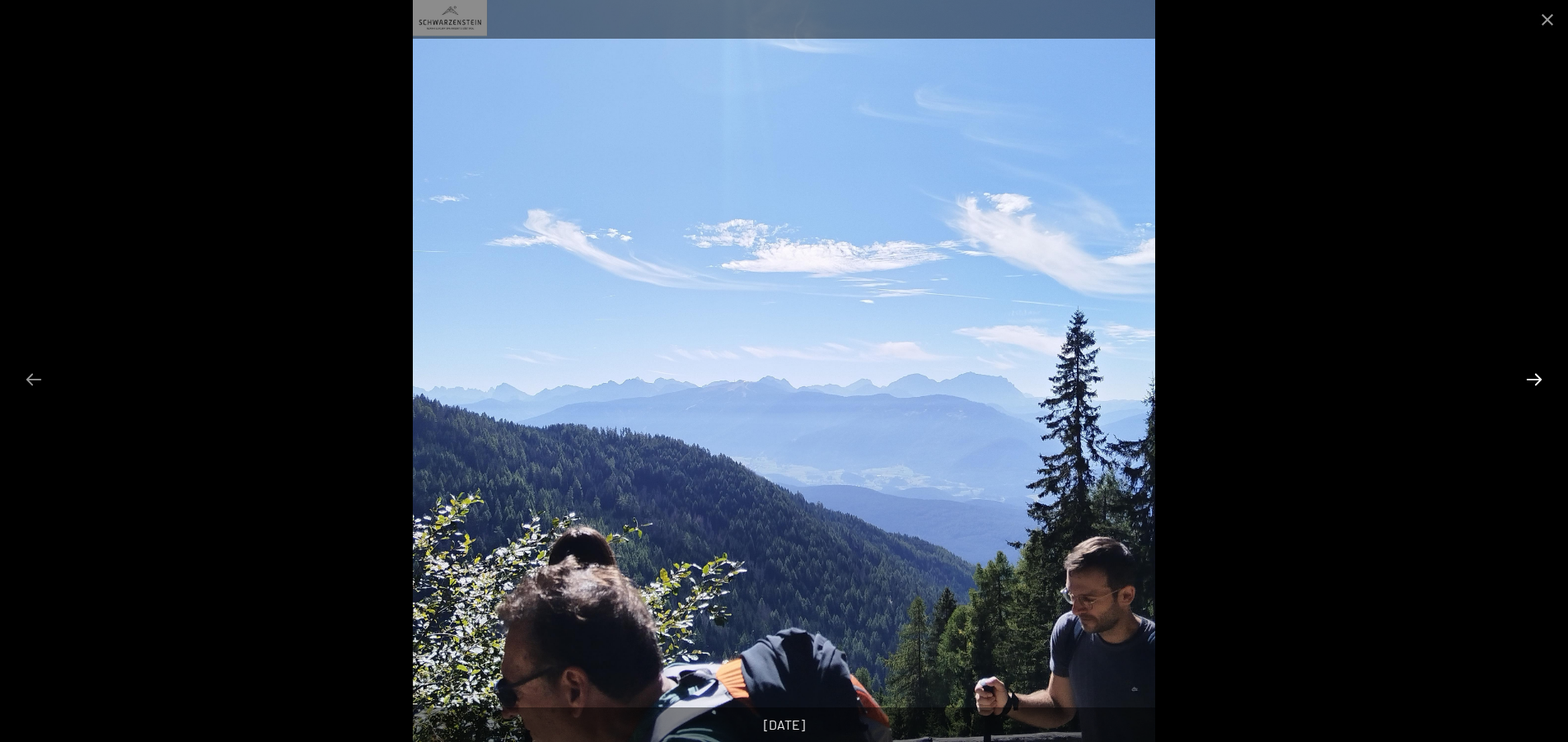
click at [1532, 382] on button "Next slide" at bounding box center [1534, 379] width 34 height 32
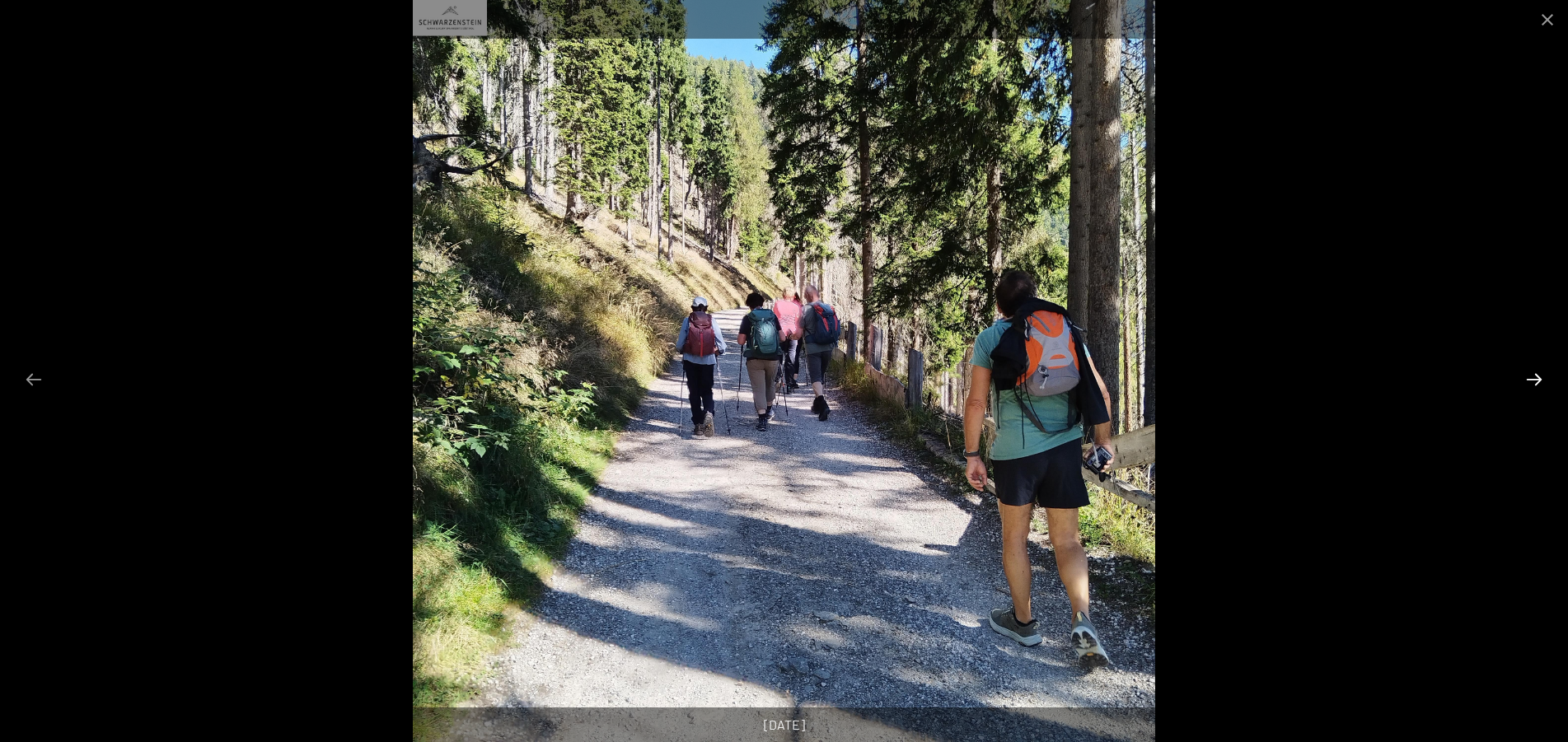
click at [1532, 382] on button "Next slide" at bounding box center [1534, 379] width 34 height 32
